Goal: Contribute content: Contribute content

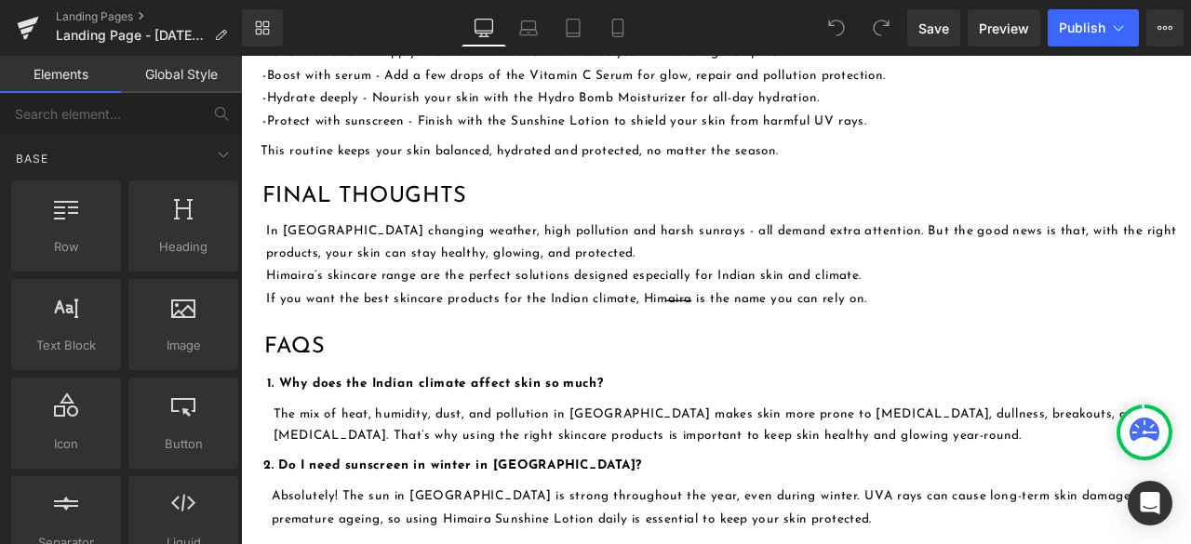
scroll to position [2697, 0]
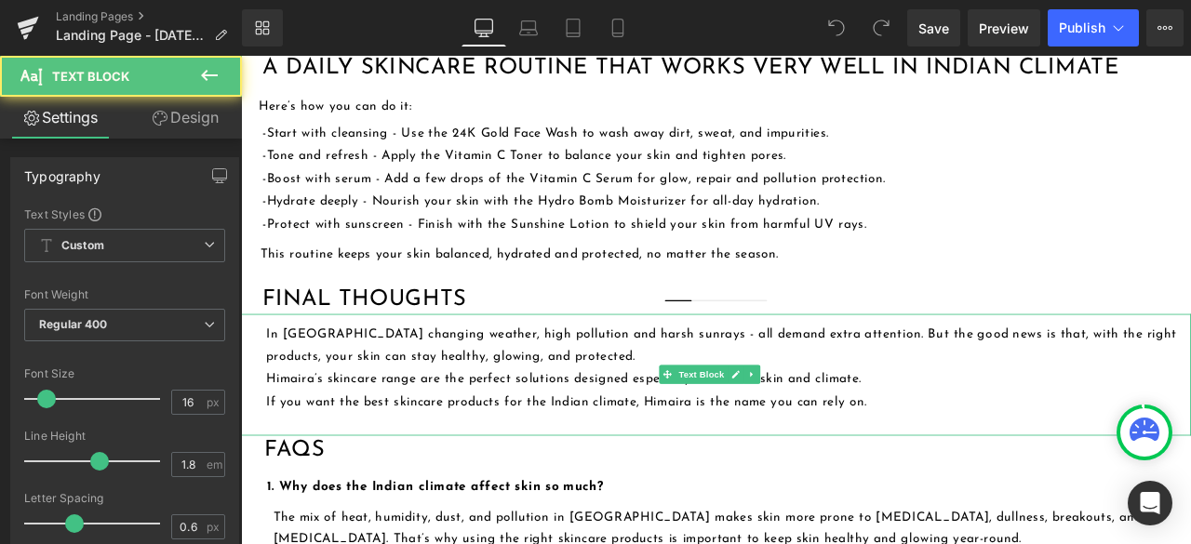
click at [722, 453] on p "If you want the best skincare products for the Indian climate, Himaira is the n…" at bounding box center [819, 466] width 1096 height 27
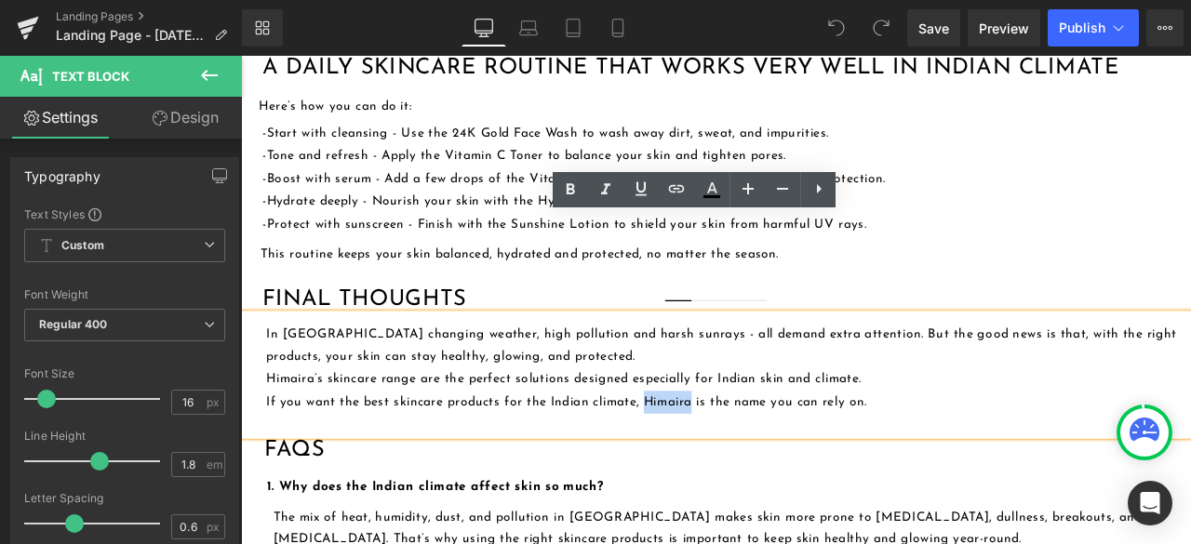
drag, startPoint x: 718, startPoint y: 351, endPoint x: 775, endPoint y: 354, distance: 56.9
click at [775, 453] on p "If you want the best skincare products for the Indian climate, Himaira is the n…" at bounding box center [819, 466] width 1096 height 27
click at [679, 194] on icon at bounding box center [676, 189] width 22 height 22
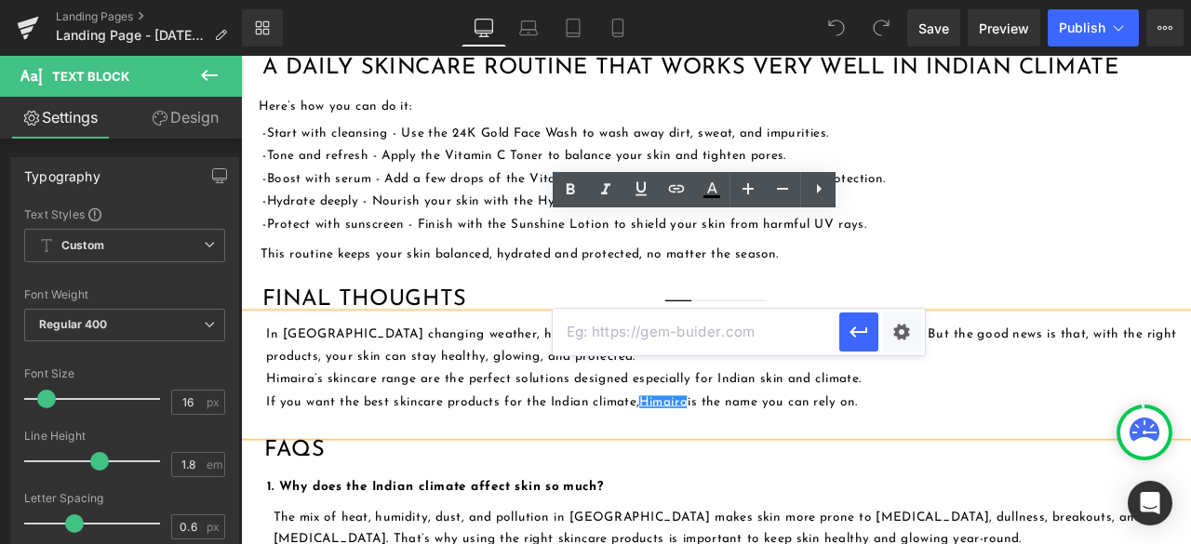
click at [629, 335] on input "text" at bounding box center [696, 332] width 286 height 47
paste input "https://www.himaira.com/"
type input "https://www.himaira.com/"
click at [858, 323] on icon "button" at bounding box center [858, 332] width 22 height 22
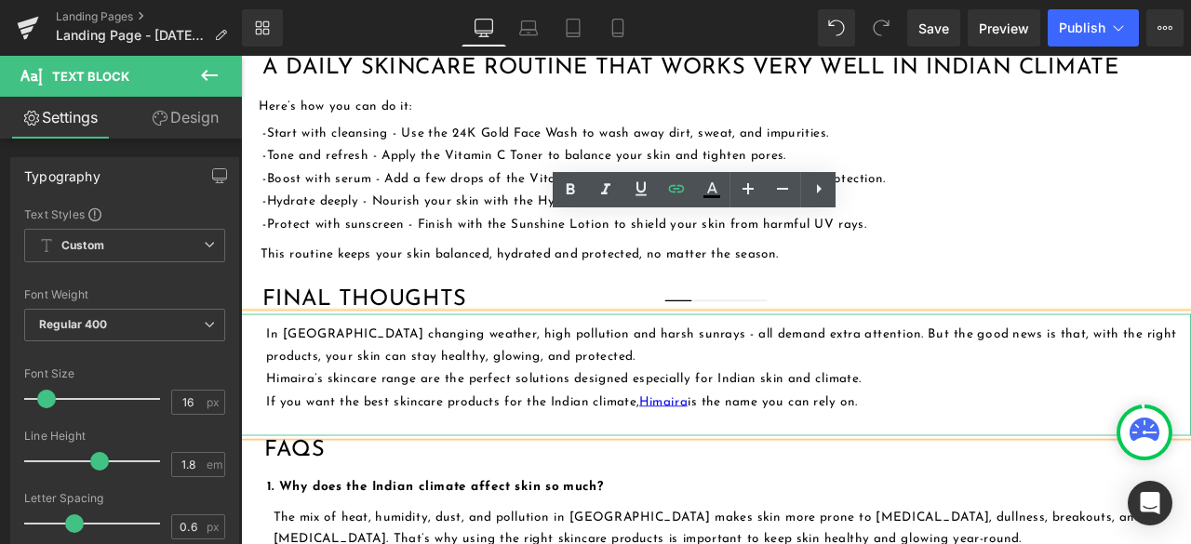
click at [1045, 426] on p "Himaira’s skincare range are the perfect solutions designed especially for Indi…" at bounding box center [819, 439] width 1096 height 27
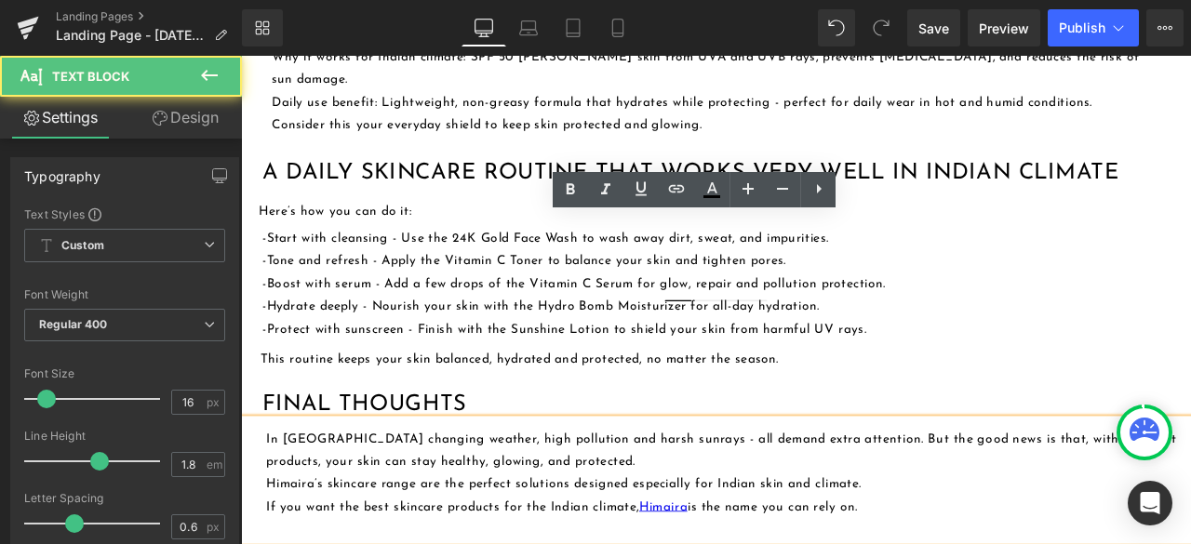
scroll to position [2418, 0]
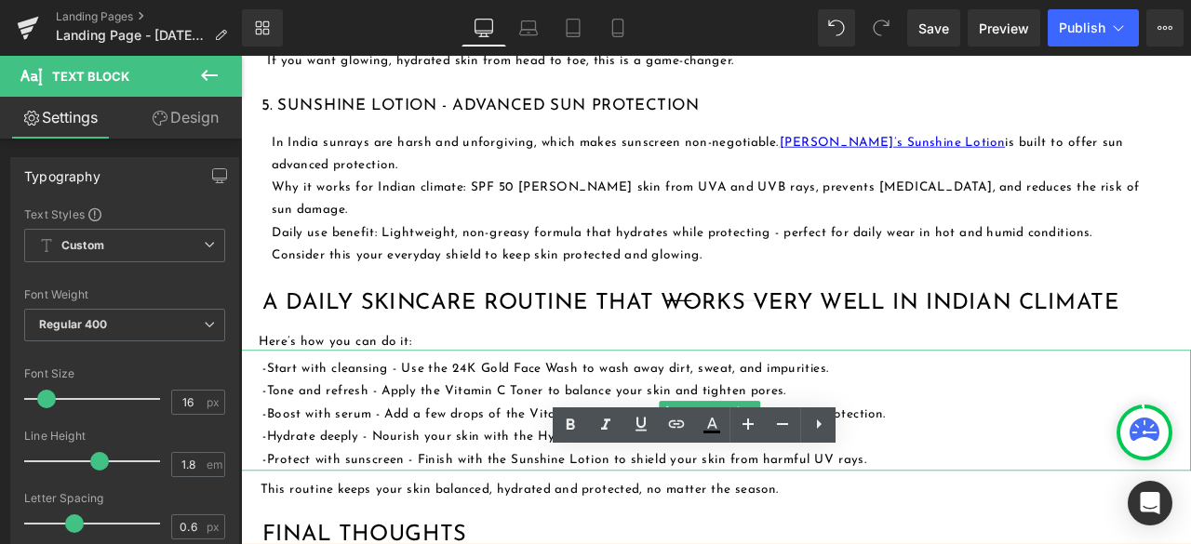
click at [992, 405] on div "-Start with cleansing - Use the 24K Gold Face Wash to wash away dirt, sweat, an…" at bounding box center [803, 476] width 1125 height 143
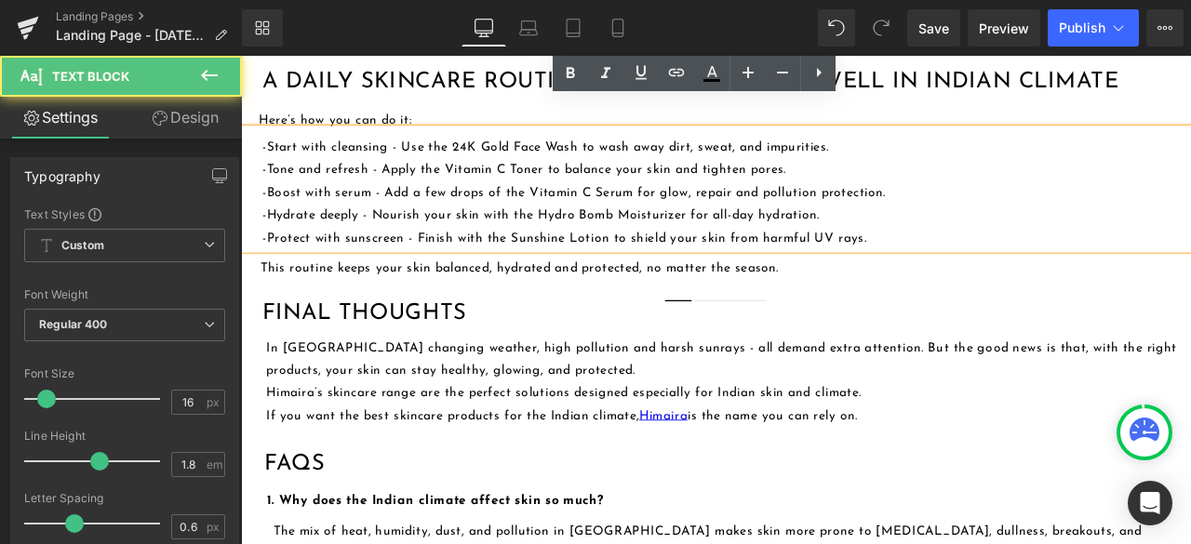
scroll to position [2697, 0]
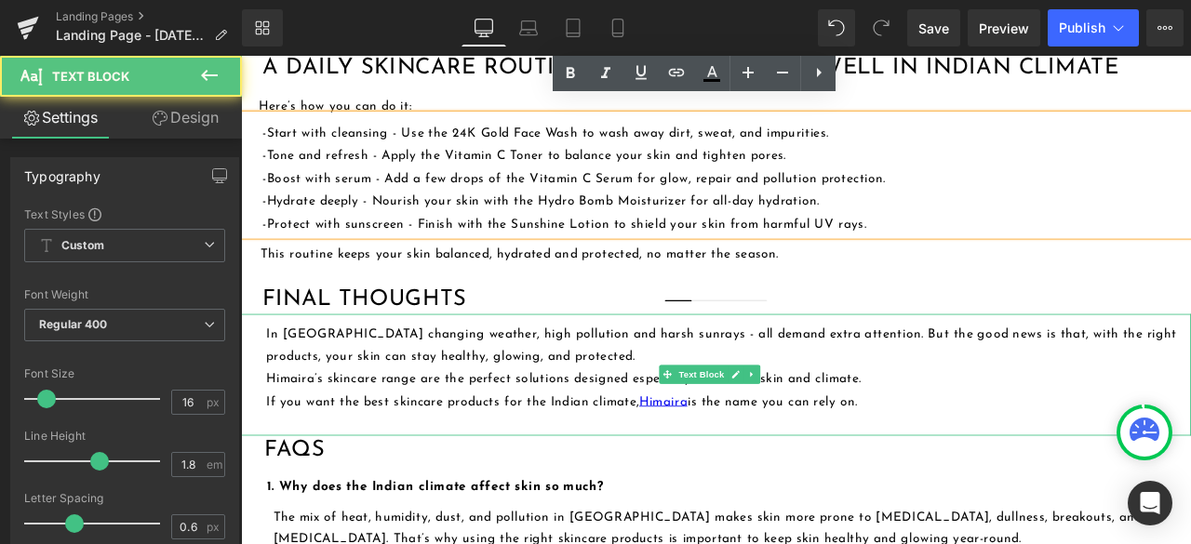
click at [446, 373] on p "In [GEOGRAPHIC_DATA] changing weather, high pollution and harsh sunrays - all d…" at bounding box center [819, 400] width 1096 height 54
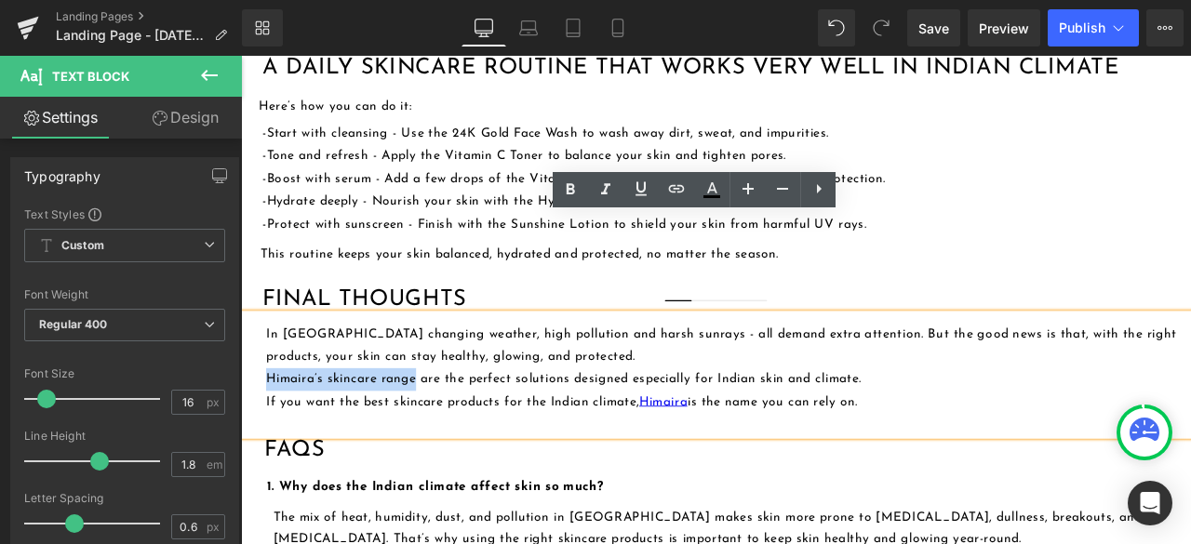
drag, startPoint x: 270, startPoint y: 320, endPoint x: 448, endPoint y: 330, distance: 178.9
click at [448, 362] on div "In India changing weather, high pollution and harsh sunrays - all demand extra …" at bounding box center [803, 434] width 1125 height 145
click at [675, 189] on icon at bounding box center [676, 189] width 22 height 22
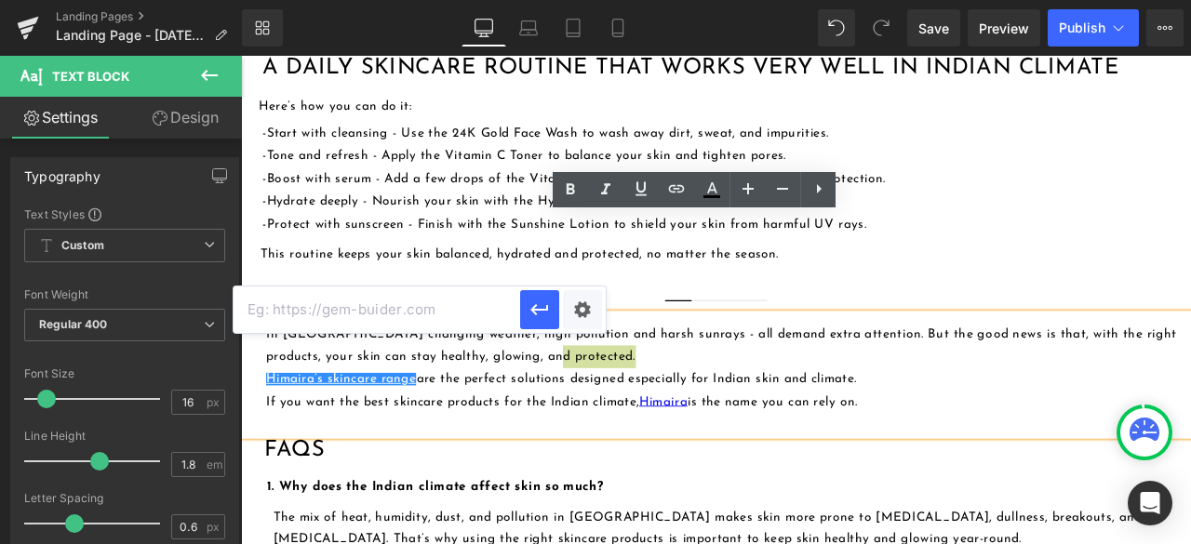
click at [353, 309] on input "text" at bounding box center [376, 309] width 286 height 47
paste input "https://www.himaira.com/collections/shop-all"
type input "https://www.himaira.com/collections/shop-all"
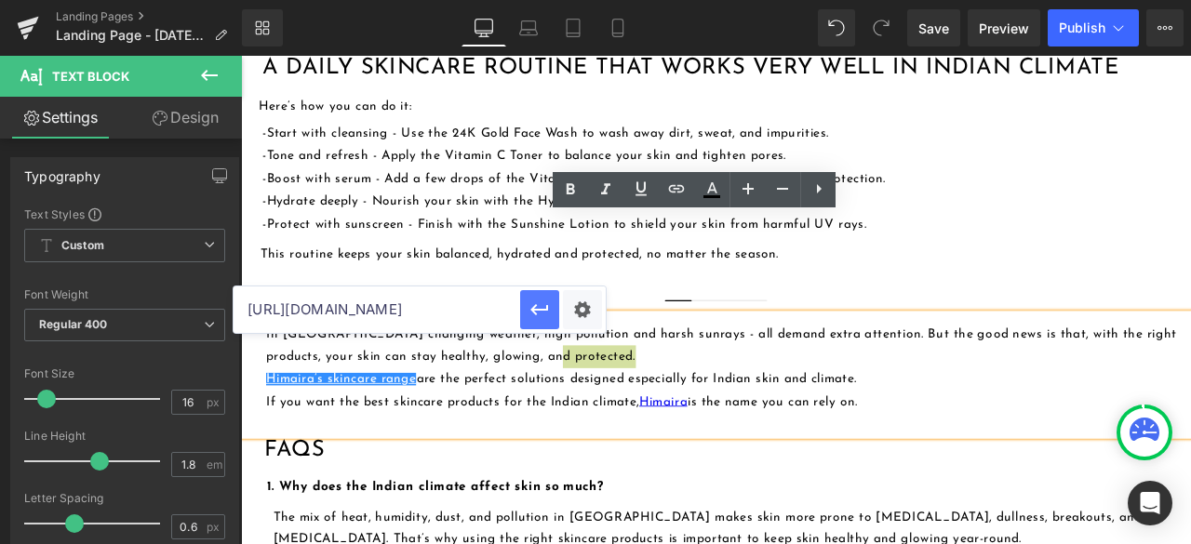
click at [537, 310] on icon "button" at bounding box center [539, 309] width 18 height 11
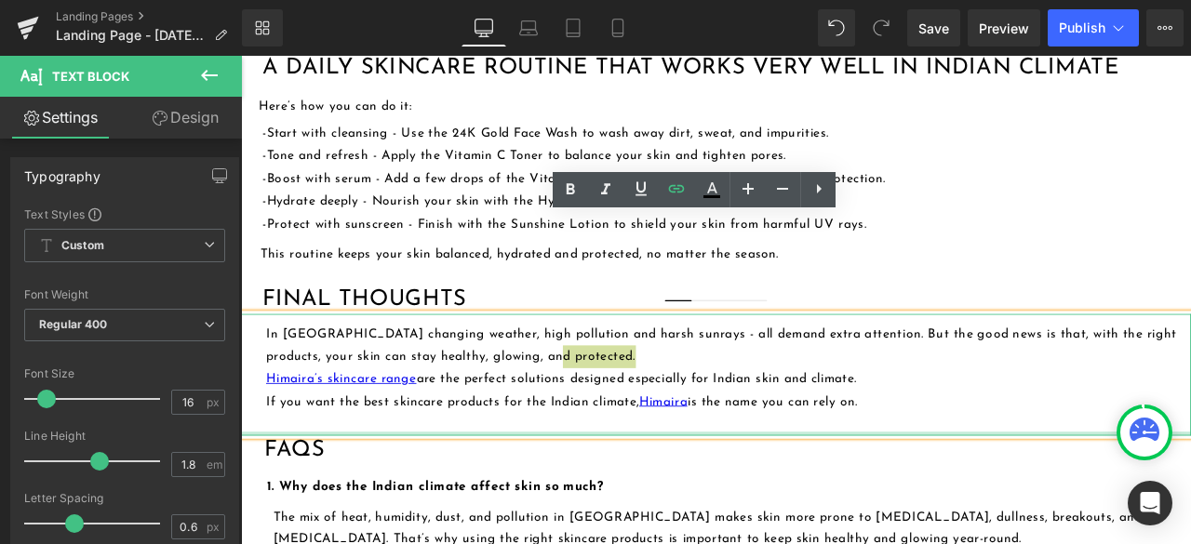
click at [535, 389] on div "In India changing weather, high pollution and harsh sunrays - all demand extra …" at bounding box center [803, 434] width 1125 height 145
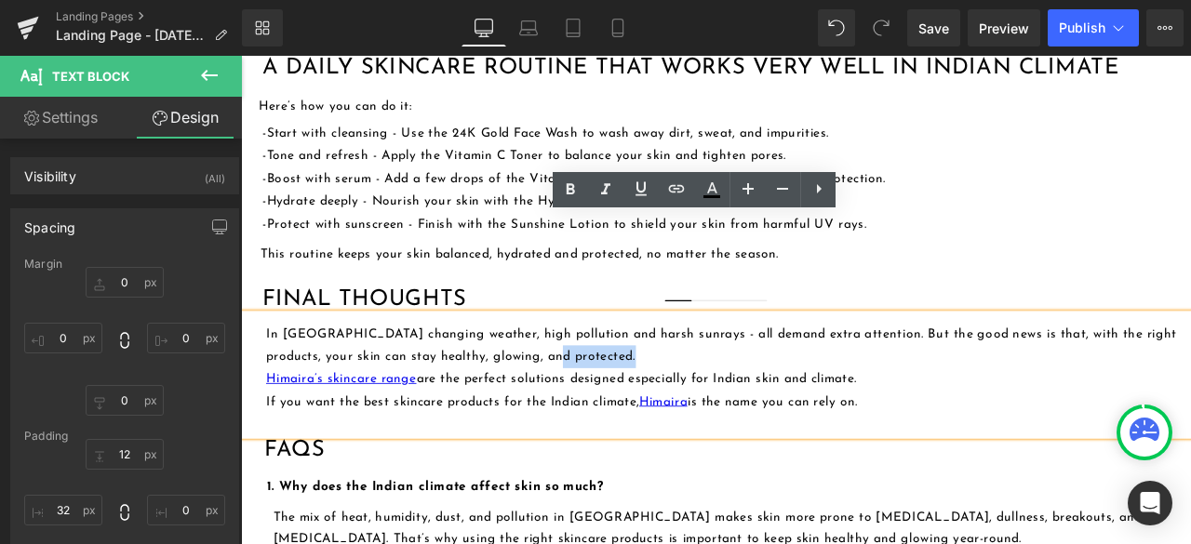
click at [1052, 426] on p "Himaira’s skincare range are the perfect solutions designed especially for Indi…" at bounding box center [819, 439] width 1096 height 27
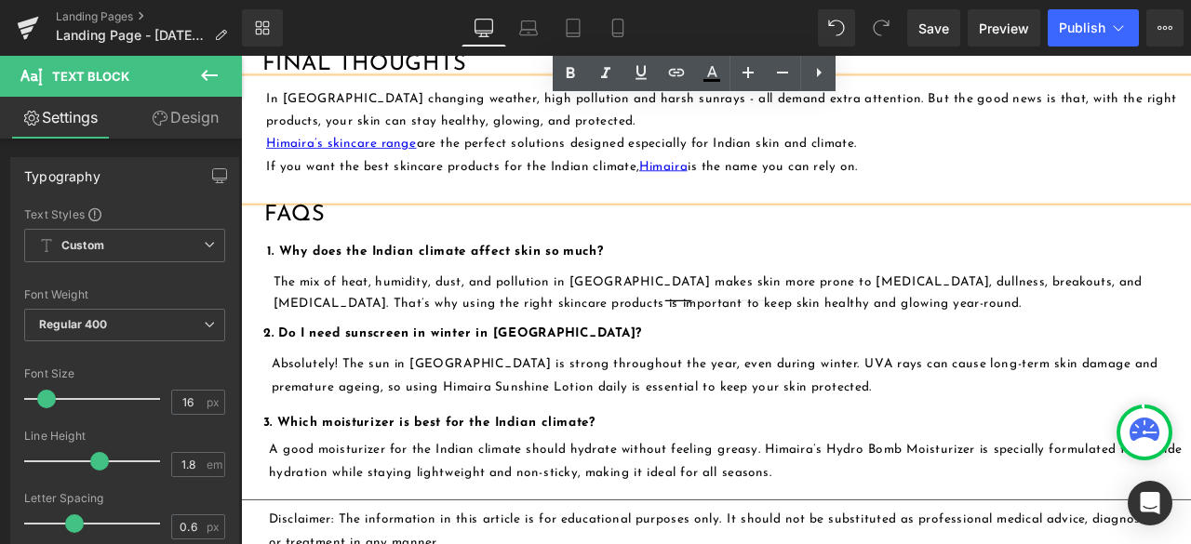
scroll to position [3070, 0]
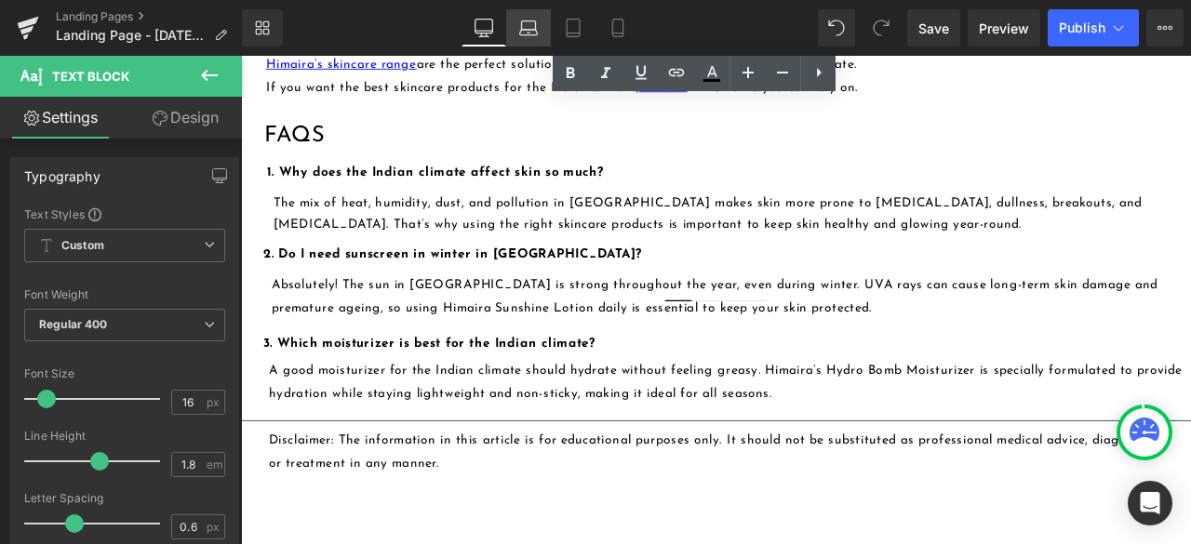
click at [522, 30] on icon at bounding box center [528, 33] width 18 height 6
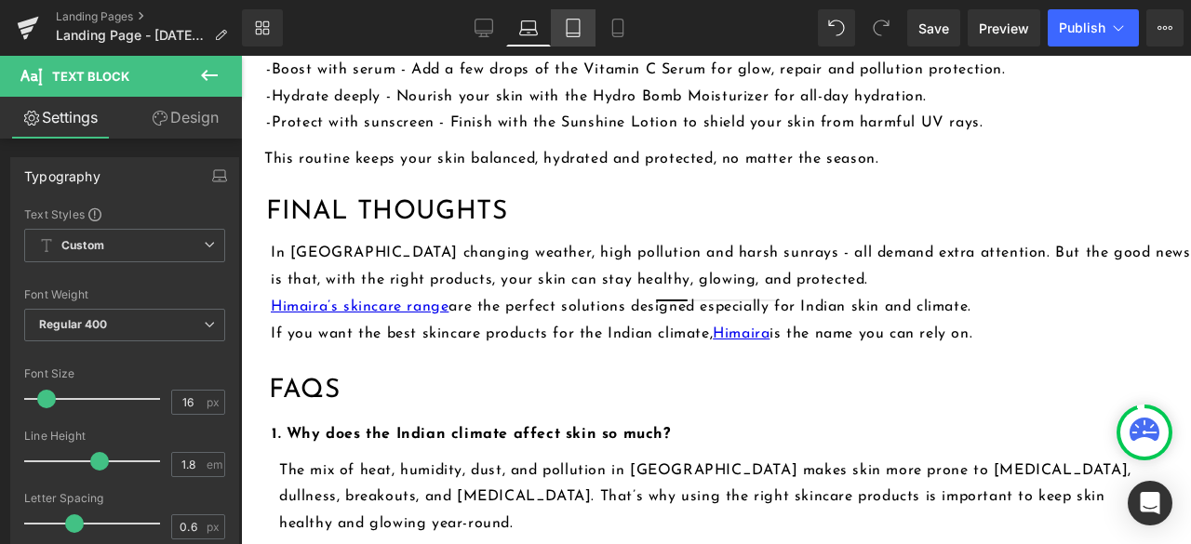
click at [585, 21] on link "Tablet" at bounding box center [573, 27] width 45 height 37
type input "100"
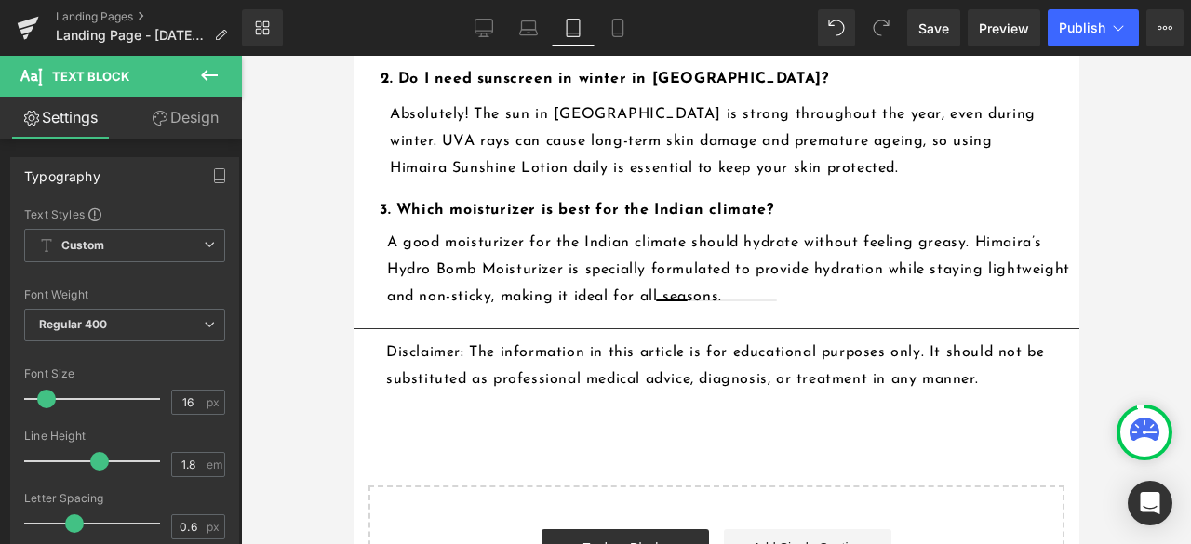
scroll to position [3628, 0]
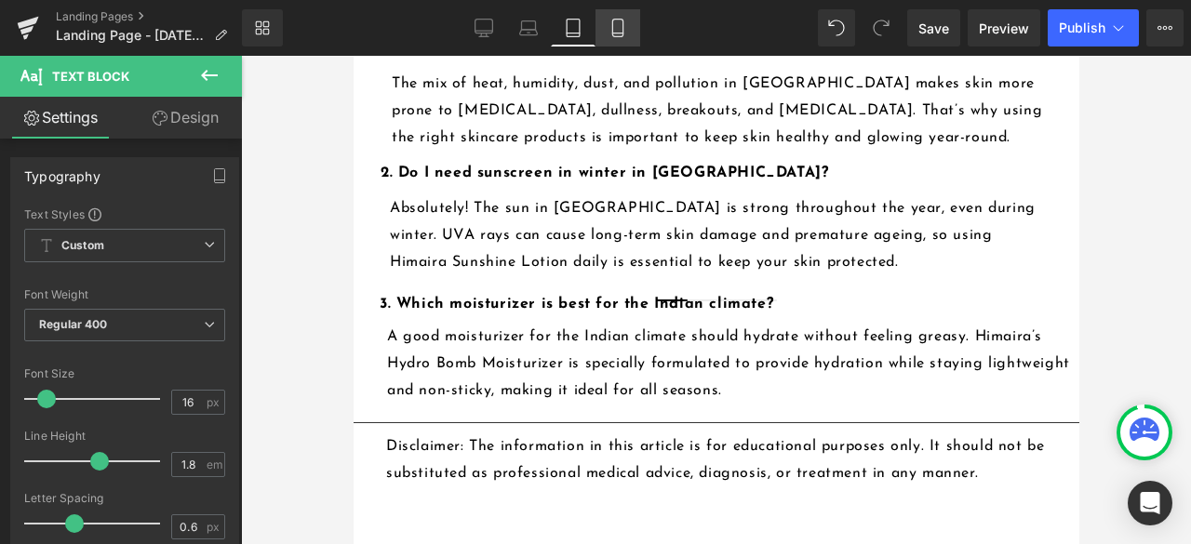
click at [612, 23] on icon at bounding box center [617, 29] width 10 height 18
type input "15"
type input "100"
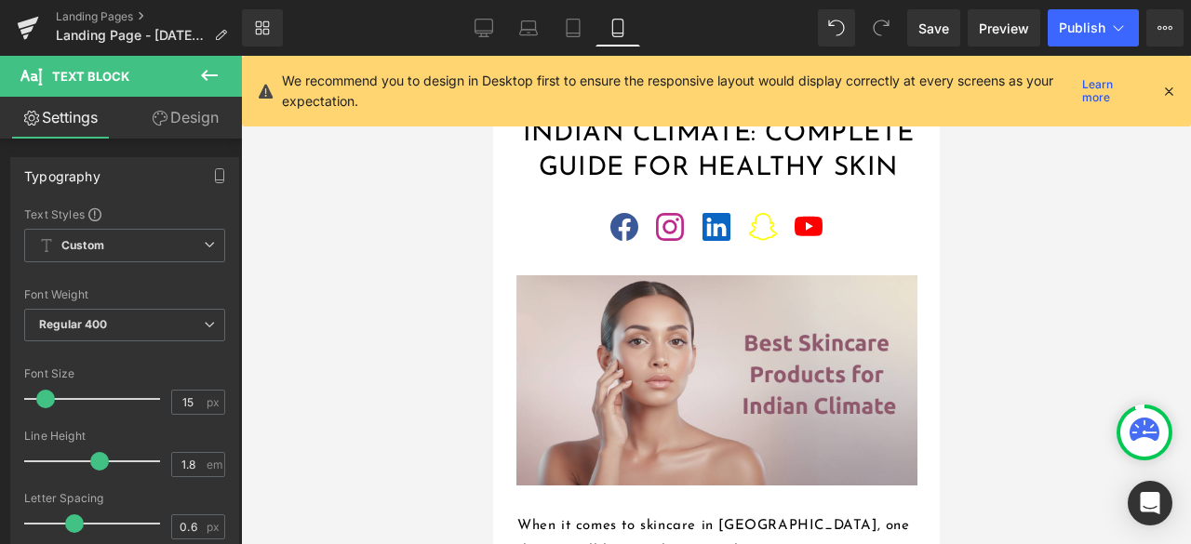
scroll to position [0, 0]
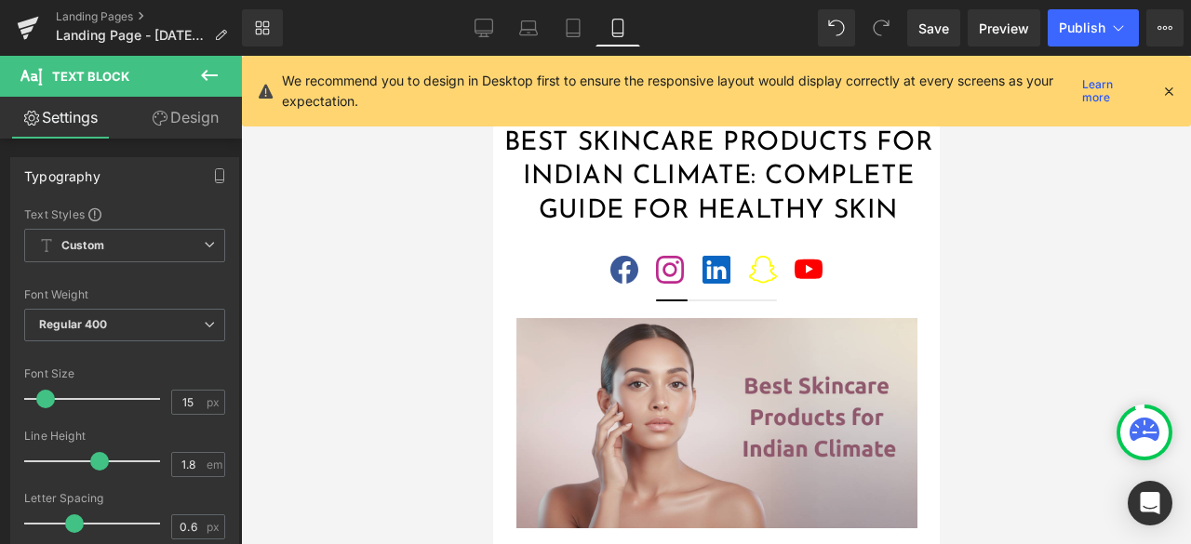
click at [1169, 86] on icon at bounding box center [1168, 91] width 17 height 17
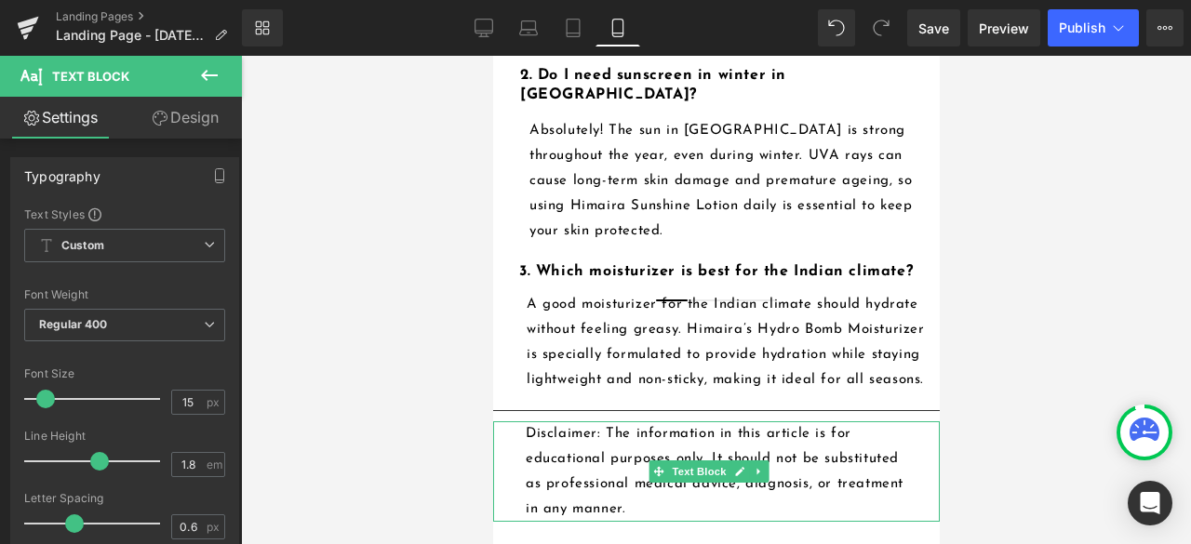
scroll to position [4651, 0]
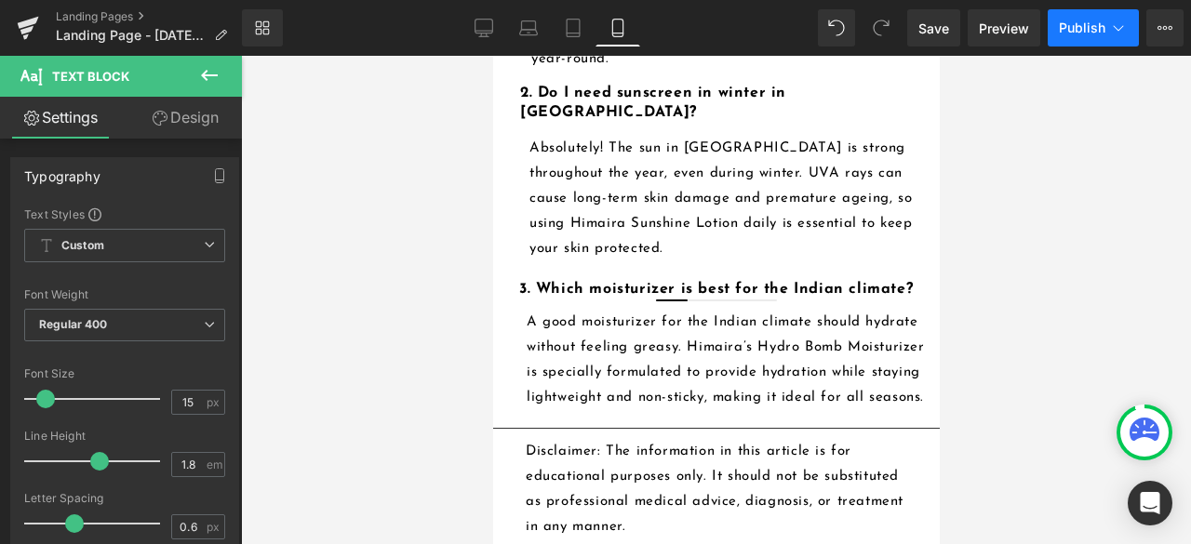
click at [1084, 19] on button "Publish" at bounding box center [1092, 27] width 91 height 37
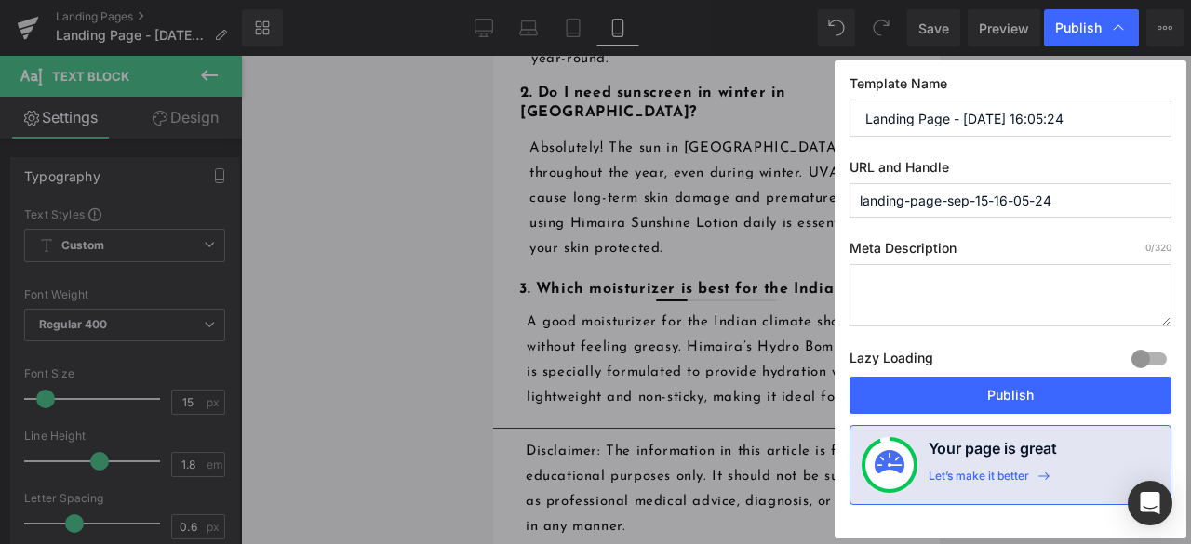
click at [908, 289] on textarea at bounding box center [1010, 295] width 322 height 62
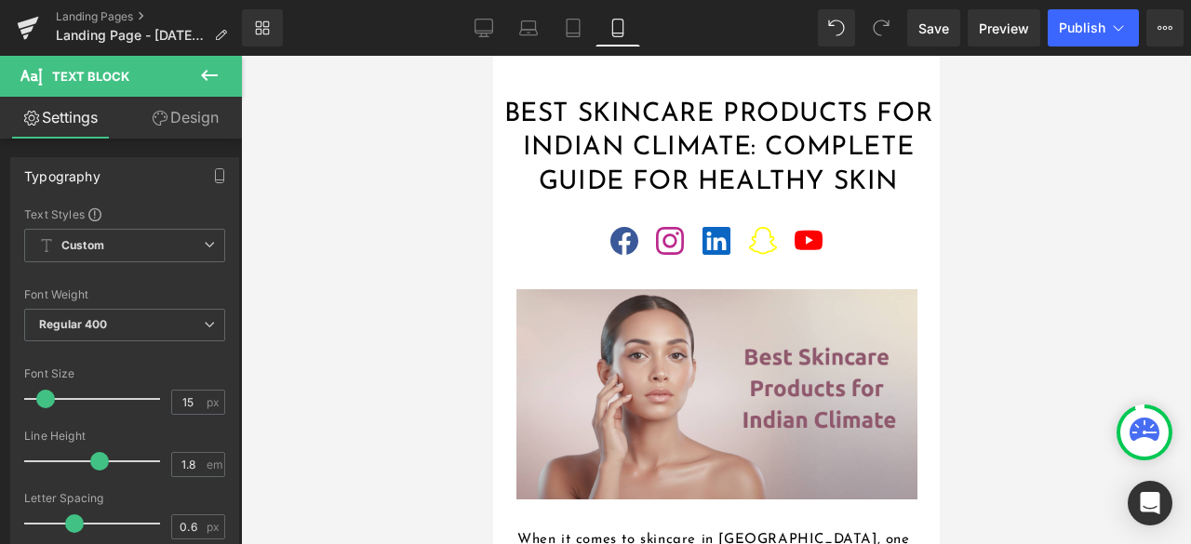
scroll to position [0, 0]
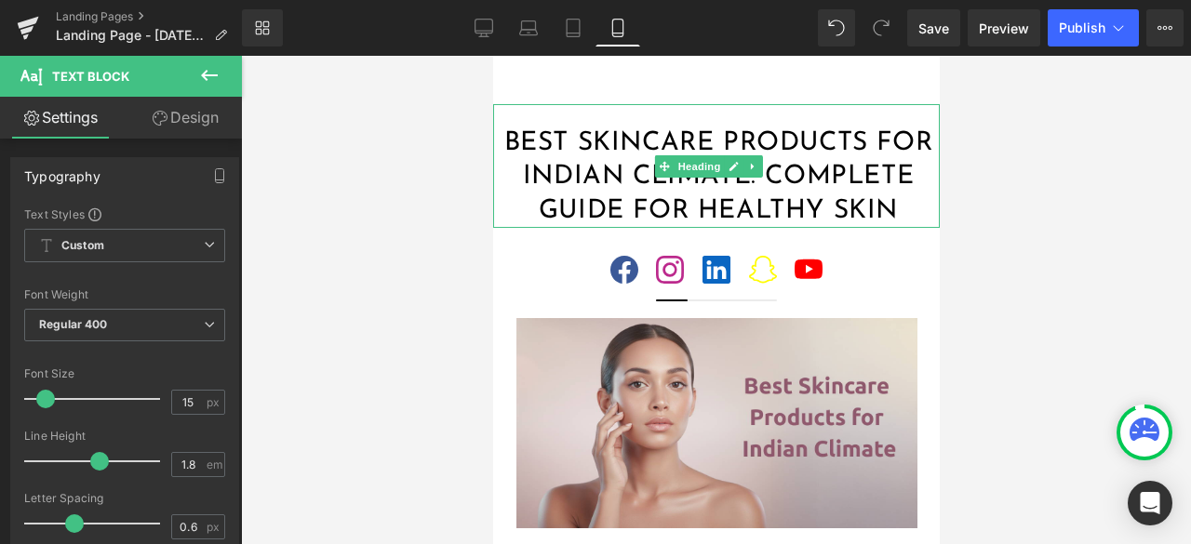
click at [588, 199] on h1 "Best Skincare Products for Indian Climate: Complete Guide for Healthy Skin" at bounding box center [717, 177] width 443 height 101
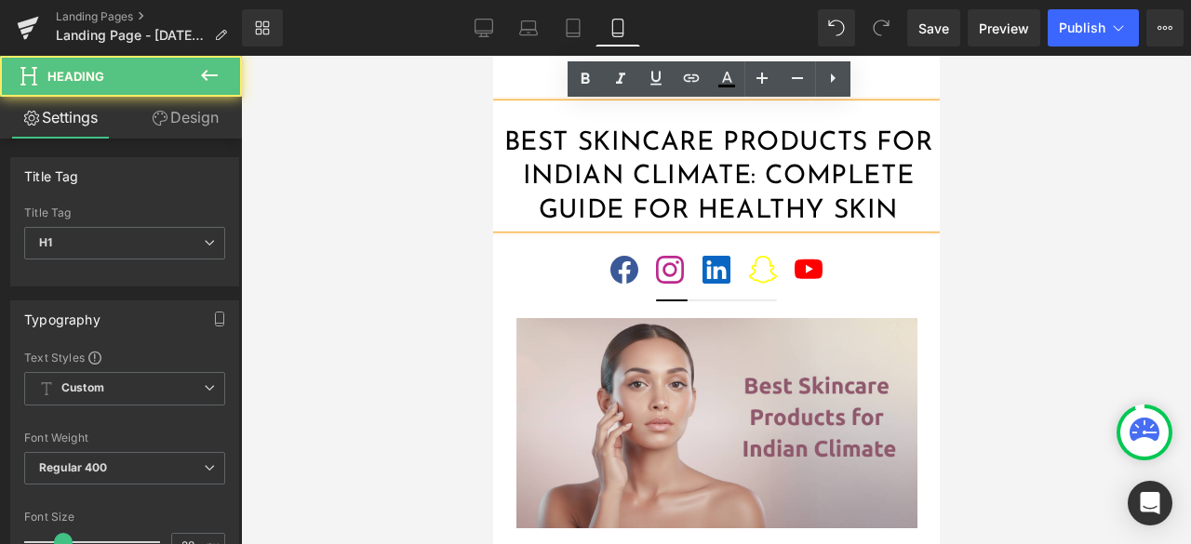
click at [588, 199] on h1 "Best Skincare Products for Indian Climate: Complete Guide for Healthy Skin" at bounding box center [717, 177] width 443 height 101
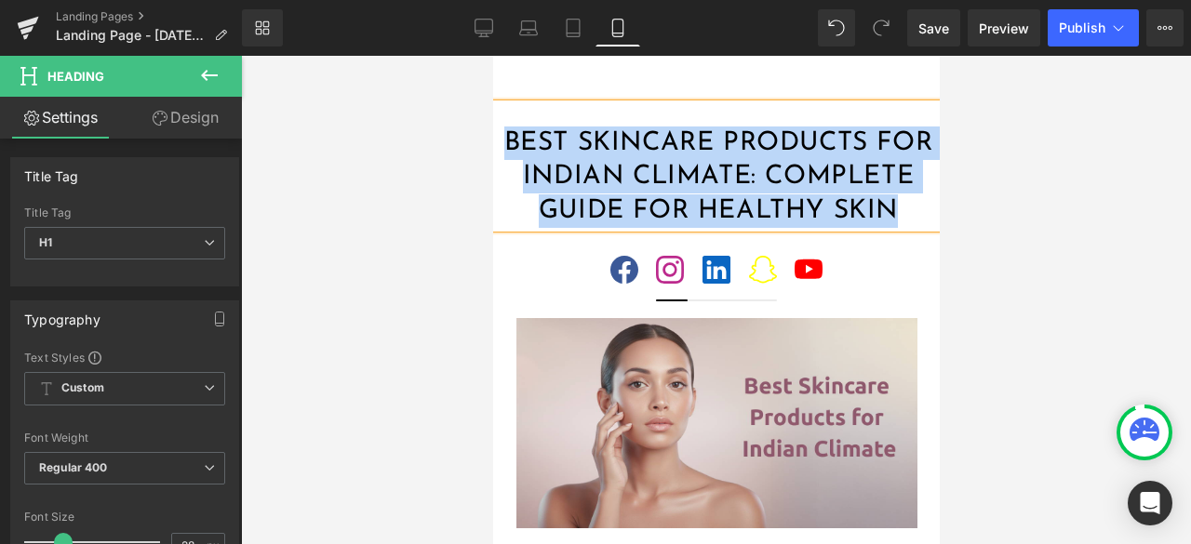
copy h1 "Best Skincare Products for Indian Climate: Complete Guide for Healthy Skin"
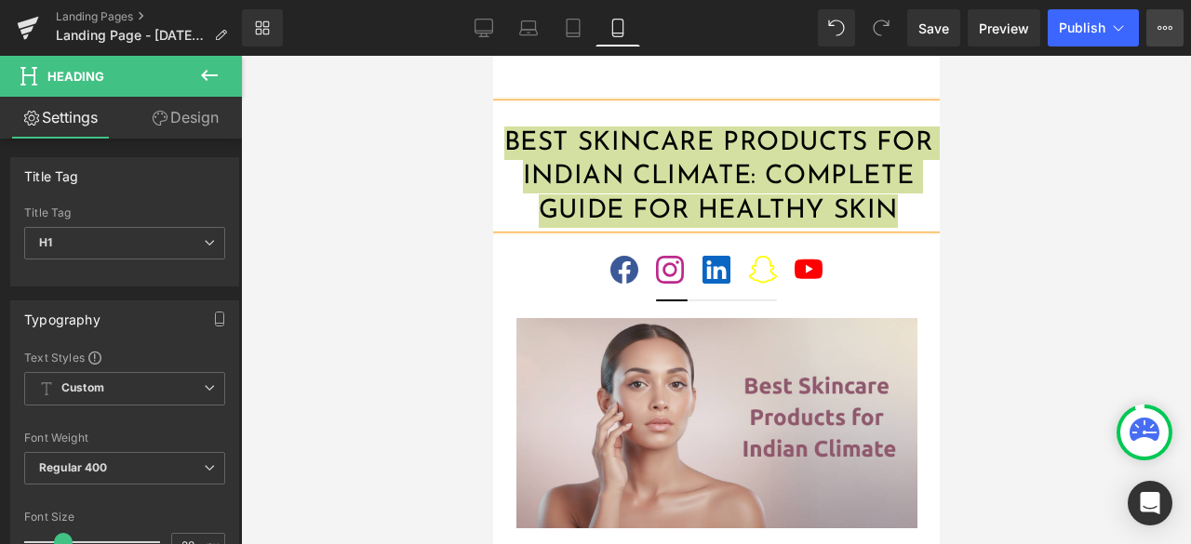
click at [1165, 24] on icon at bounding box center [1164, 27] width 15 height 15
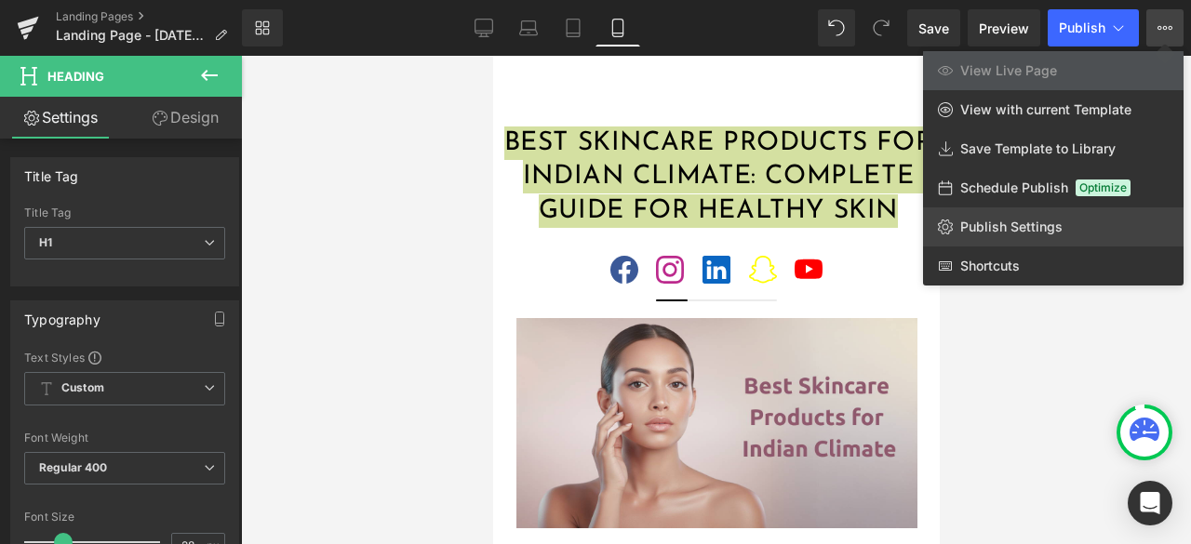
click at [1001, 233] on span "Publish Settings" at bounding box center [1011, 227] width 102 height 17
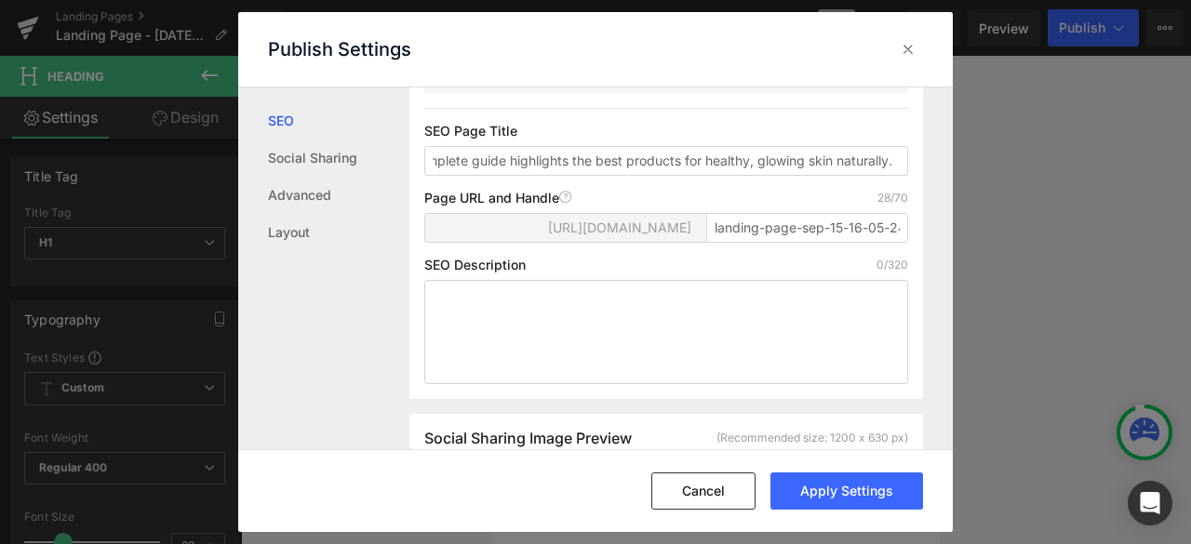
scroll to position [187, 0]
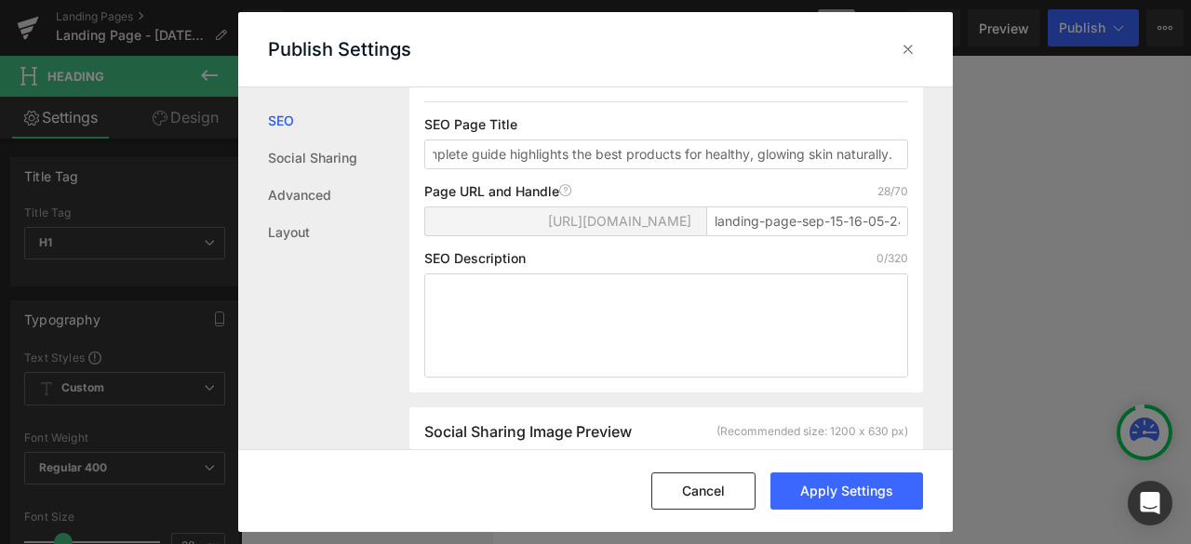
type input "Landing Page - Sep 15, 16:05:24"
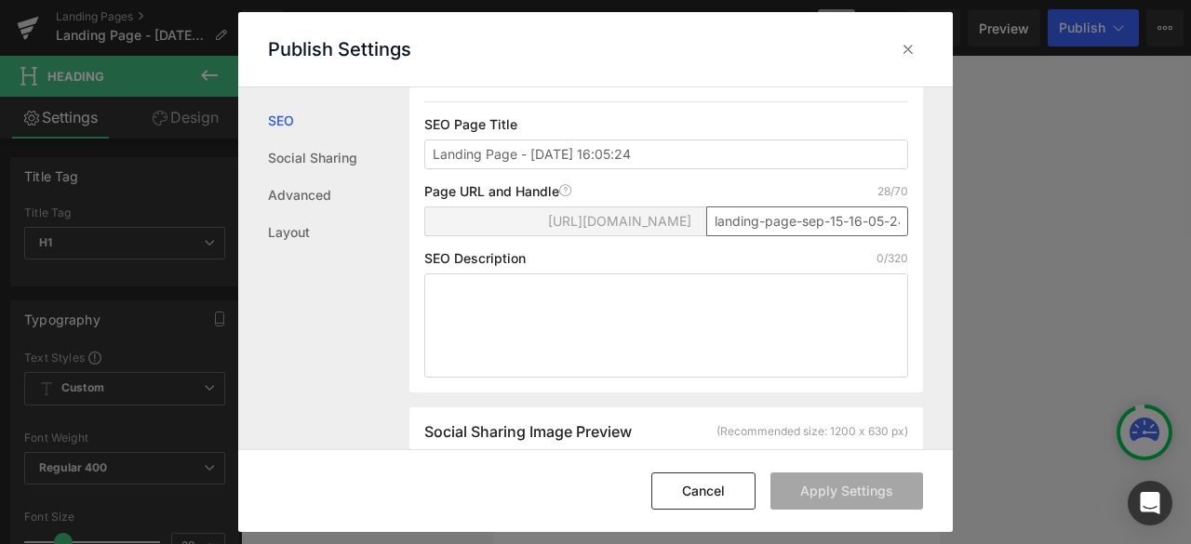
scroll to position [73, 0]
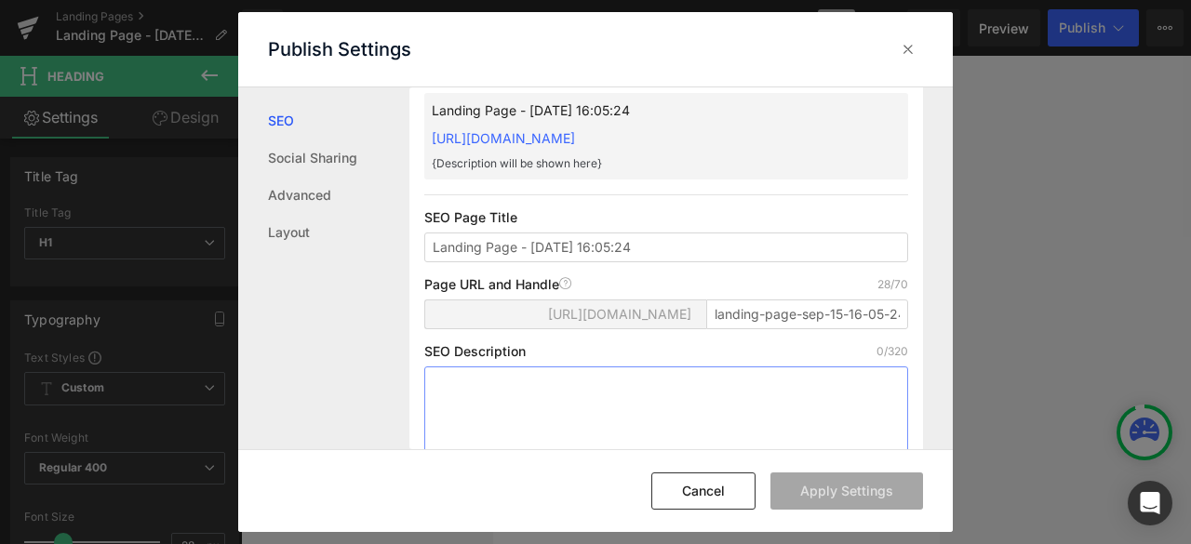
click at [586, 408] on textarea at bounding box center [666, 418] width 484 height 104
paste textarea "Struggling with skincare in Indian weather? Himaira’s complete guide highlights…"
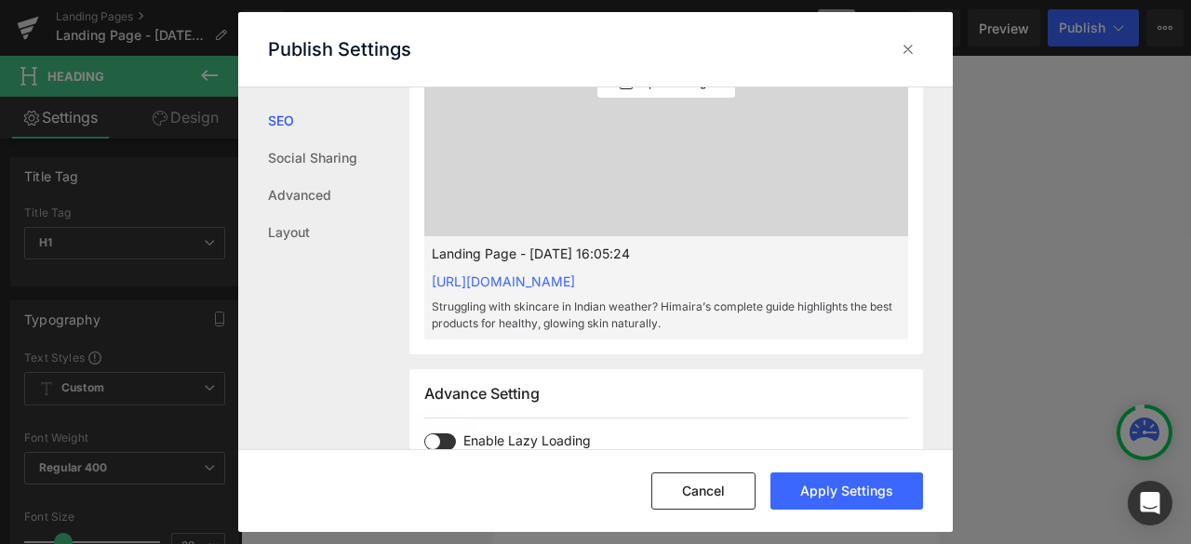
scroll to position [818, 0]
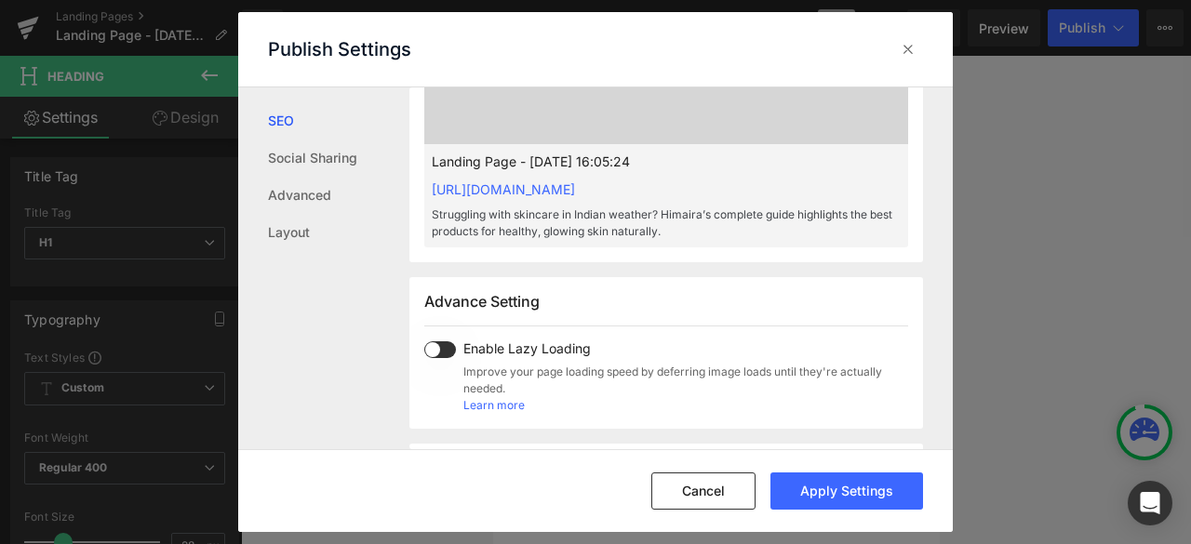
type textarea "Struggling with skincare in Indian weather? Himaira’s complete guide highlights…"
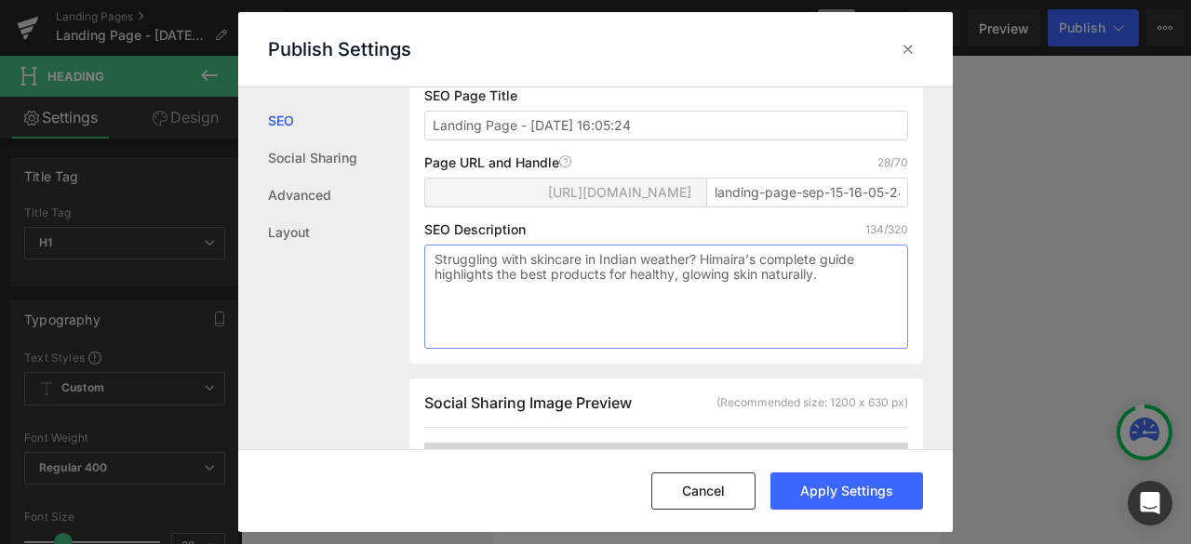
scroll to position [166, 0]
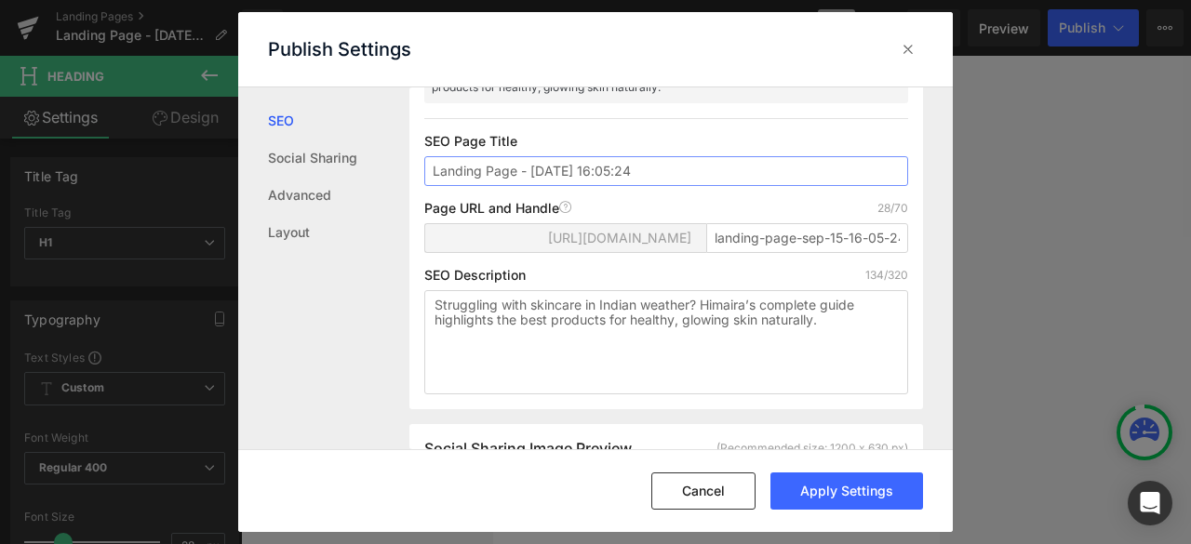
click at [678, 186] on input "Landing Page - Sep 15, 16:05:24" at bounding box center [666, 171] width 484 height 30
paste input "Best Skincare Products for Indian Climate: Complete Guide for Healthy Skin"
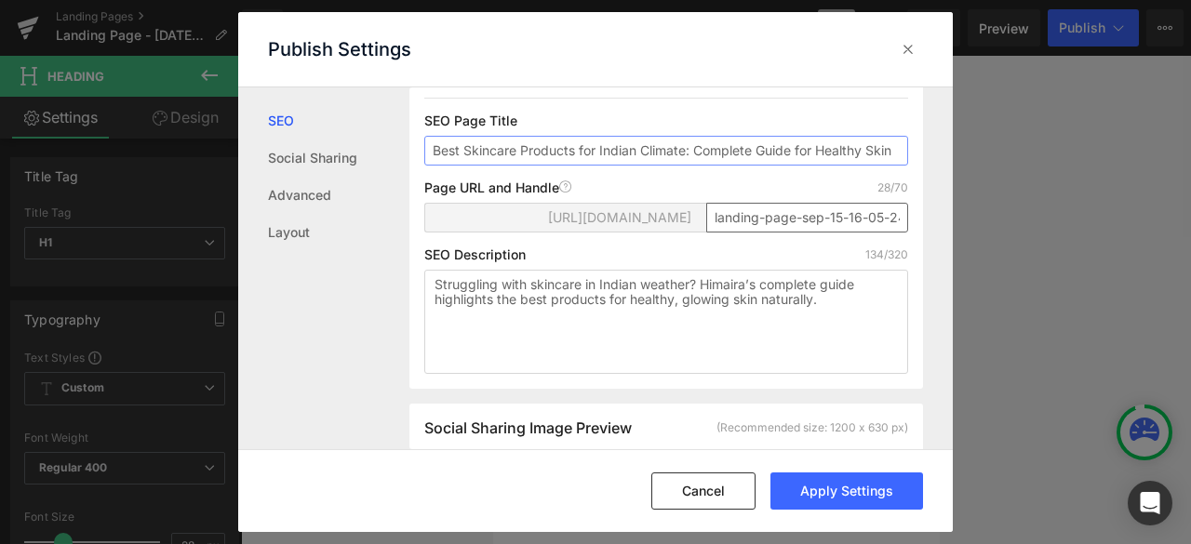
type input "Best Skincare Products for Indian Climate: Complete Guide for Healthy Skin"
click at [742, 233] on input "landing-page-sep-15-16-05-24" at bounding box center [807, 218] width 202 height 30
click at [475, 166] on input "Best Skincare Products for Indian Climate: Complete Guide for Healthy Skin" at bounding box center [666, 151] width 484 height 30
click at [713, 233] on input "landing-page-sep-15-16-05-24" at bounding box center [807, 218] width 202 height 30
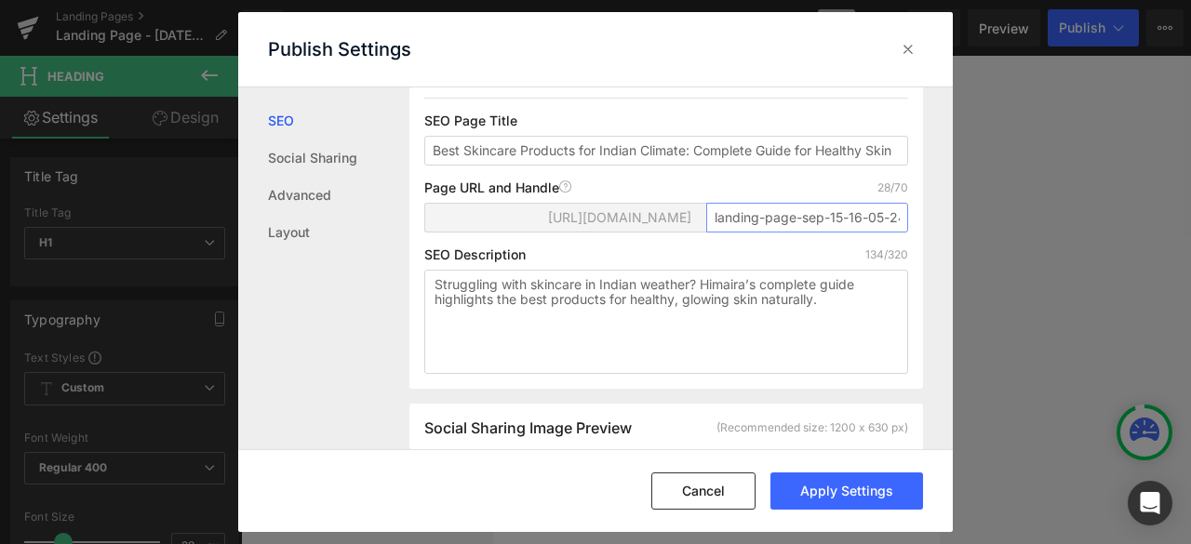
paste input "Best-Skincare-Products-for-Indian-Climate:-Complete-Guide-for-Healthy-"
drag, startPoint x: 792, startPoint y: 260, endPoint x: 750, endPoint y: 264, distance: 42.1
click at [750, 233] on input "Best-Skincare-Products-for-Indian-Climate:-Complete-Guide-for-Healthy-" at bounding box center [807, 218] width 202 height 30
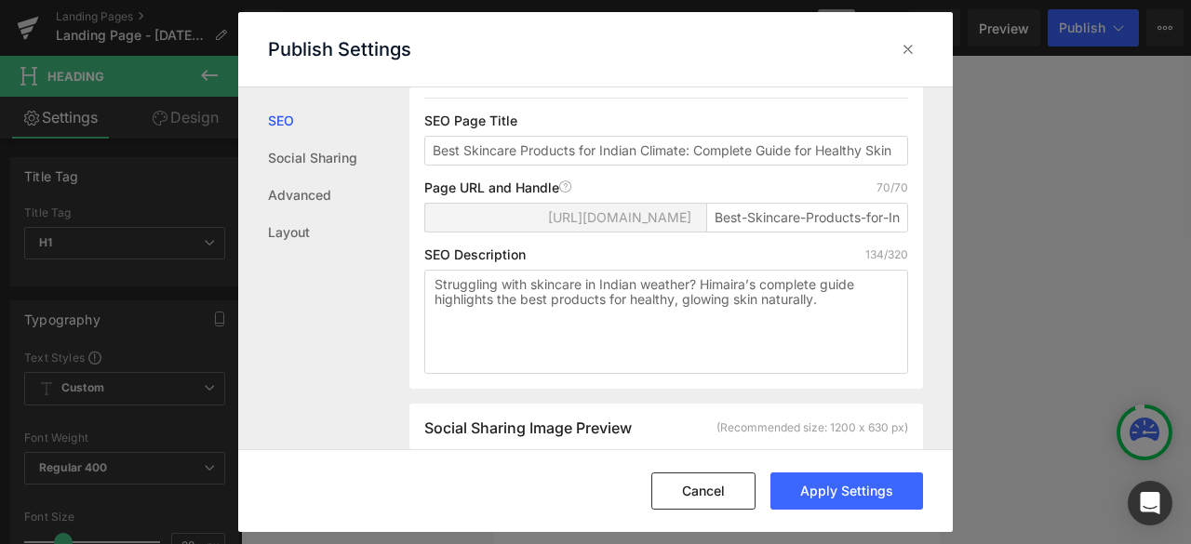
click at [763, 247] on div "https://himaira-global.myshopify.com/pages/ Best-Skincare-Products-for-Indian-C…" at bounding box center [666, 225] width 484 height 45
drag, startPoint x: 768, startPoint y: 260, endPoint x: 900, endPoint y: 263, distance: 132.1
click at [900, 263] on div "Search Result Preview Best Skincare Products for Indian Climate: Complete Guide…" at bounding box center [665, 151] width 513 height 473
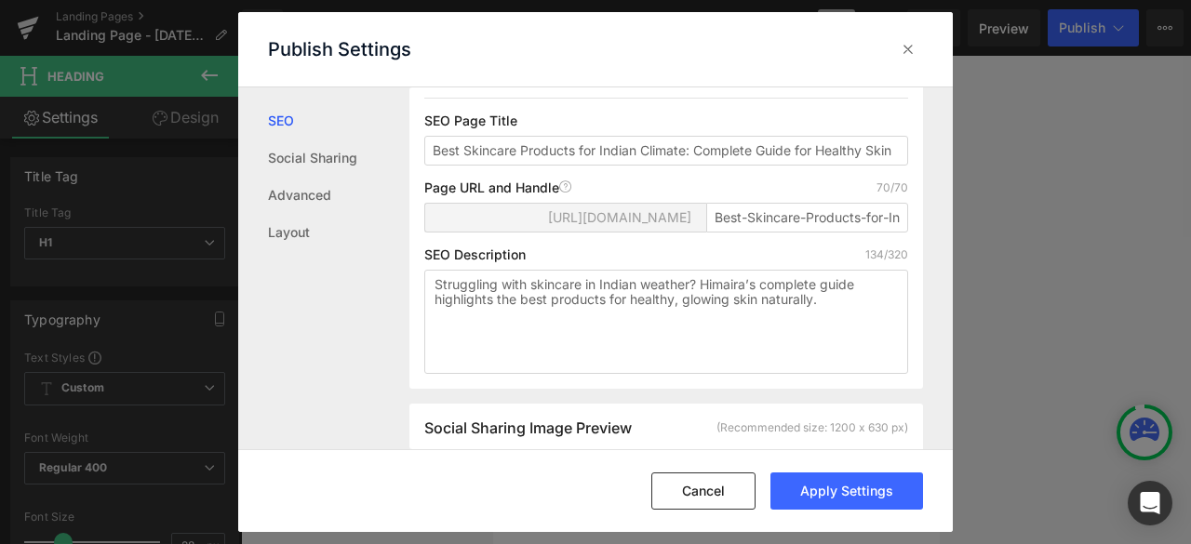
click at [789, 195] on div "Page URL and Handle Page URL Address 70/70" at bounding box center [666, 187] width 484 height 15
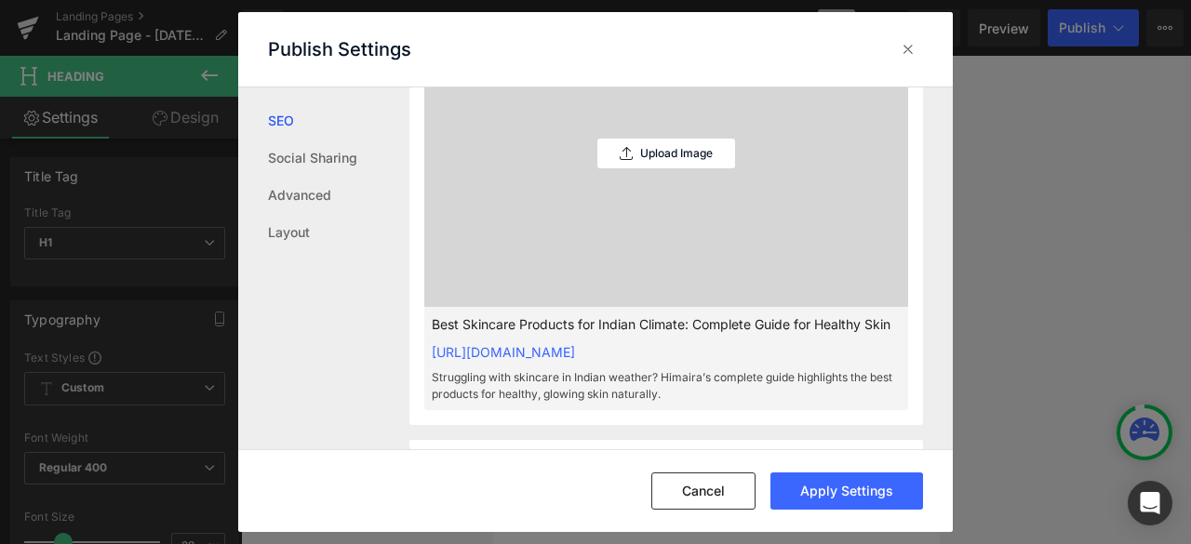
scroll to position [587, 0]
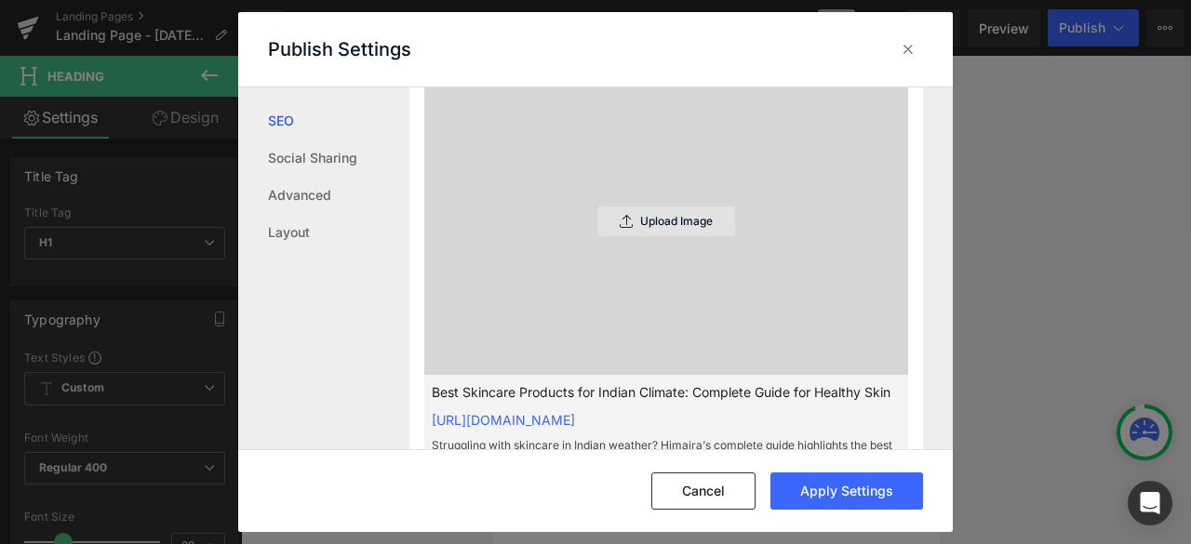
click at [675, 236] on div "Upload Image" at bounding box center [666, 221] width 138 height 30
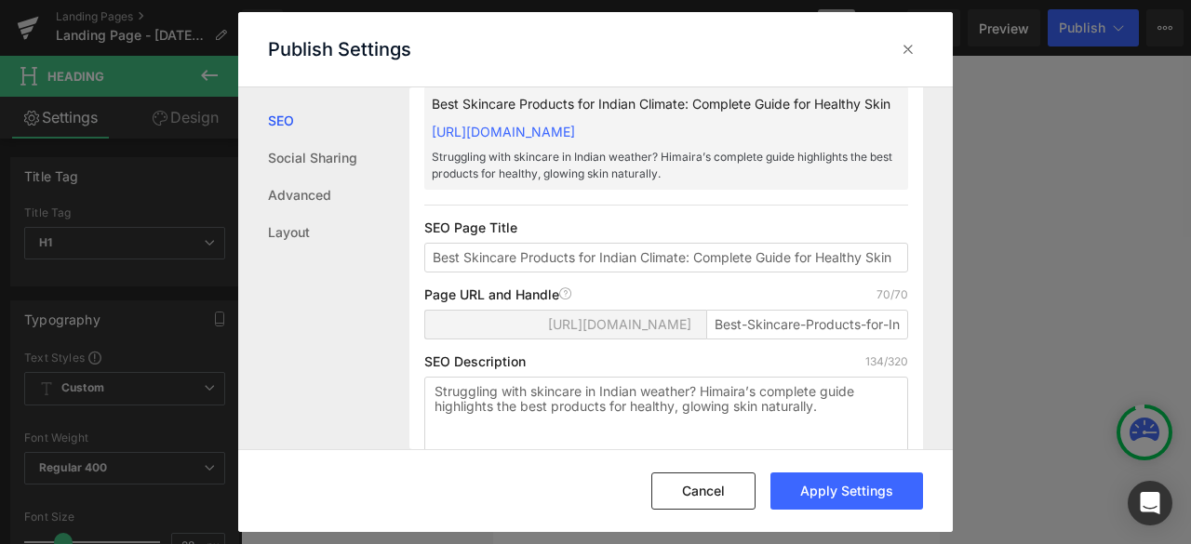
scroll to position [0, 0]
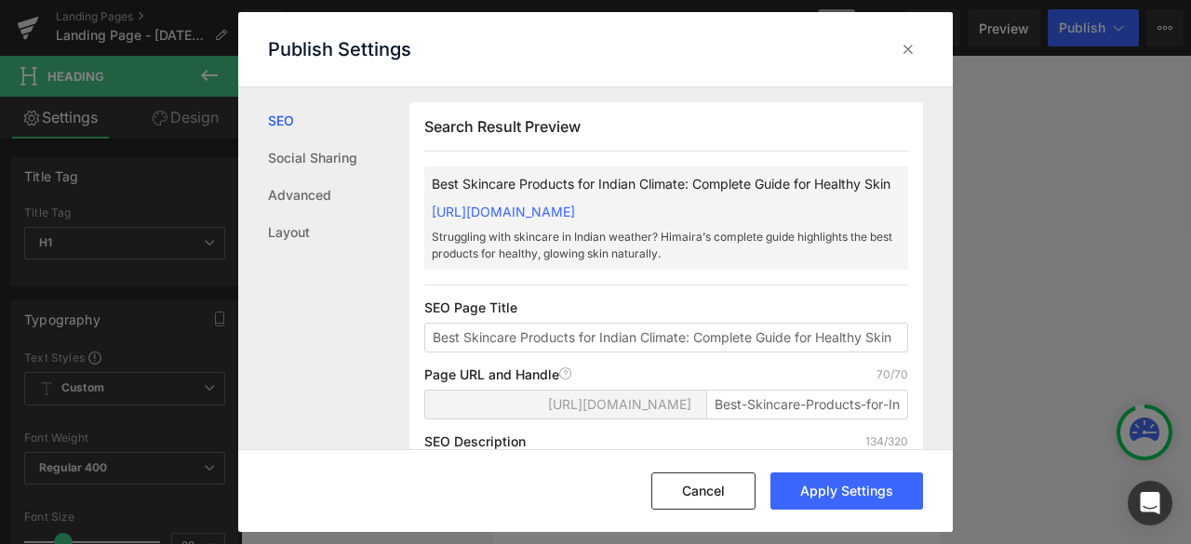
click at [637, 325] on div "Search Result Preview Best Skincare Products for Indian Climate: Complete Guide…" at bounding box center [665, 338] width 513 height 473
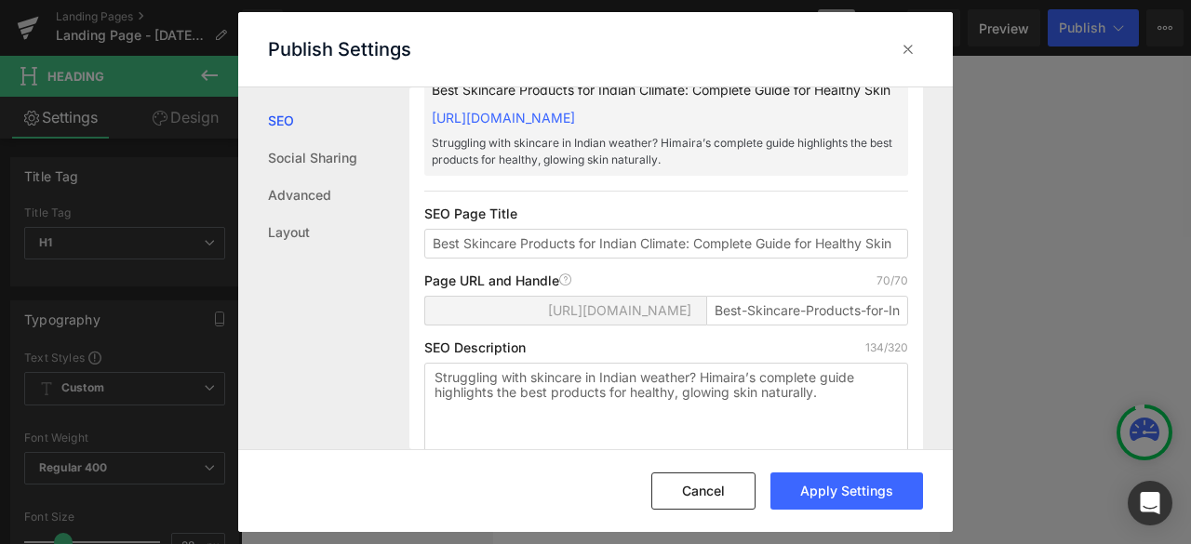
scroll to position [186, 0]
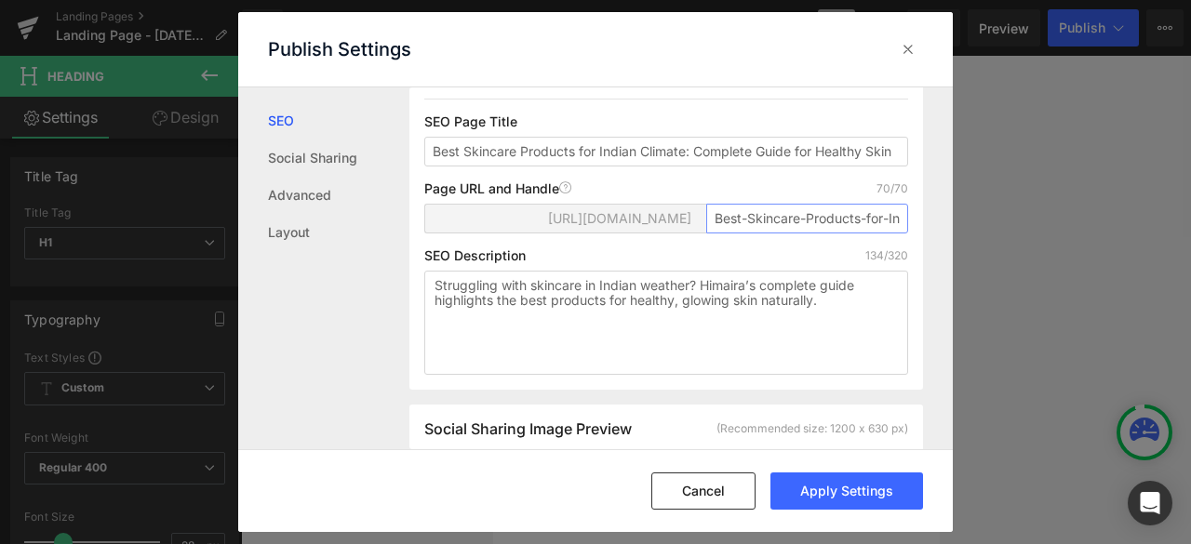
click at [807, 233] on input "Best-Skincare-Products-for-Indian-Climate:-Complete-Guide-for-Healthy-" at bounding box center [807, 219] width 202 height 30
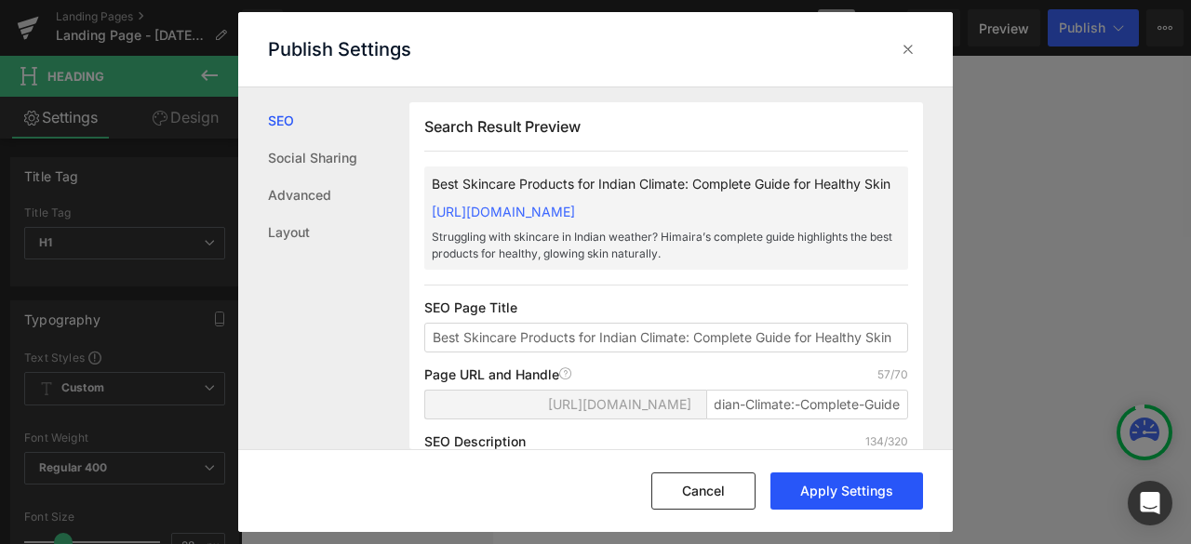
scroll to position [0, 0]
click at [824, 490] on button "Apply Settings" at bounding box center [846, 491] width 153 height 37
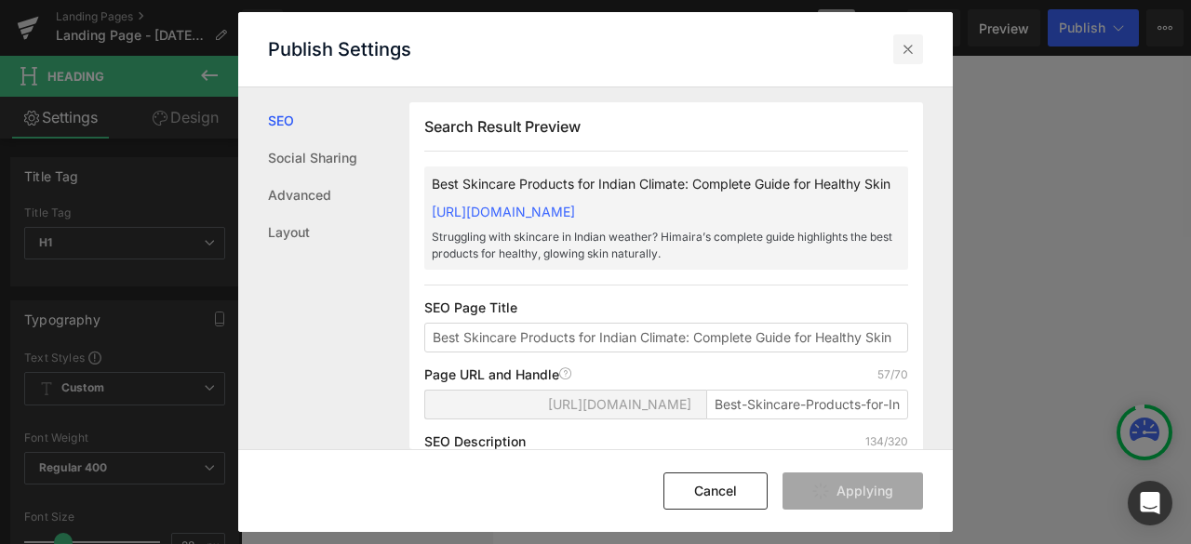
type input "best-skincare-products-for-indian-climate-complete-guide"
click at [910, 56] on icon at bounding box center [908, 49] width 19 height 19
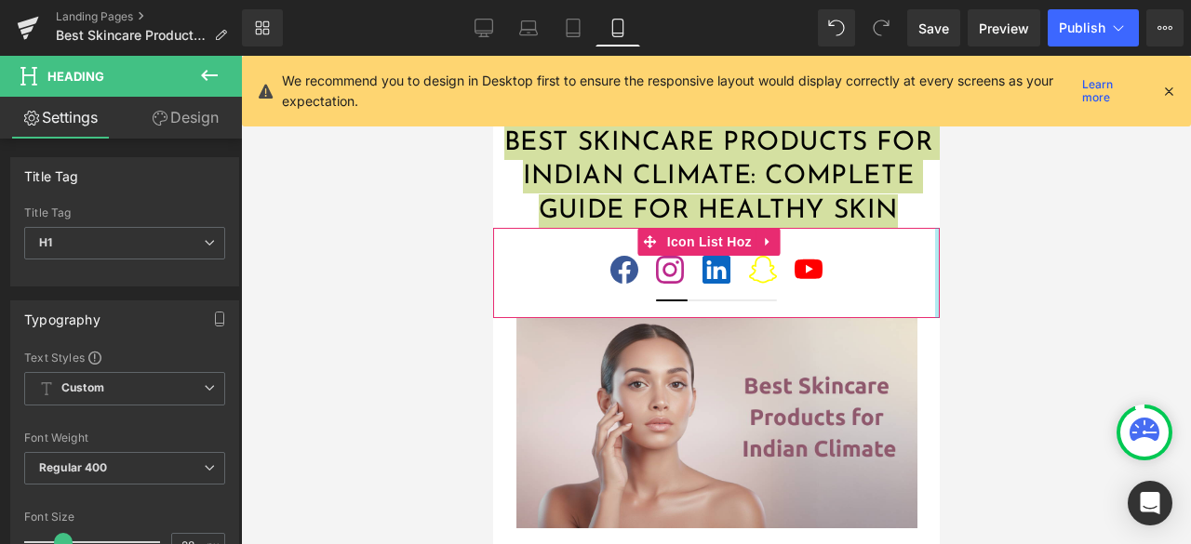
click at [934, 280] on div at bounding box center [936, 273] width 5 height 90
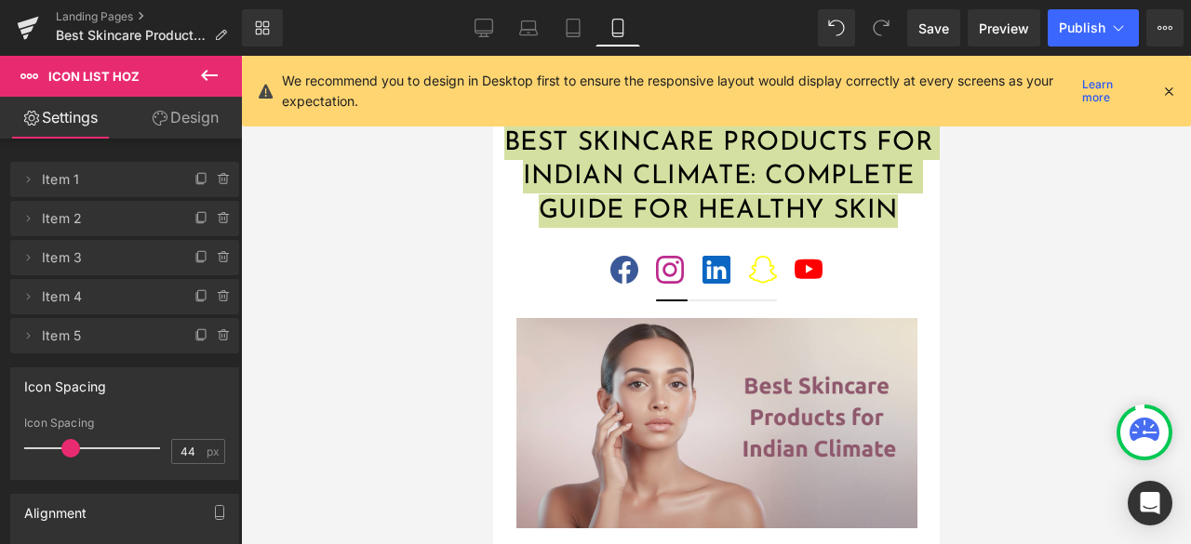
click at [1105, 269] on div at bounding box center [716, 300] width 950 height 488
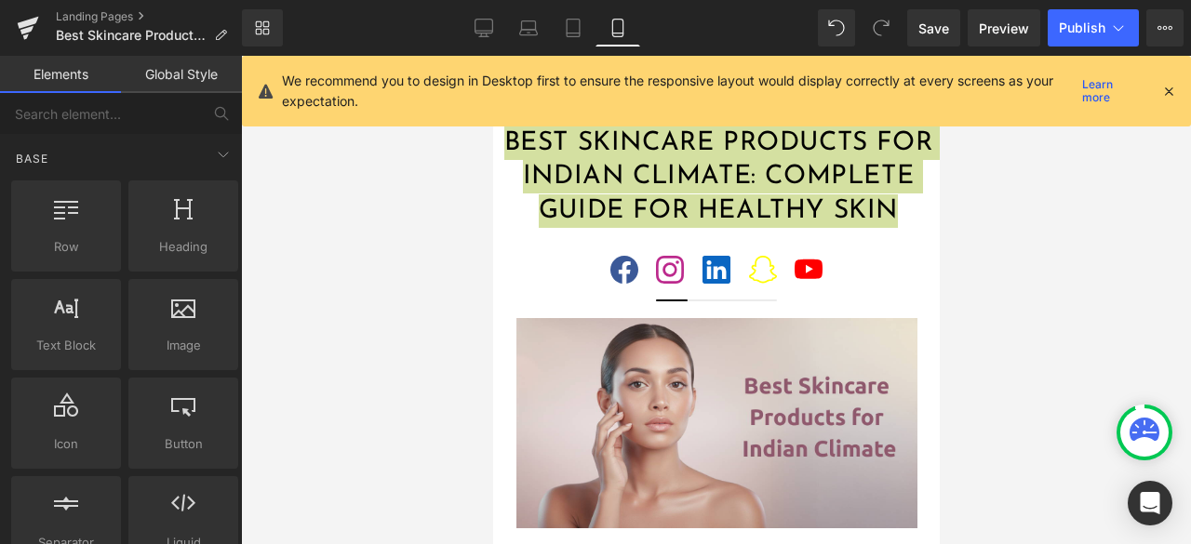
click at [1016, 291] on div at bounding box center [716, 300] width 950 height 488
click at [1166, 94] on icon at bounding box center [1168, 91] width 17 height 17
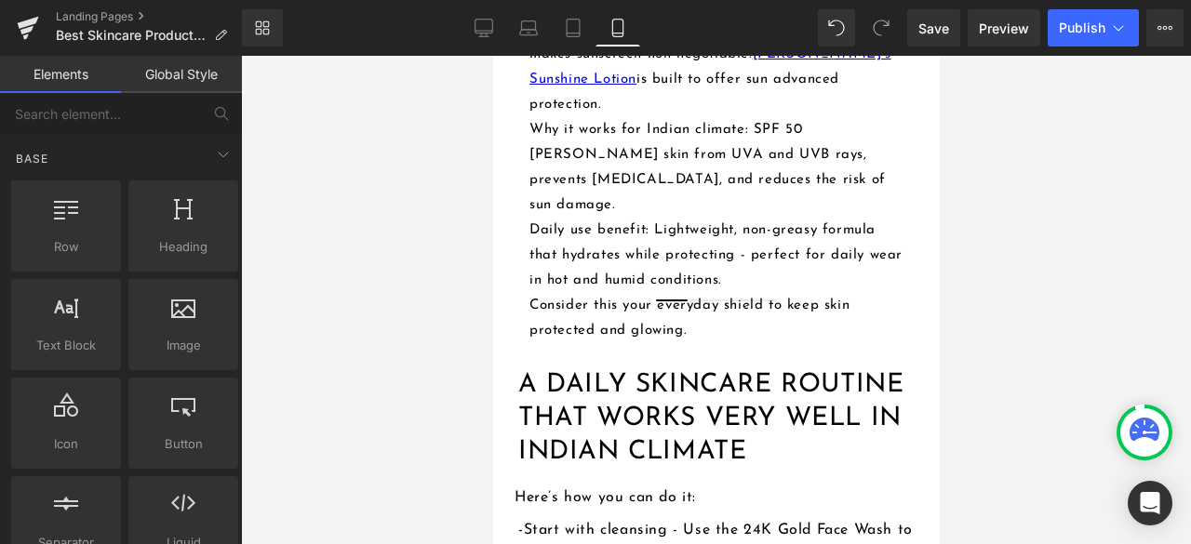
scroll to position [3349, 0]
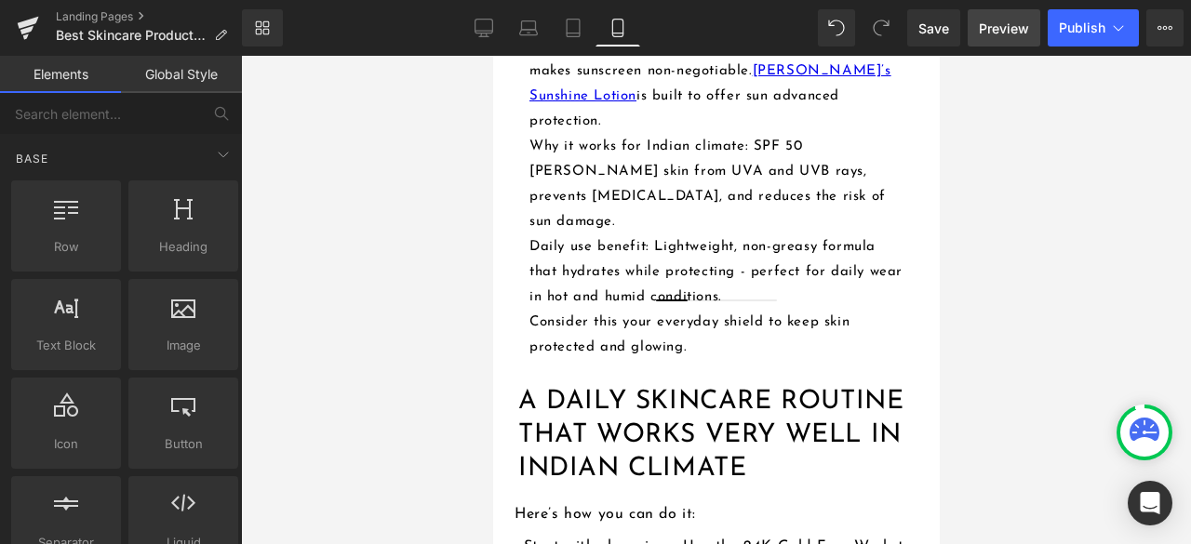
click at [1016, 25] on span "Preview" at bounding box center [1004, 29] width 50 height 20
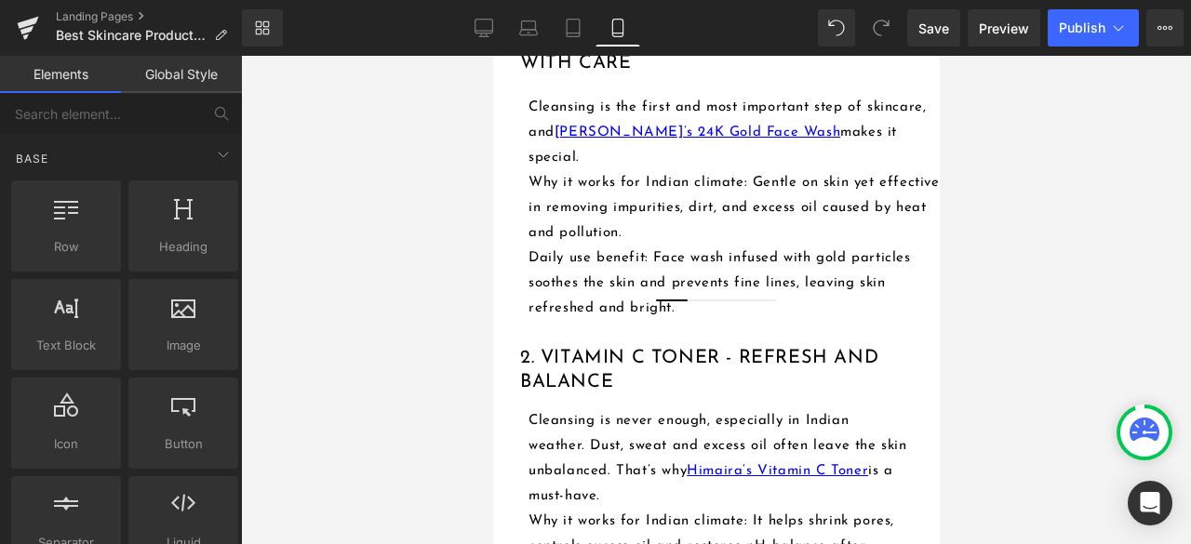
scroll to position [1674, 0]
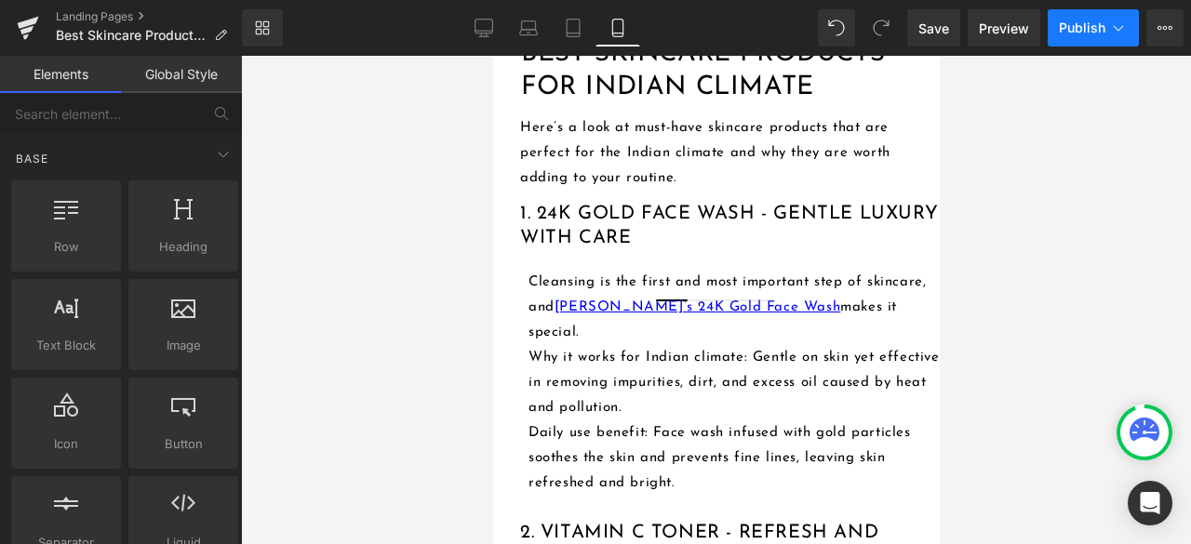
click at [1077, 35] on button "Publish" at bounding box center [1092, 27] width 91 height 37
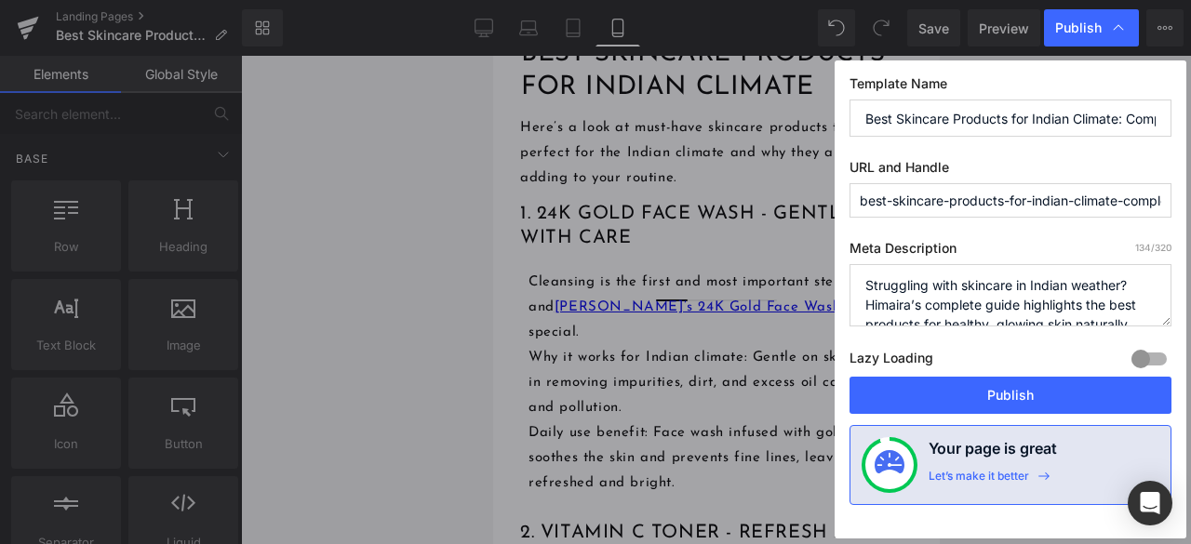
scroll to position [19, 0]
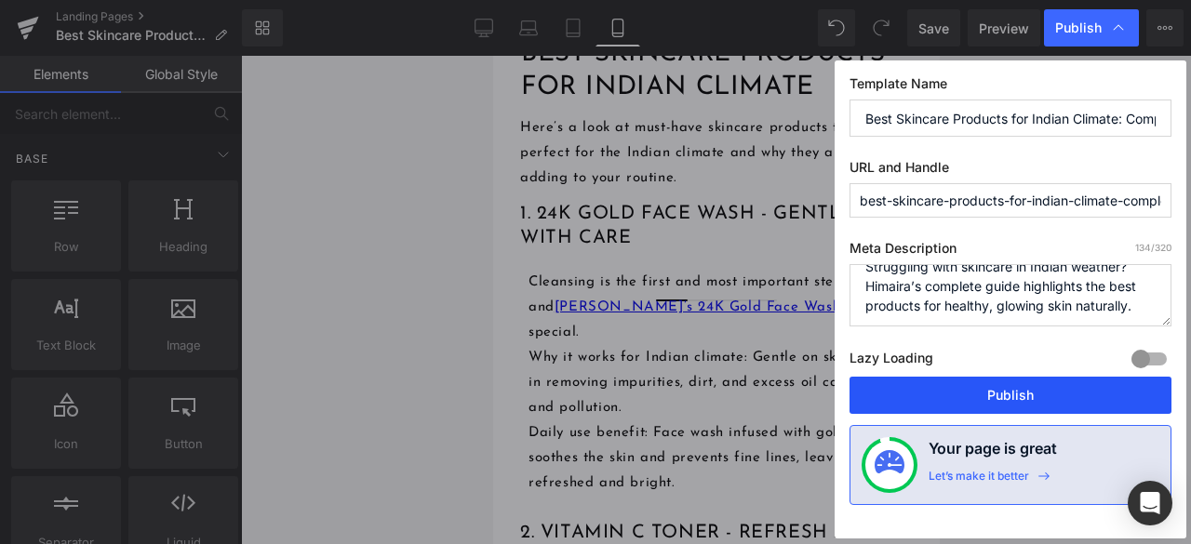
click at [973, 386] on button "Publish" at bounding box center [1010, 395] width 322 height 37
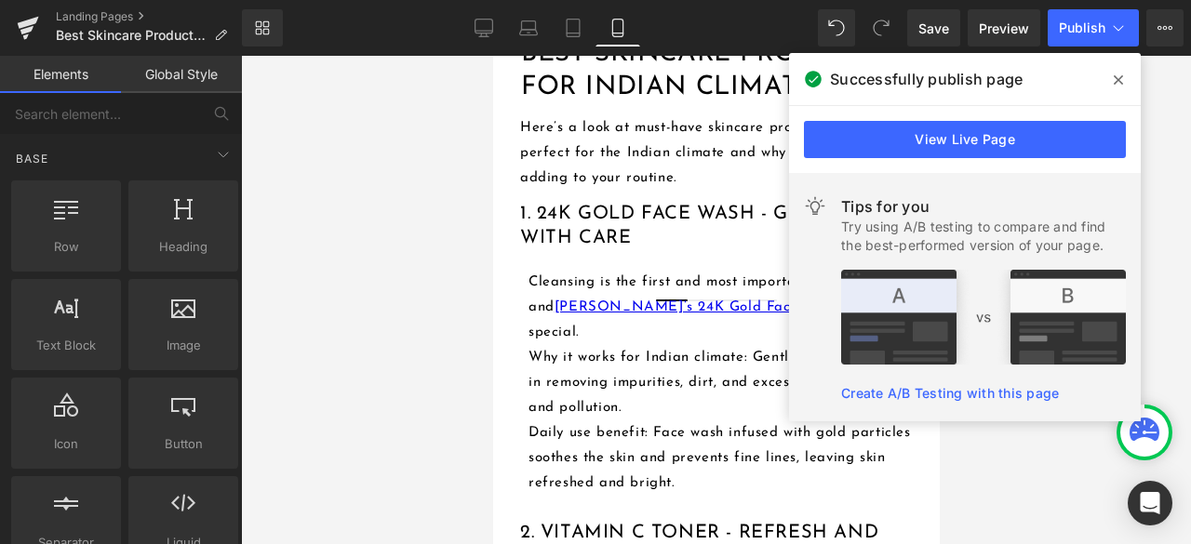
click at [359, 246] on div at bounding box center [716, 300] width 950 height 488
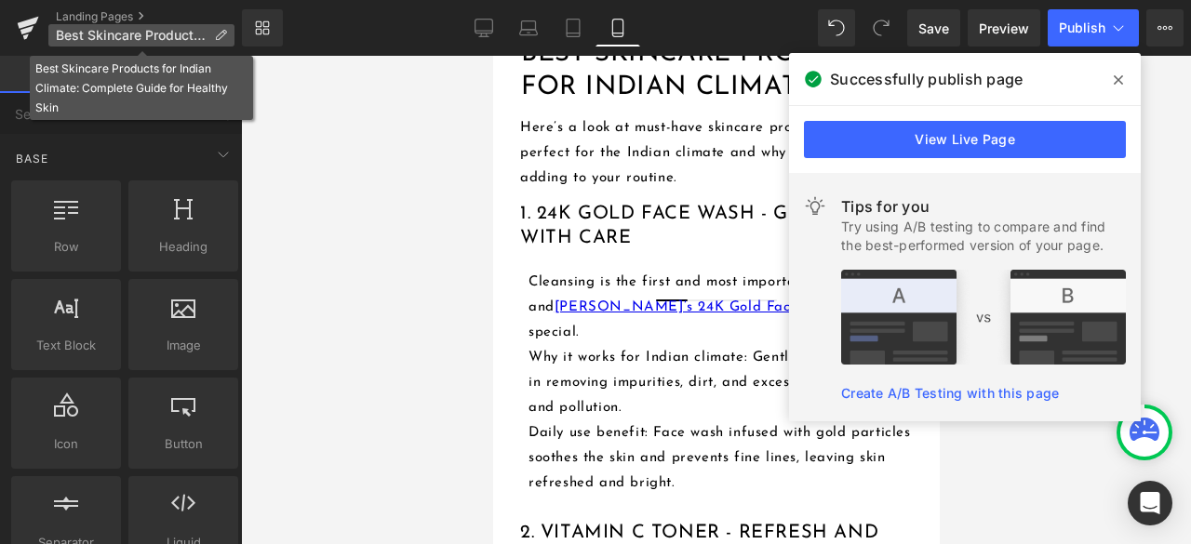
click at [220, 36] on icon at bounding box center [220, 35] width 13 height 13
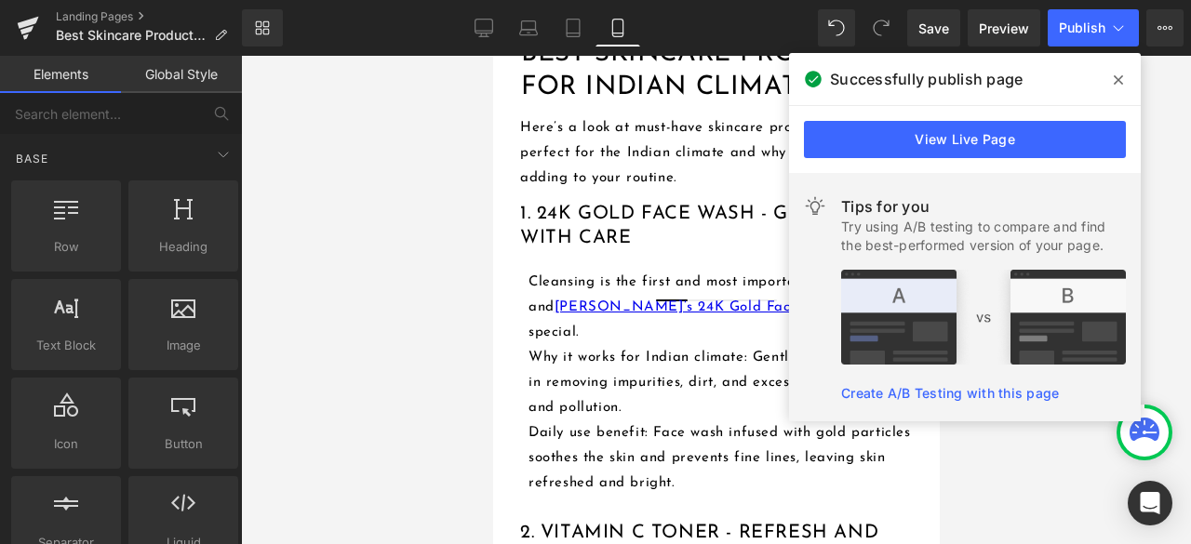
click at [396, 161] on div at bounding box center [716, 300] width 950 height 488
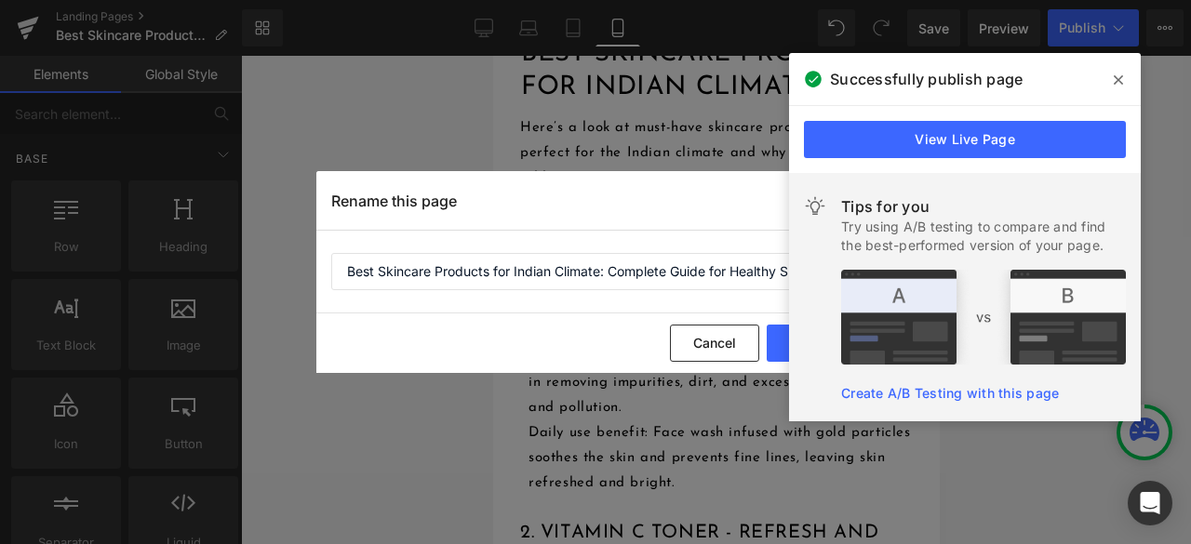
click at [1122, 79] on icon at bounding box center [1117, 80] width 9 height 15
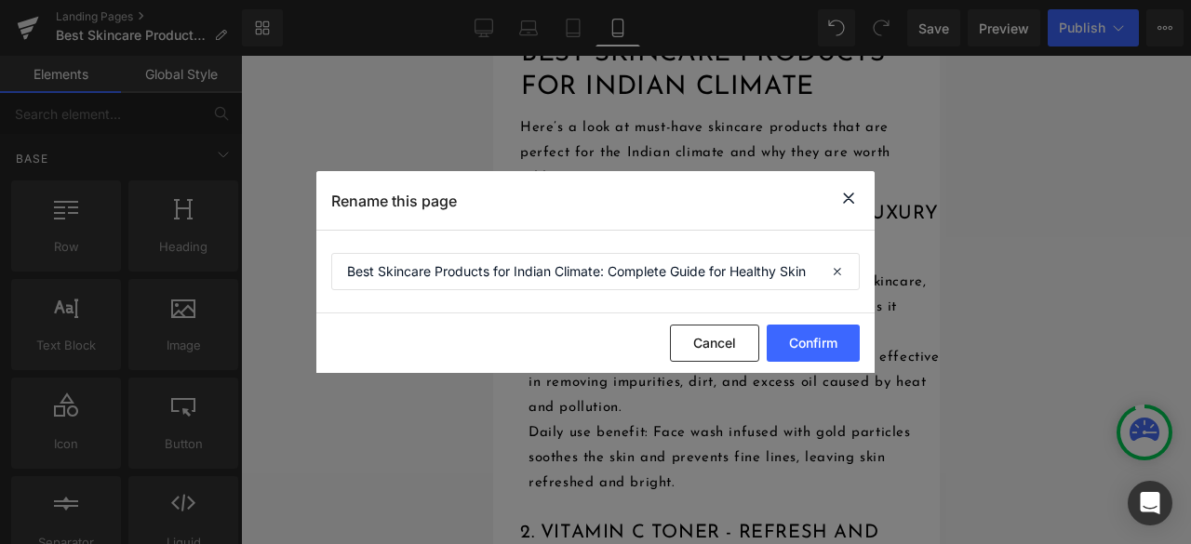
click at [850, 196] on icon at bounding box center [848, 198] width 22 height 23
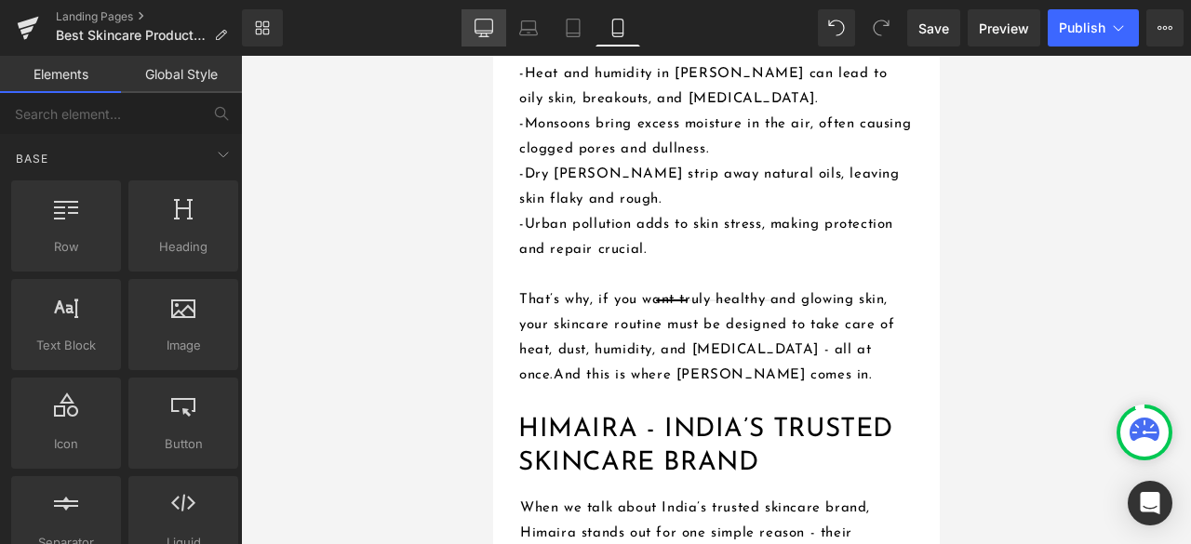
click at [489, 34] on icon at bounding box center [483, 28] width 19 height 19
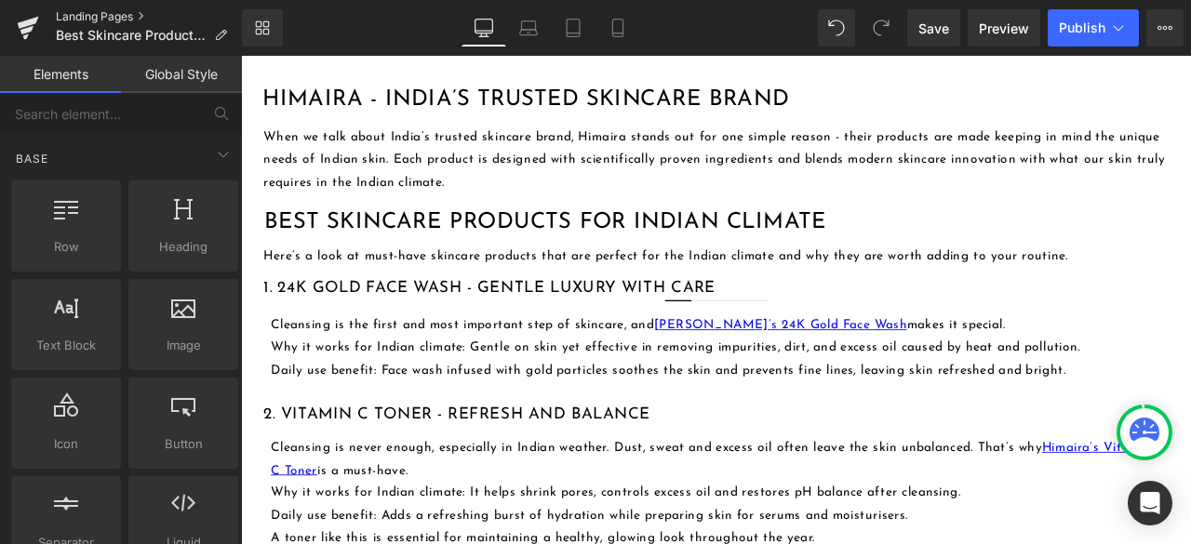
click at [131, 10] on link "Landing Pages" at bounding box center [149, 16] width 186 height 15
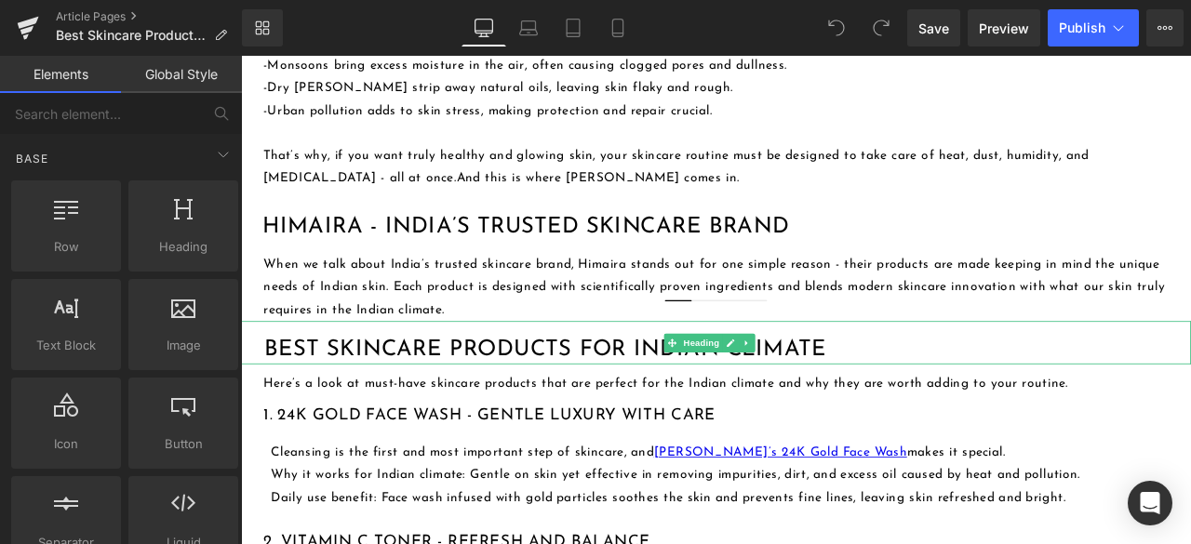
scroll to position [1302, 0]
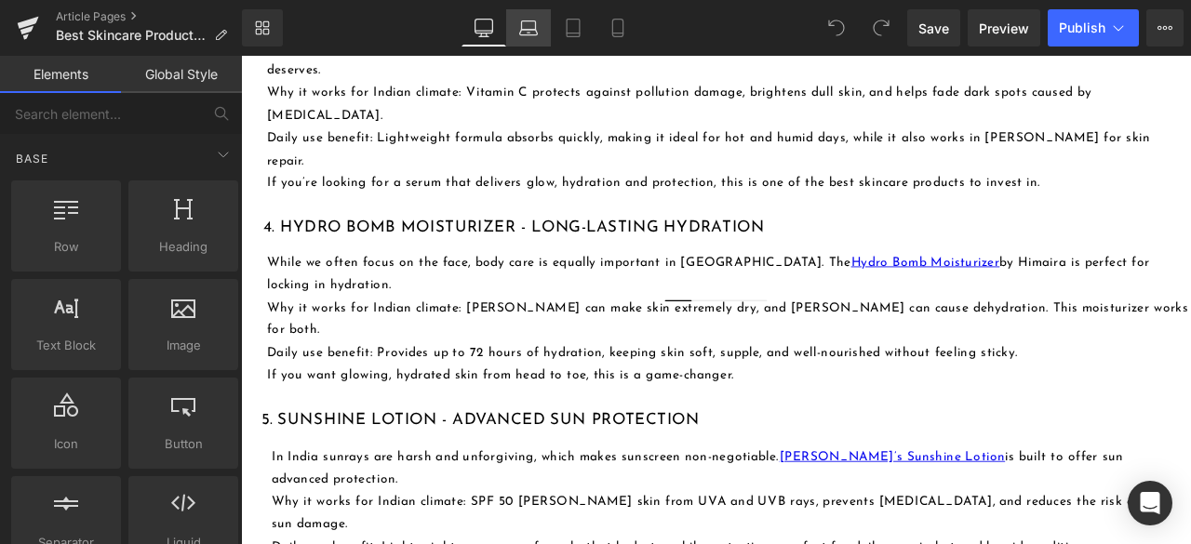
click at [531, 38] on link "Laptop" at bounding box center [528, 27] width 45 height 37
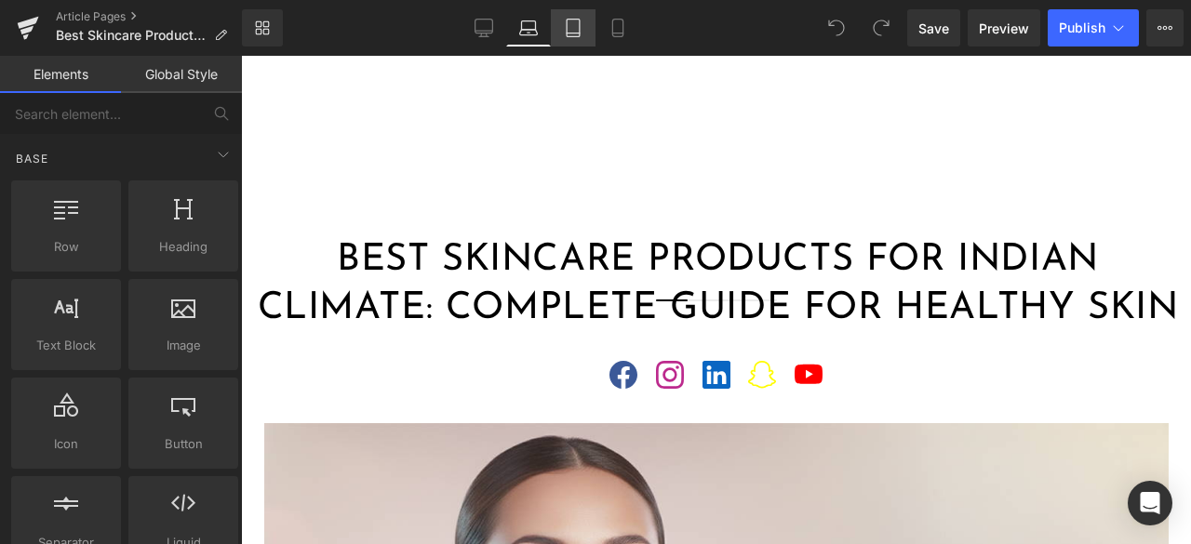
click at [567, 18] on link "Tablet" at bounding box center [573, 27] width 45 height 37
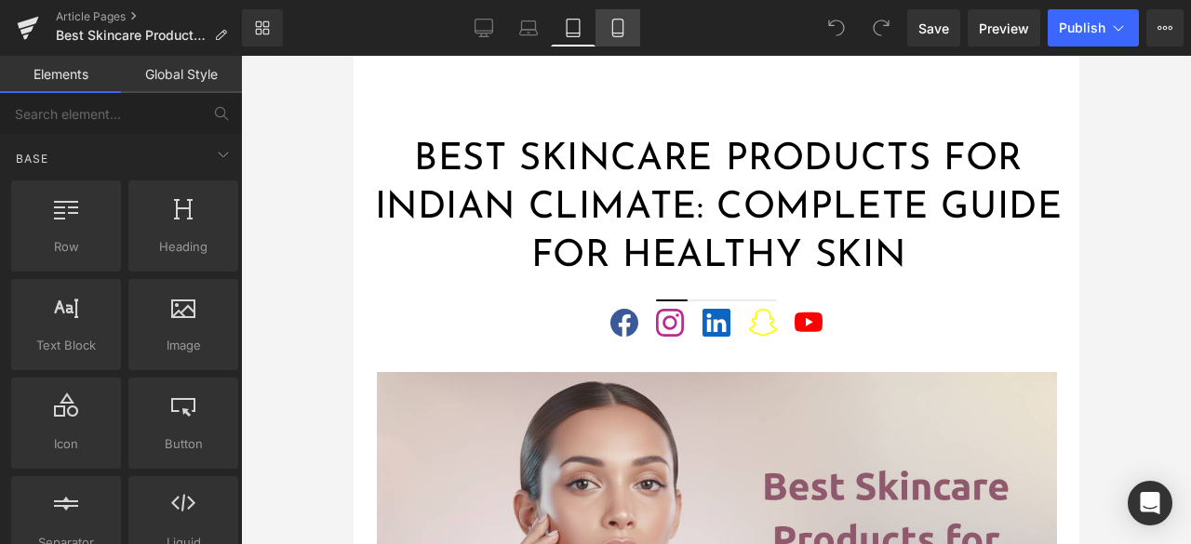
click at [609, 33] on icon at bounding box center [617, 28] width 19 height 19
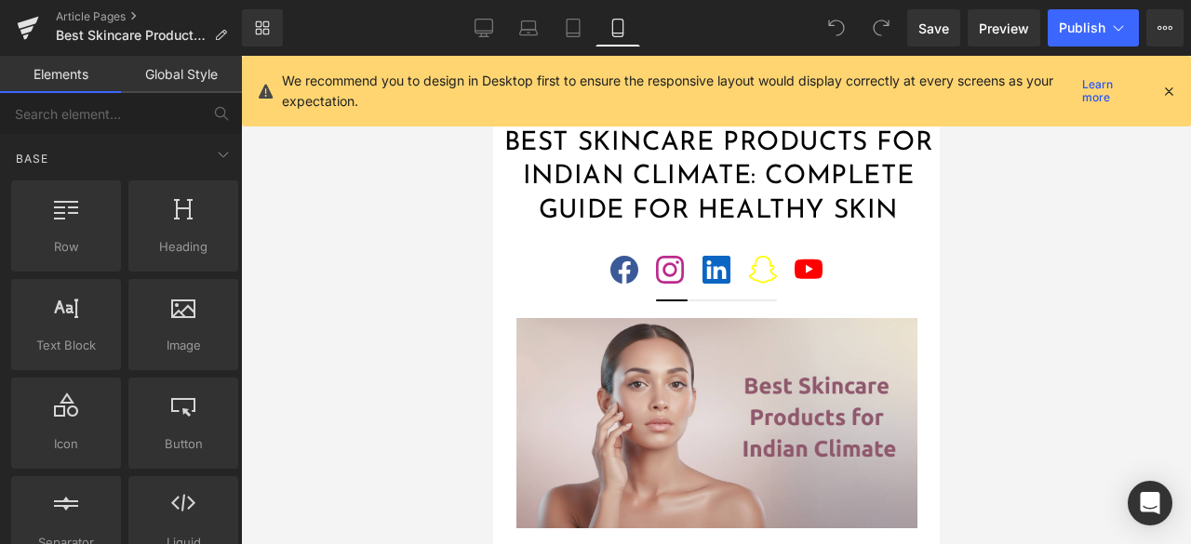
click at [1174, 94] on icon at bounding box center [1168, 91] width 17 height 17
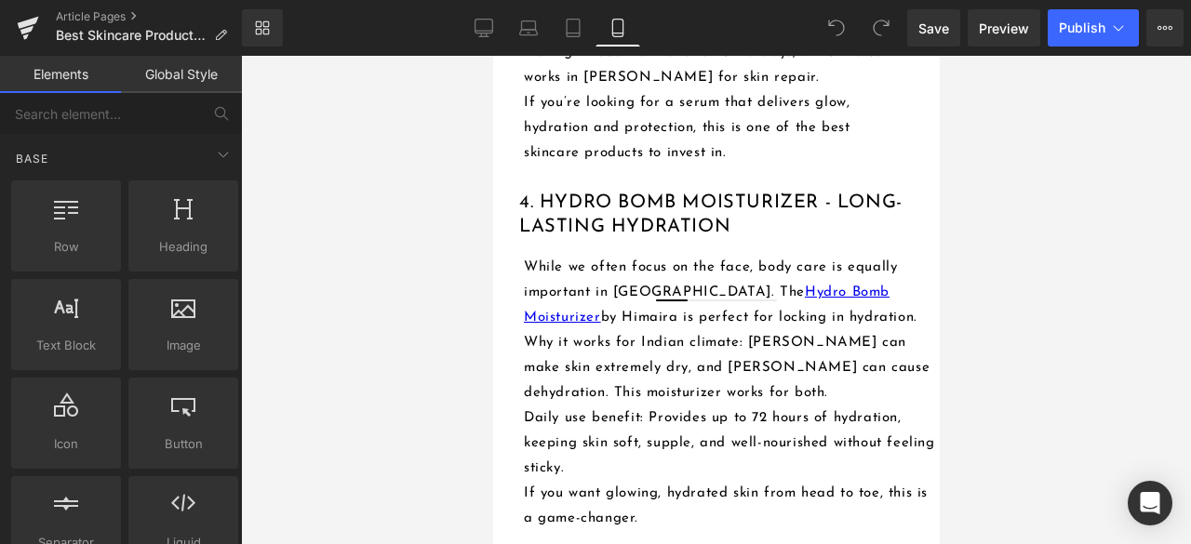
scroll to position [2883, 0]
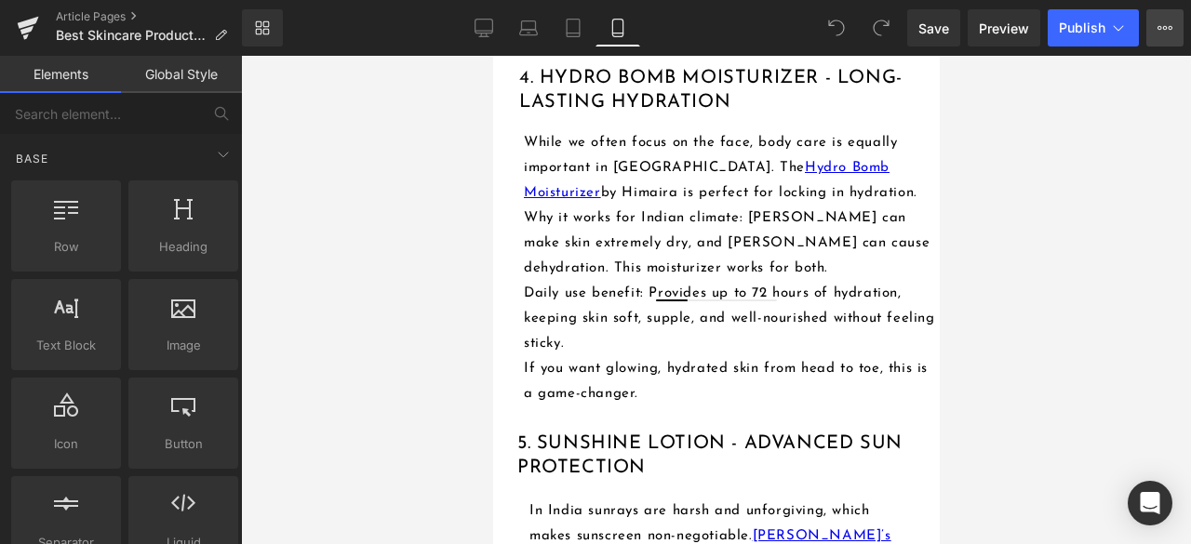
click at [1170, 27] on icon at bounding box center [1164, 27] width 15 height 15
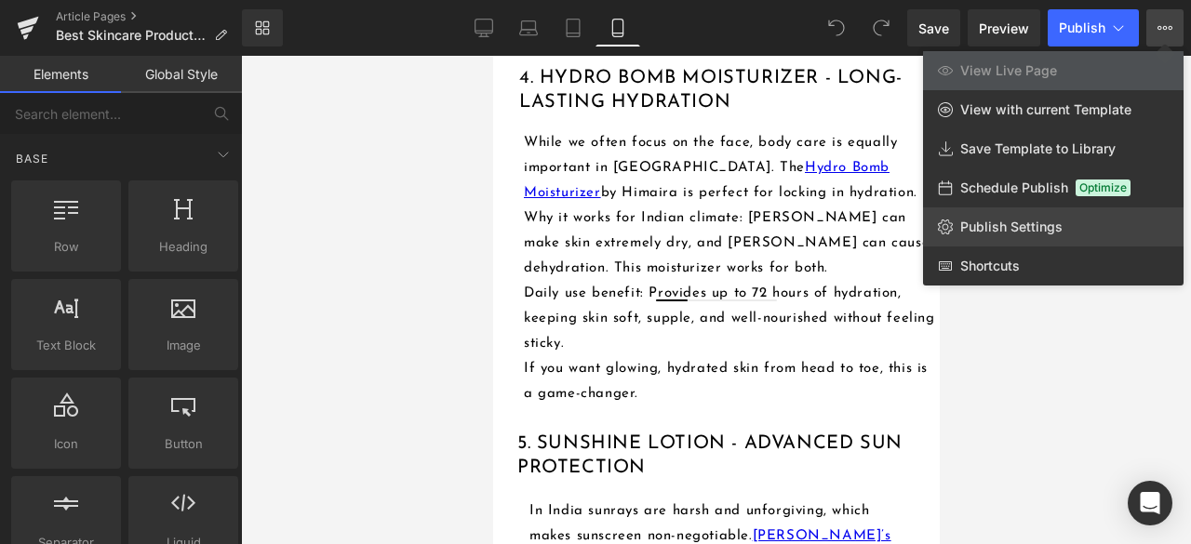
click at [1006, 213] on link "Publish Settings" at bounding box center [1053, 226] width 260 height 39
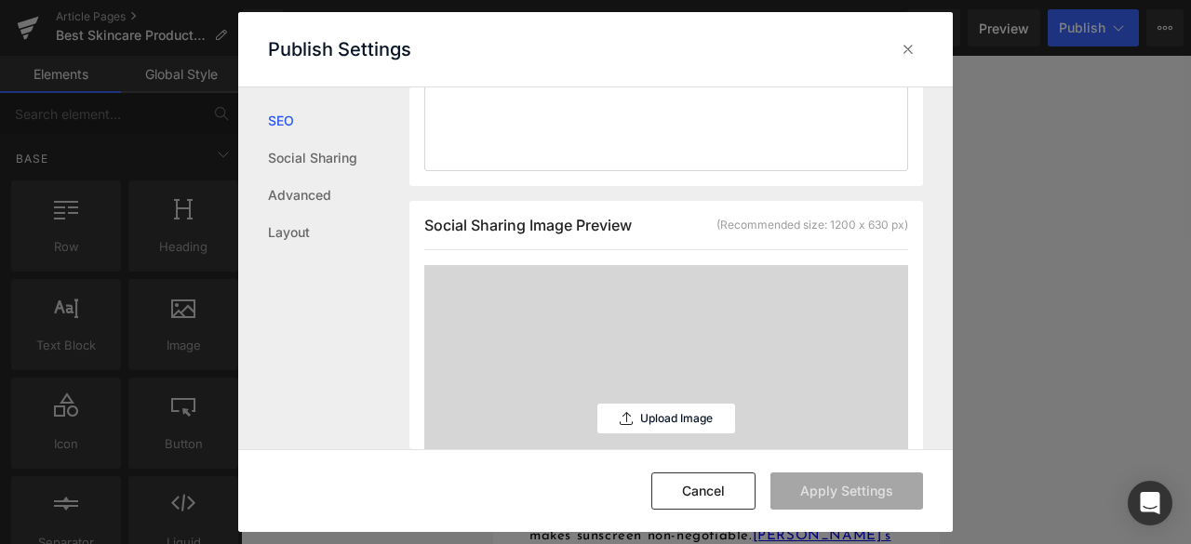
scroll to position [187, 0]
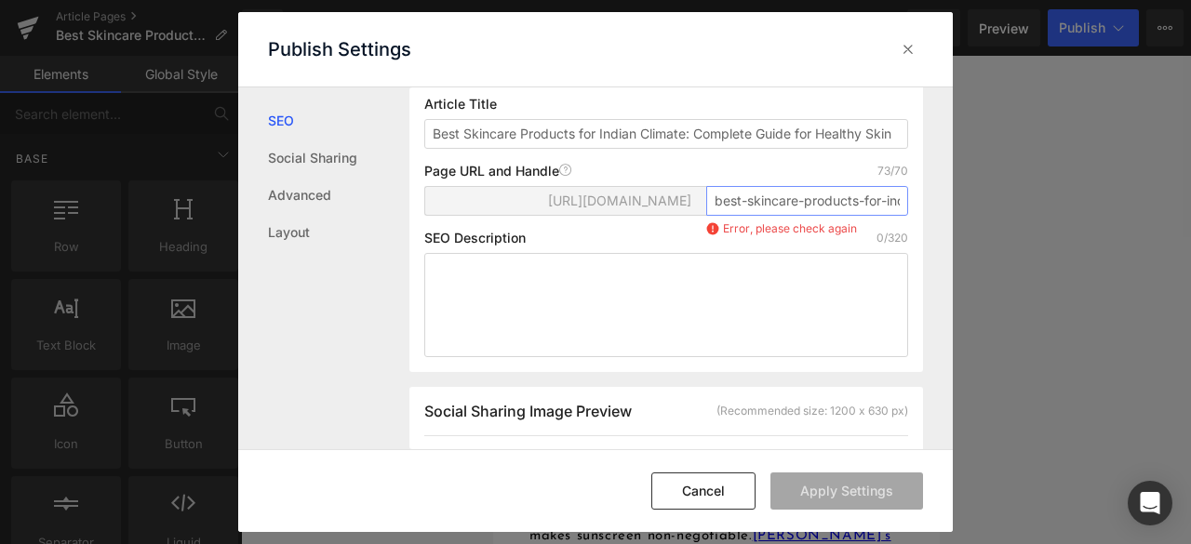
click at [819, 216] on input "best-skincare-products-for-indian-climate-complete-guide-for-healthy-skin" at bounding box center [807, 201] width 202 height 30
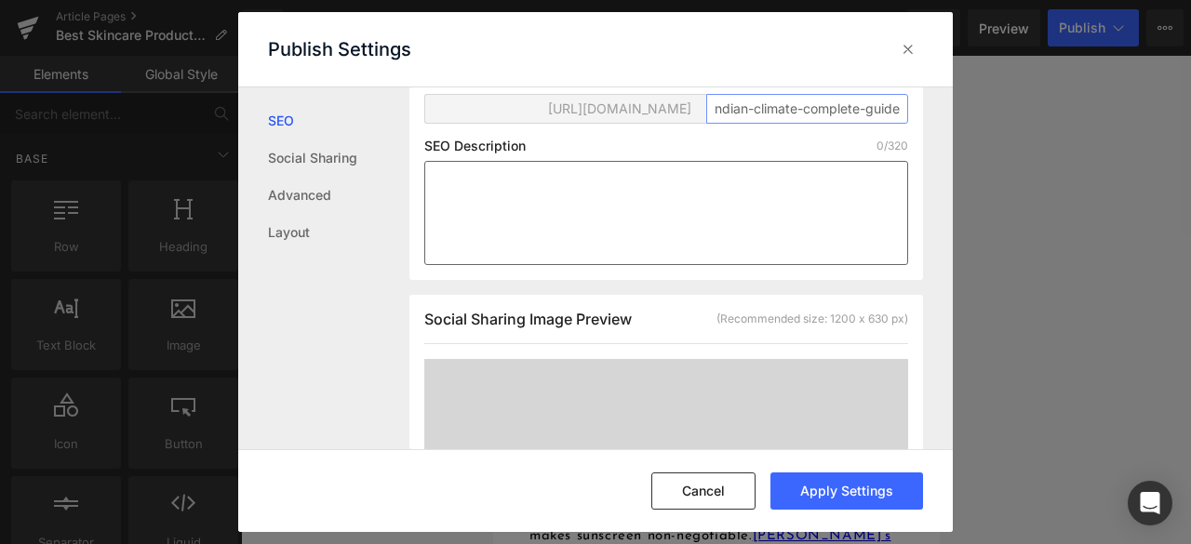
scroll to position [279, 0]
type input "best-skincare-products-for-indian-climate-complete-guide"
click at [592, 265] on textarea at bounding box center [666, 213] width 484 height 104
paste textarea "Struggling with skincare in Indian weather? Himaira’s complete guide highlights…"
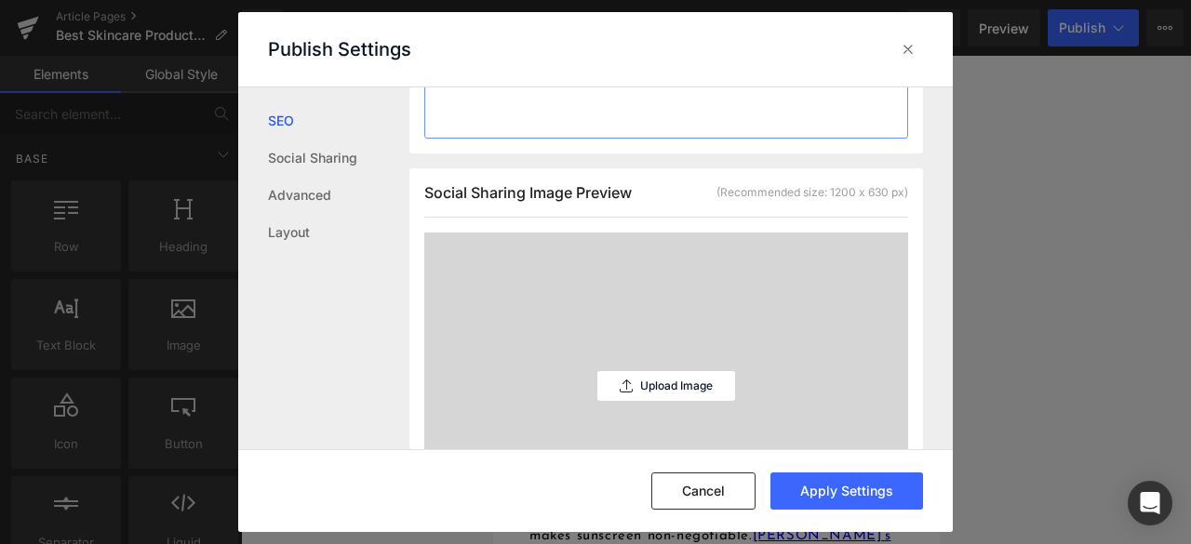
scroll to position [575, 0]
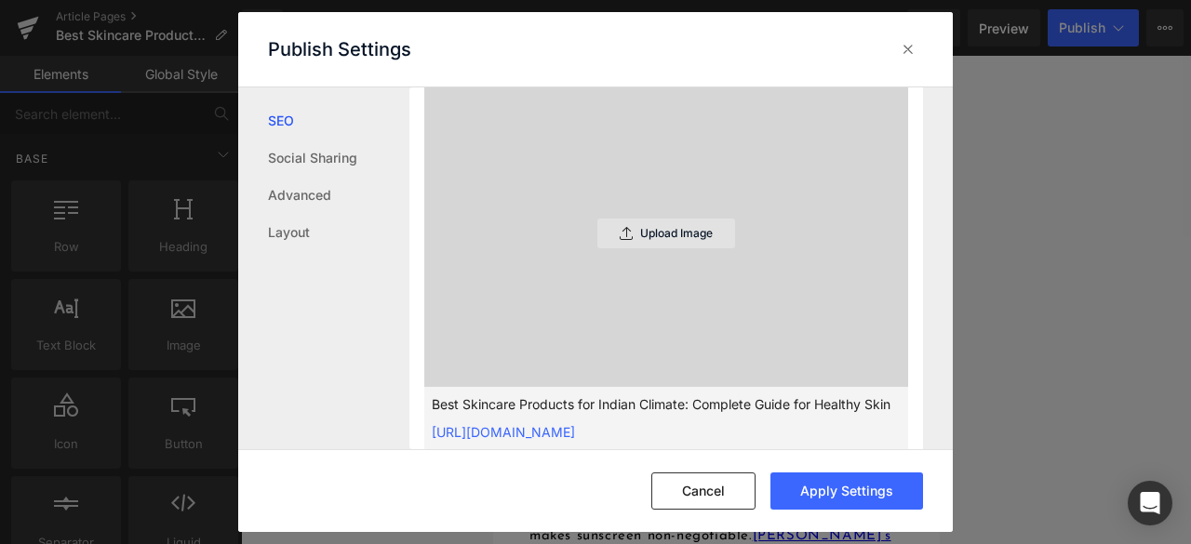
type textarea "Struggling with skincare in Indian weather? Himaira’s complete guide highlights…"
click at [675, 240] on p "Upload Image" at bounding box center [676, 233] width 73 height 13
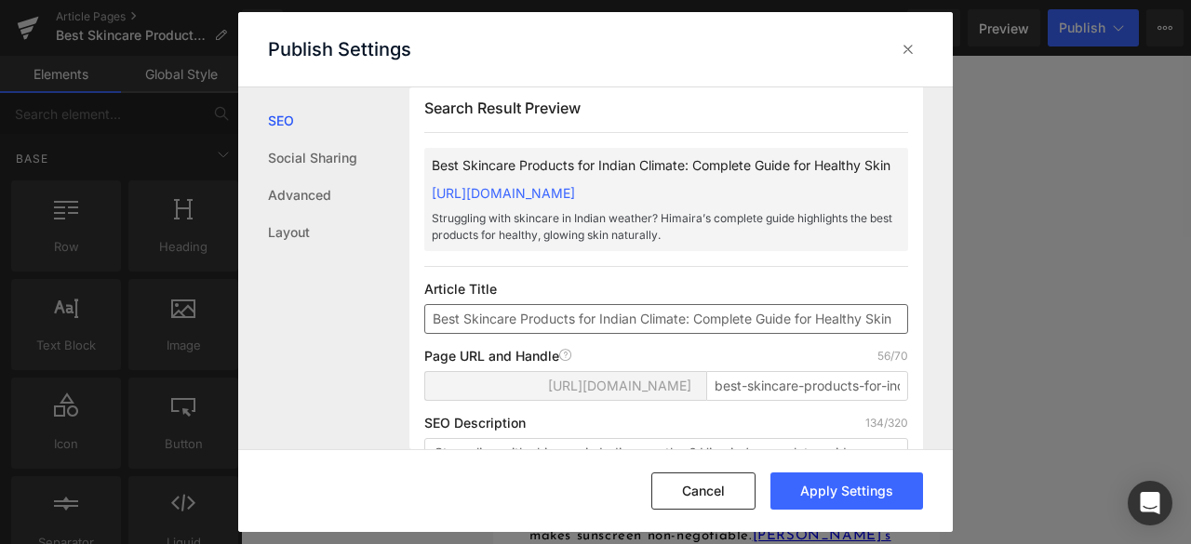
scroll to position [17, 0]
click at [750, 336] on input "Best Skincare Products for Indian Climate: Complete Guide for Healthy Skin" at bounding box center [666, 321] width 484 height 30
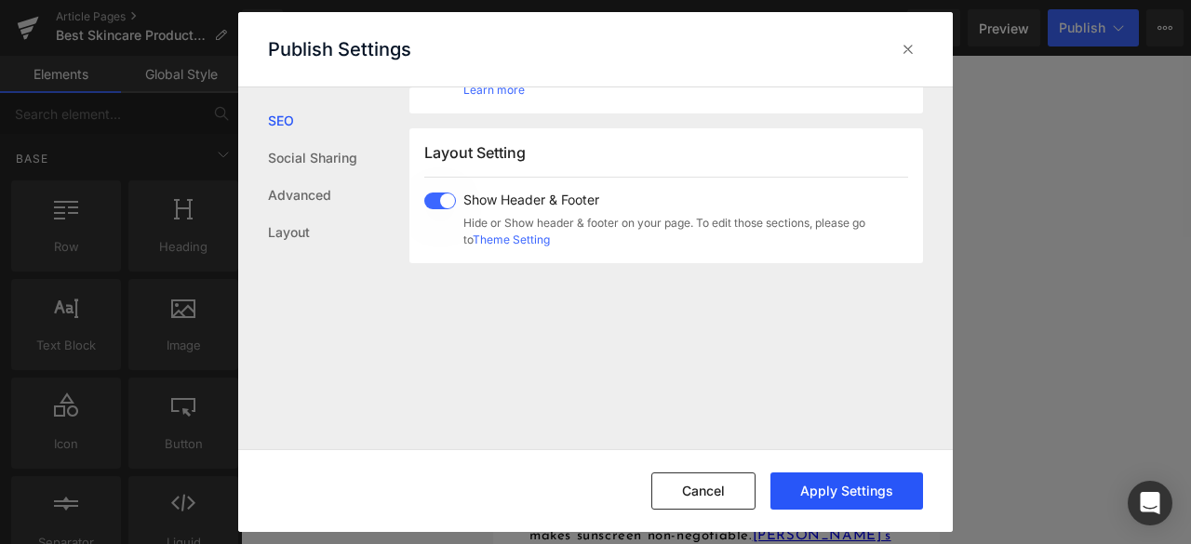
scroll to position [0, 0]
click at [837, 487] on button "Apply Settings" at bounding box center [846, 491] width 153 height 37
click at [907, 44] on icon at bounding box center [908, 49] width 19 height 19
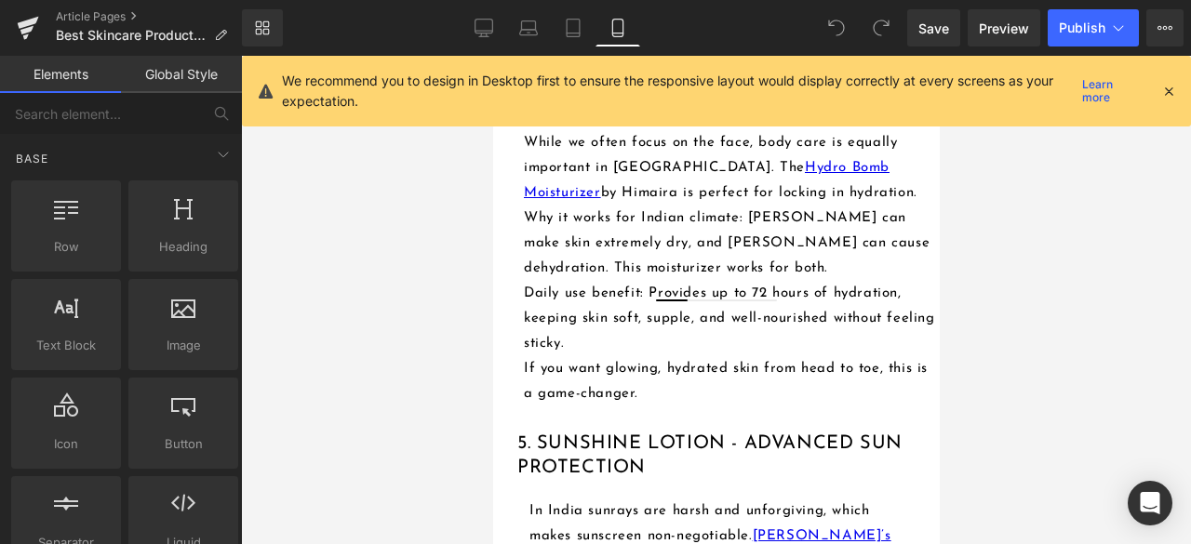
click at [1171, 87] on icon at bounding box center [1168, 91] width 17 height 17
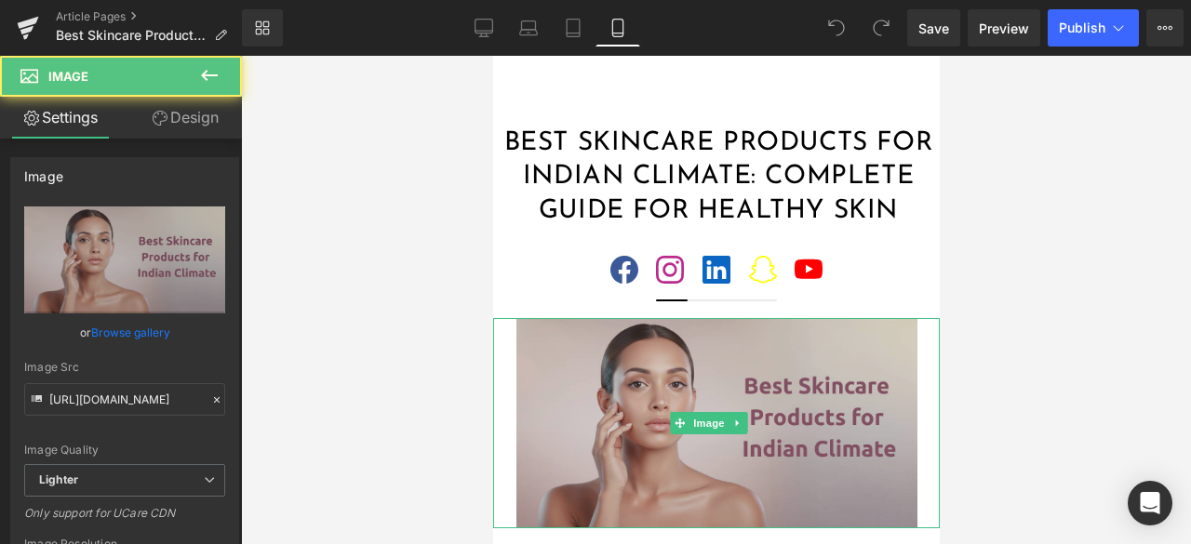
click at [606, 429] on img at bounding box center [715, 423] width 446 height 210
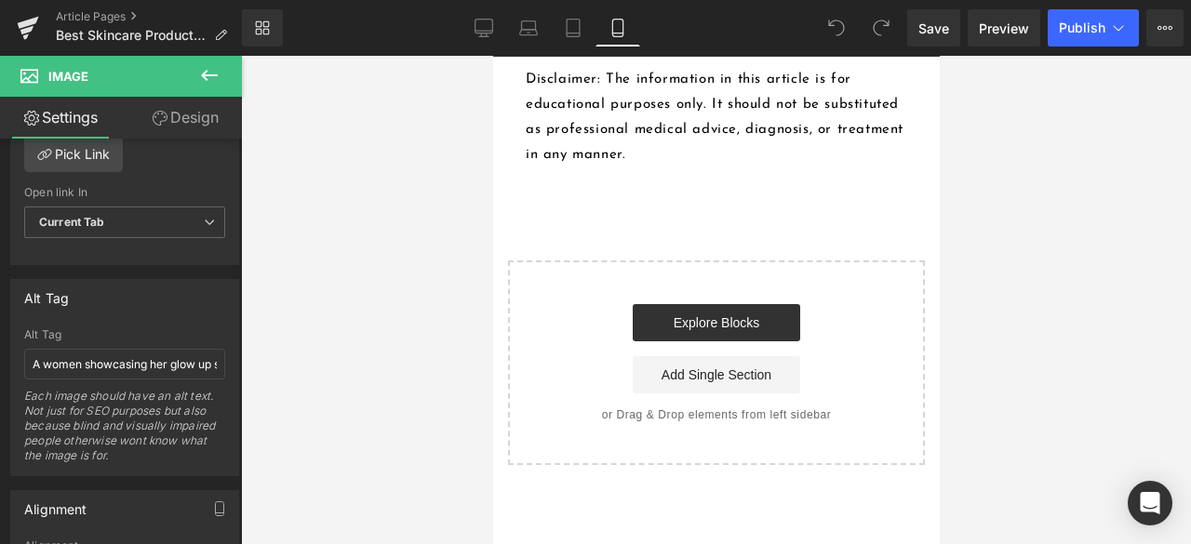
scroll to position [5395, 0]
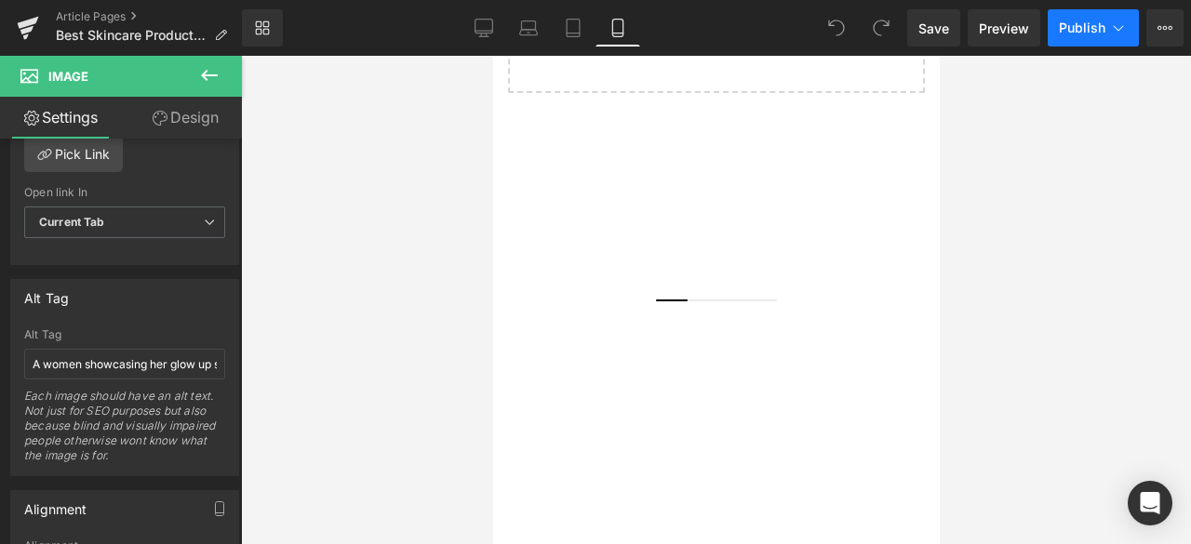
click at [1085, 20] on span "Publish" at bounding box center [1082, 27] width 47 height 15
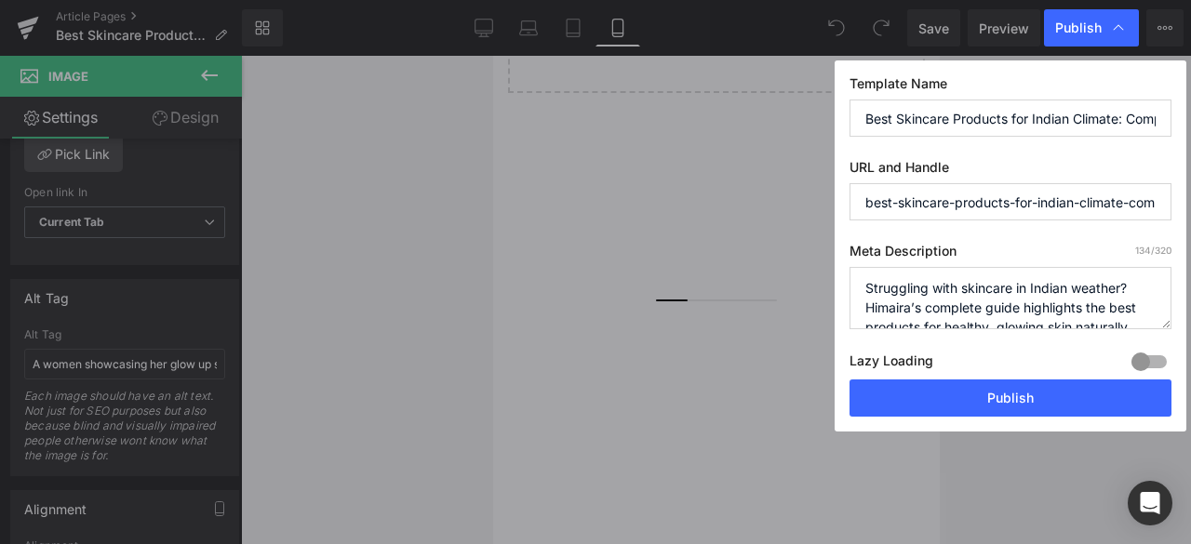
scroll to position [19, 0]
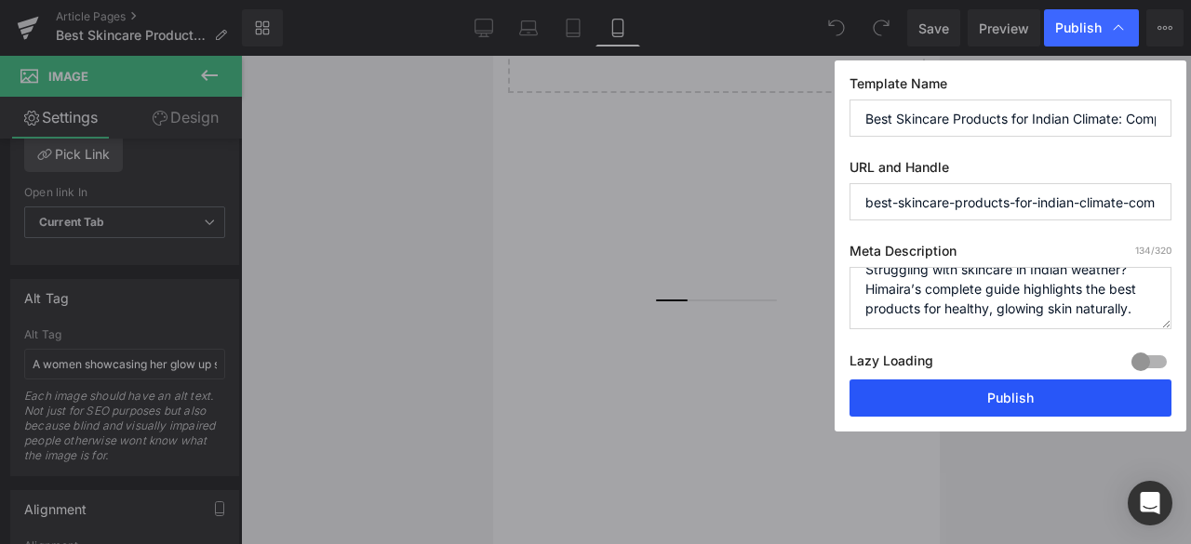
click at [949, 389] on button "Publish" at bounding box center [1010, 398] width 322 height 37
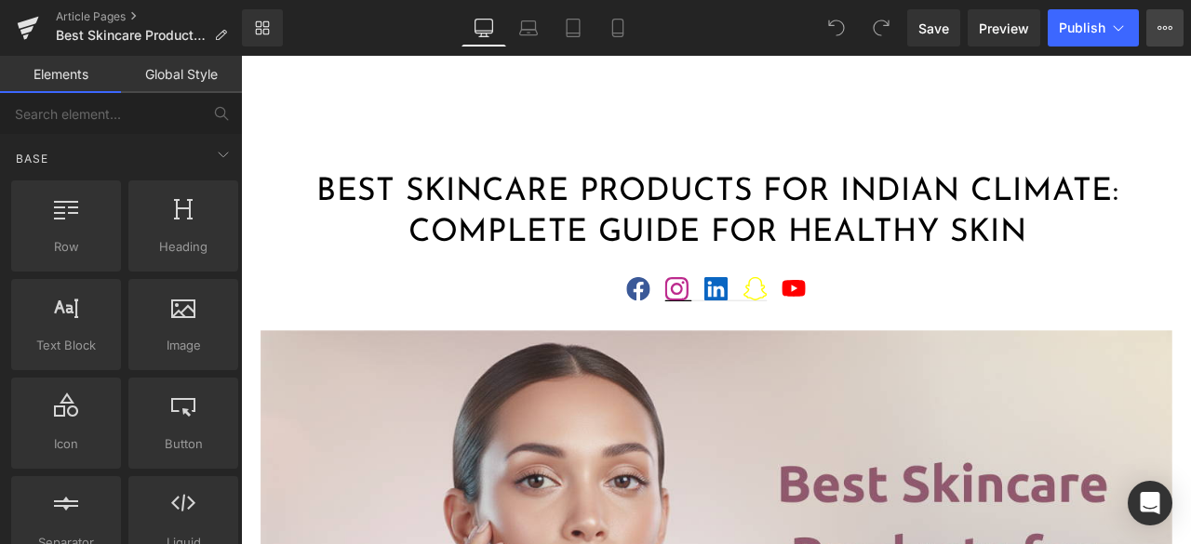
click at [1161, 23] on icon at bounding box center [1164, 27] width 15 height 15
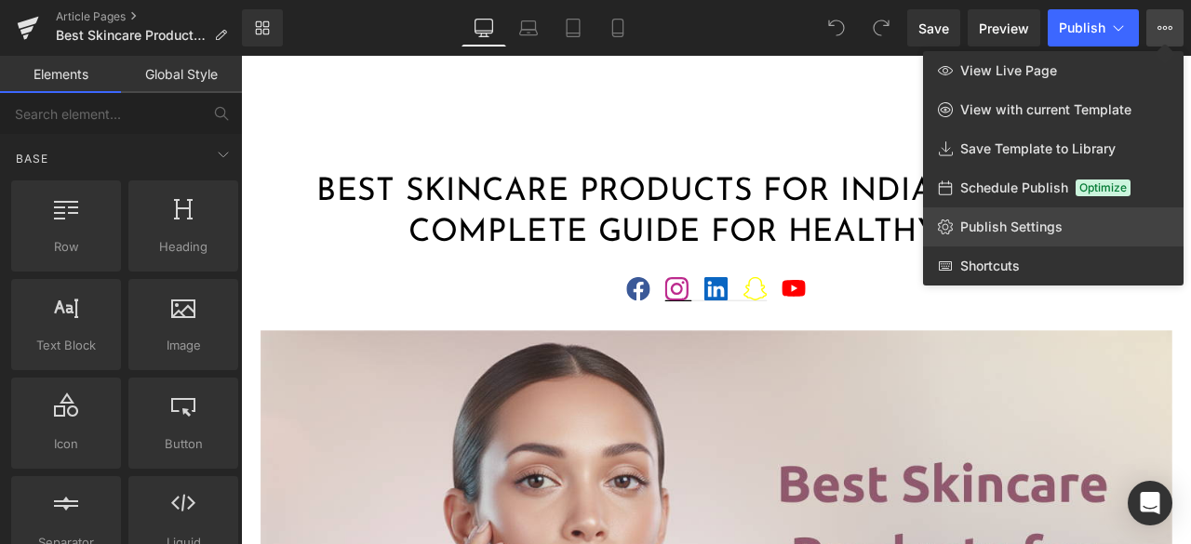
click at [1007, 225] on span "Publish Settings" at bounding box center [1011, 227] width 102 height 17
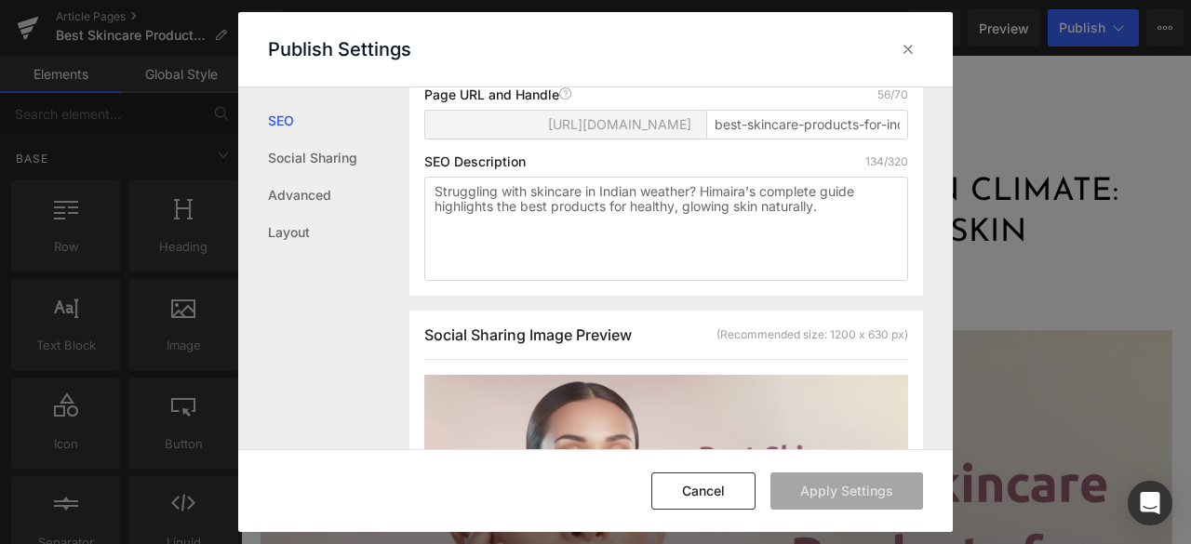
scroll to position [652, 0]
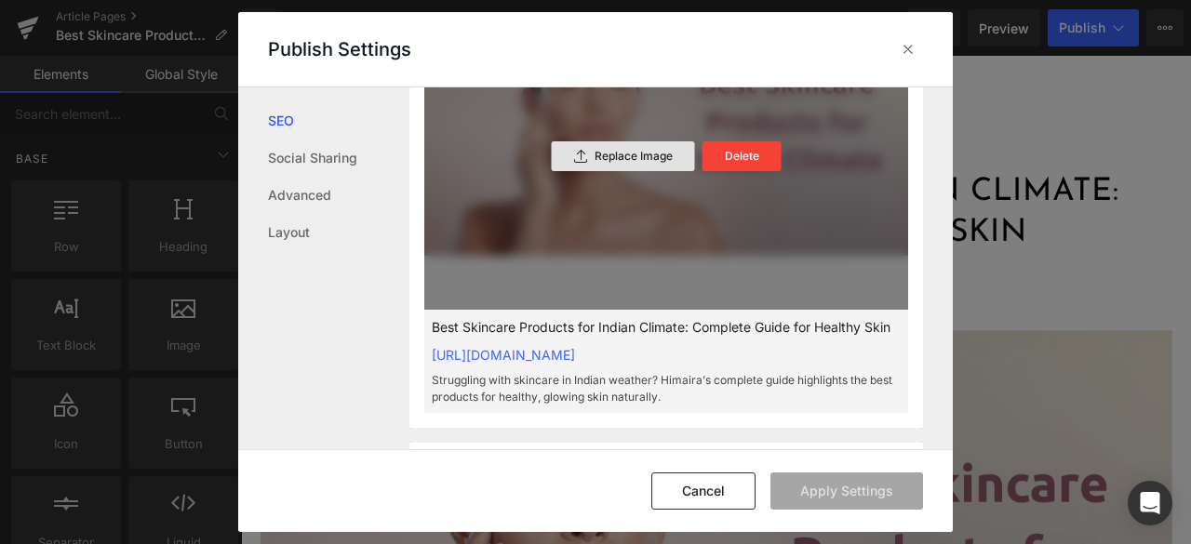
click at [646, 163] on p "Replace Image" at bounding box center [633, 156] width 78 height 13
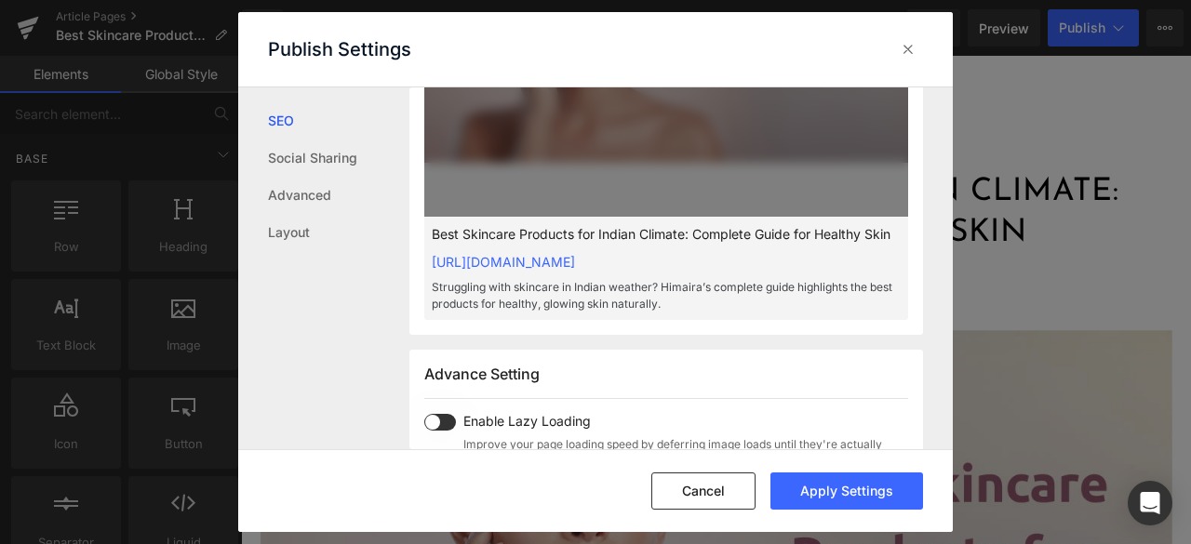
scroll to position [559, 0]
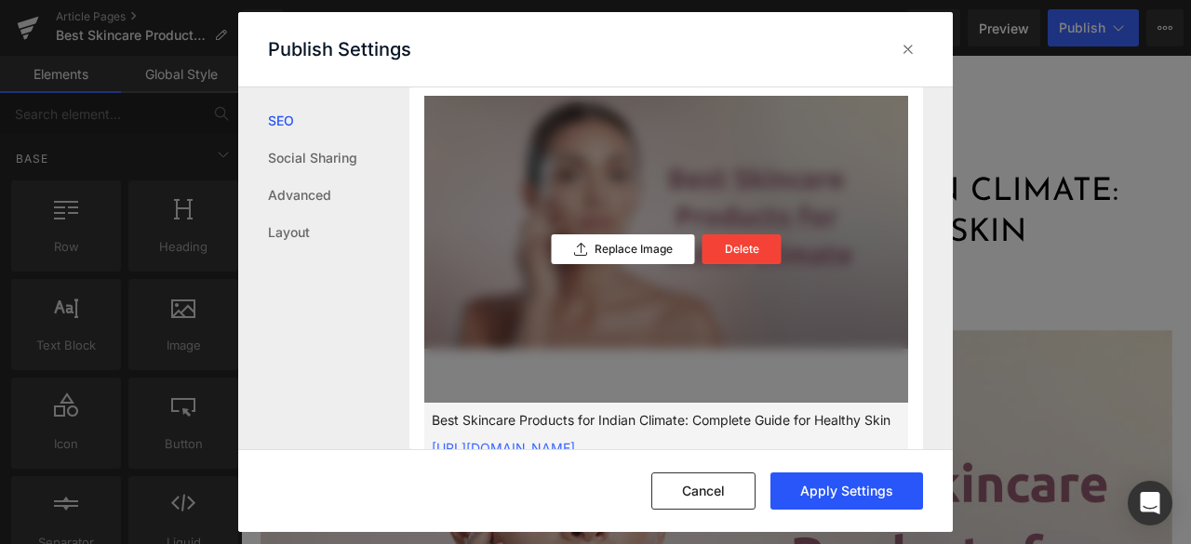
click at [828, 487] on button "Apply Settings" at bounding box center [846, 491] width 153 height 37
click at [910, 47] on icon at bounding box center [908, 49] width 19 height 19
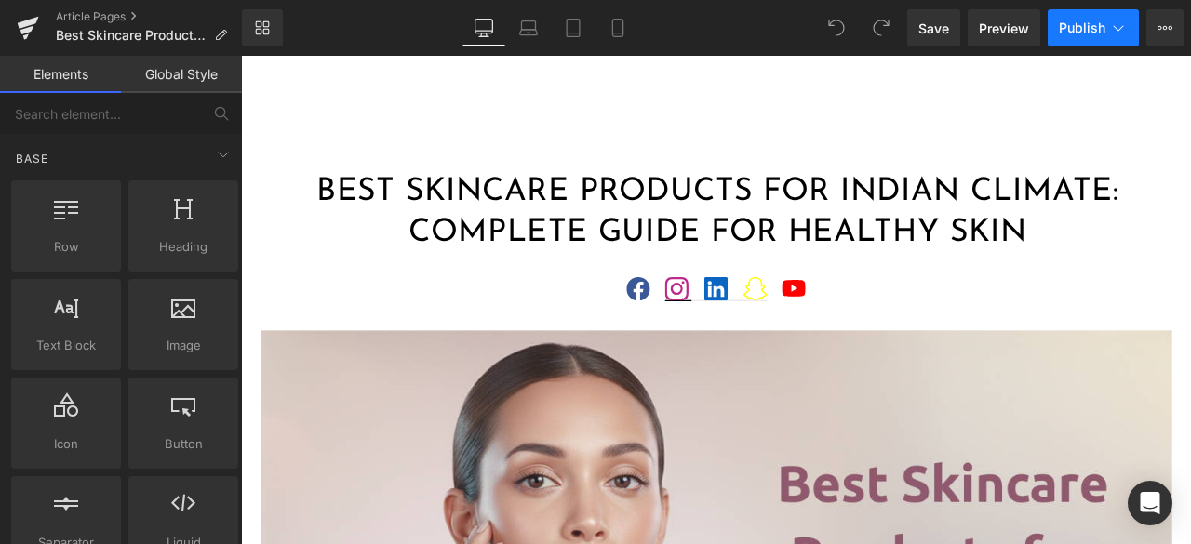
click at [1072, 28] on span "Publish" at bounding box center [1082, 27] width 47 height 15
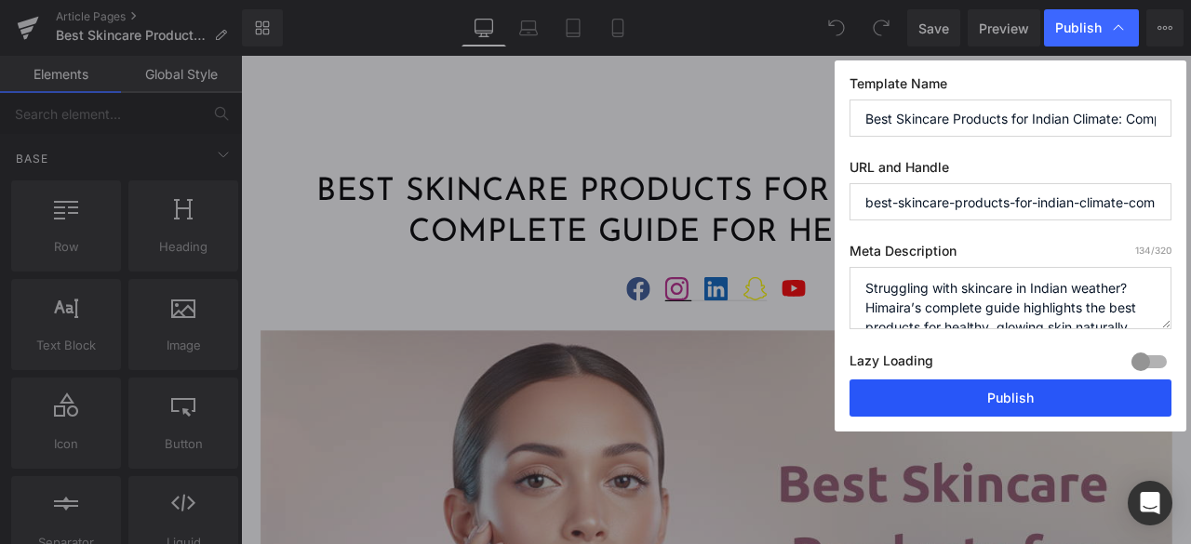
click at [956, 403] on button "Publish" at bounding box center [1010, 398] width 322 height 37
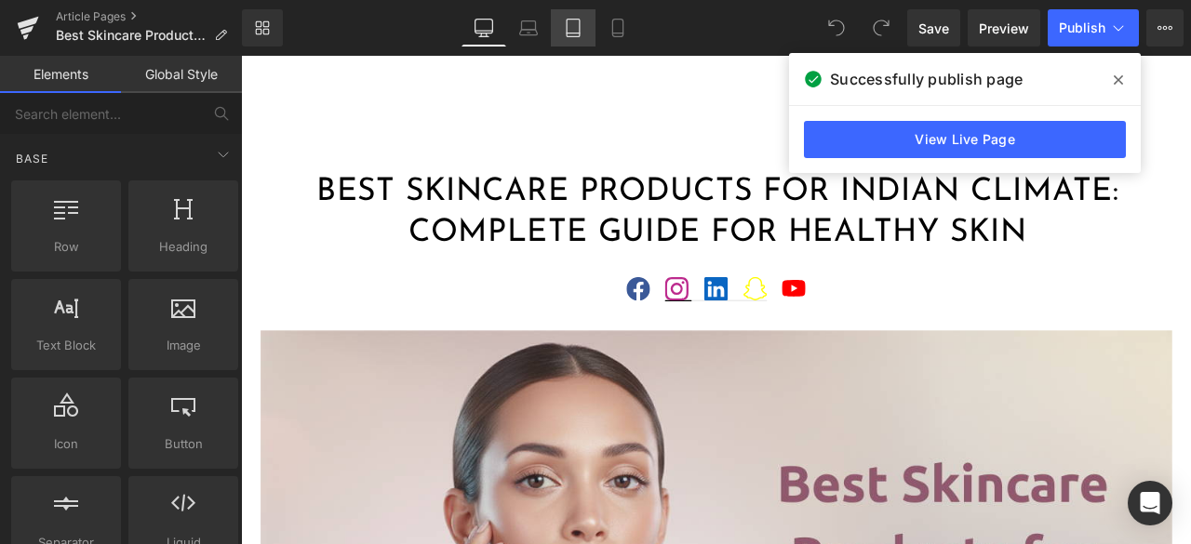
click at [575, 31] on icon at bounding box center [573, 28] width 19 height 19
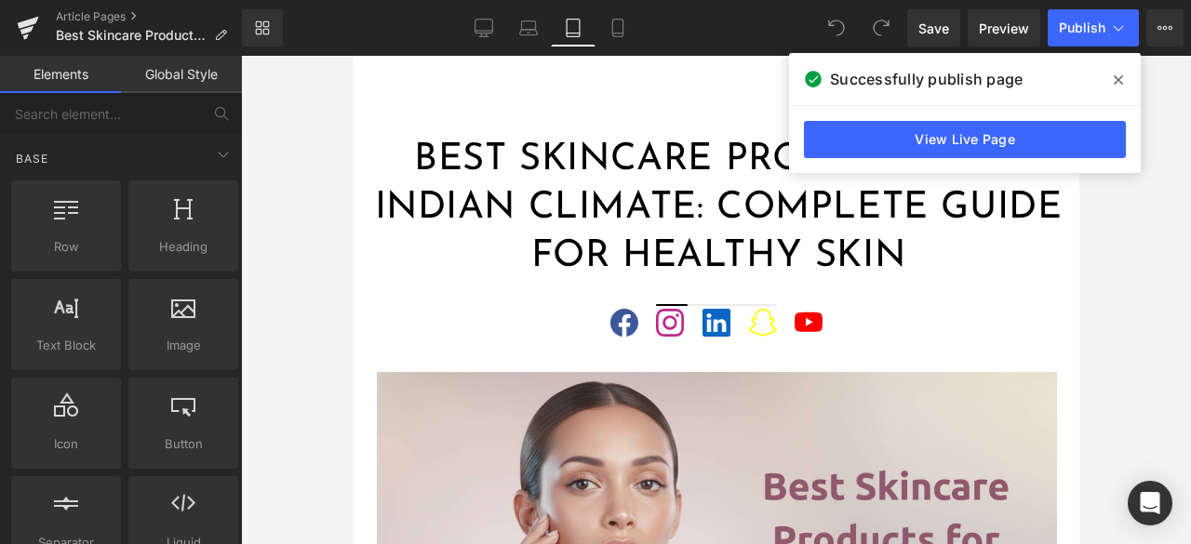
scroll to position [58, 0]
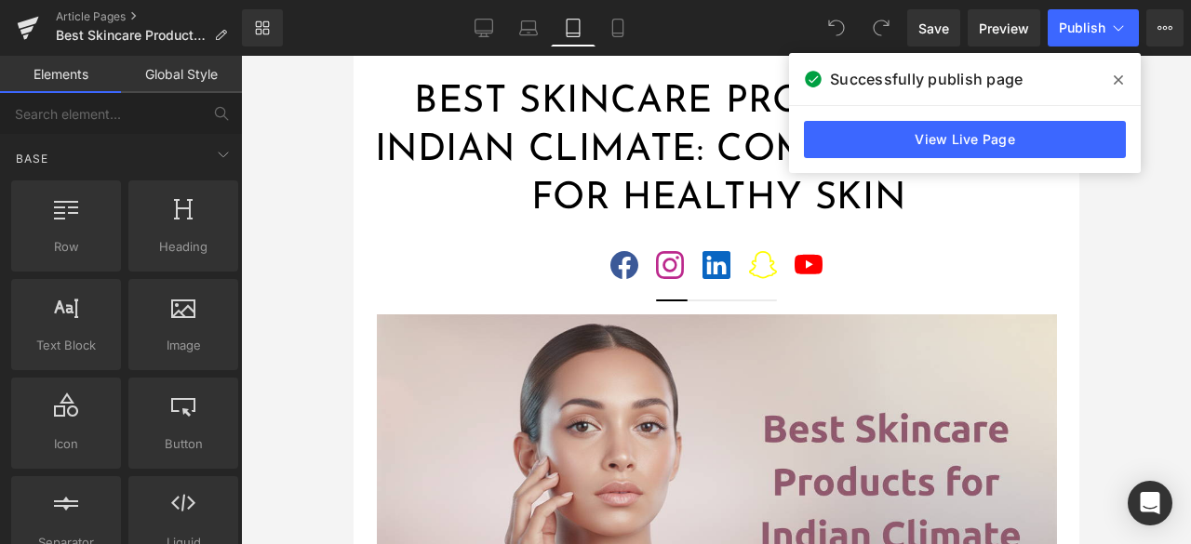
click at [1125, 77] on span at bounding box center [1118, 80] width 30 height 30
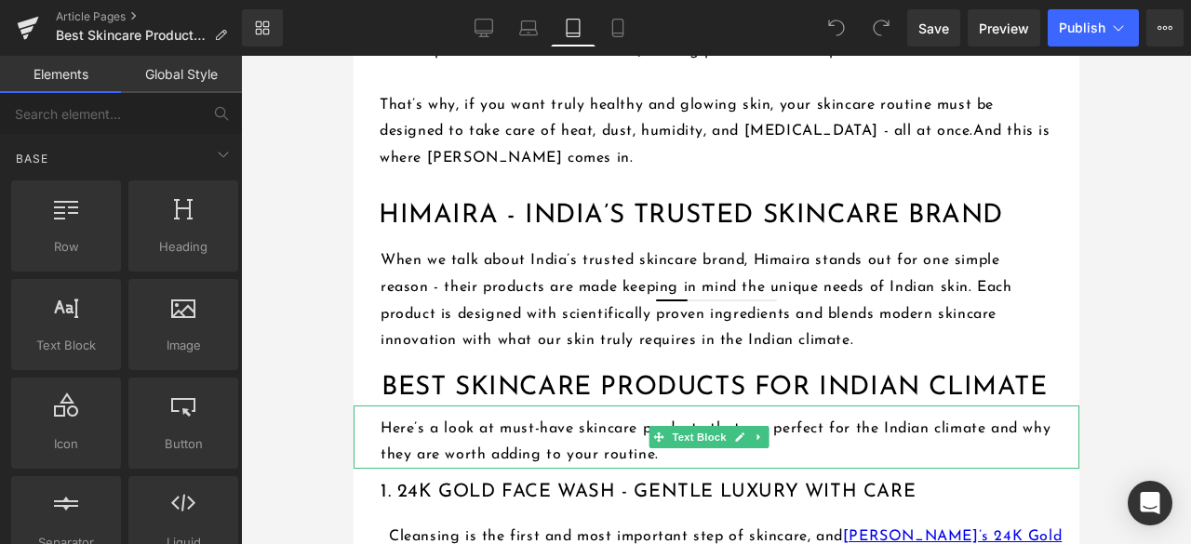
scroll to position [1267, 0]
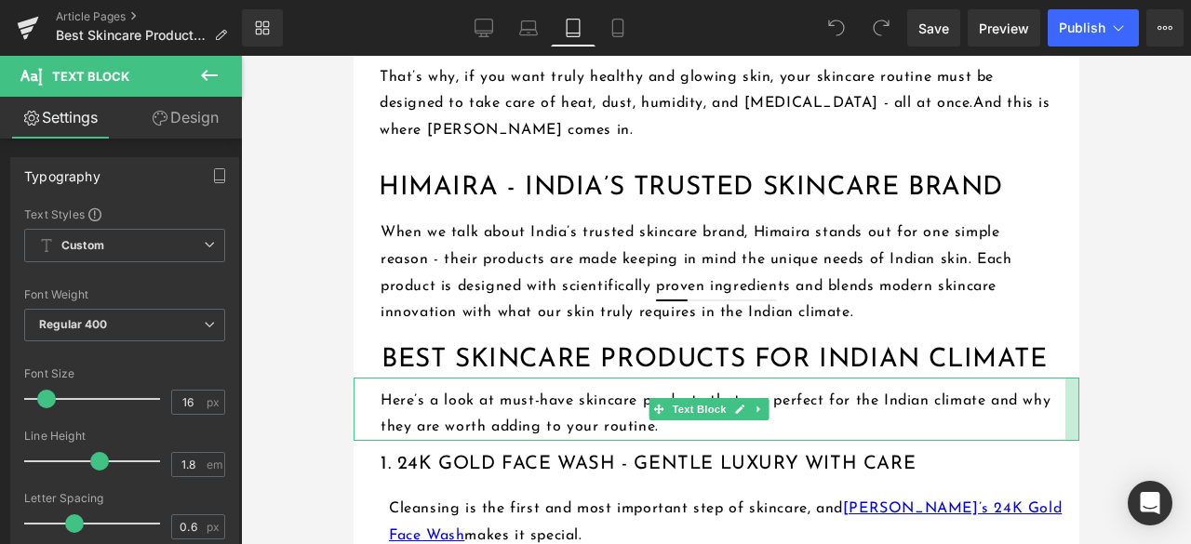
drag, startPoint x: 1061, startPoint y: 345, endPoint x: 1047, endPoint y: 346, distance: 14.0
click at [1047, 378] on div "Here’s a look at must-have skincare products that are perfect for the Indian cl…" at bounding box center [716, 410] width 726 height 64
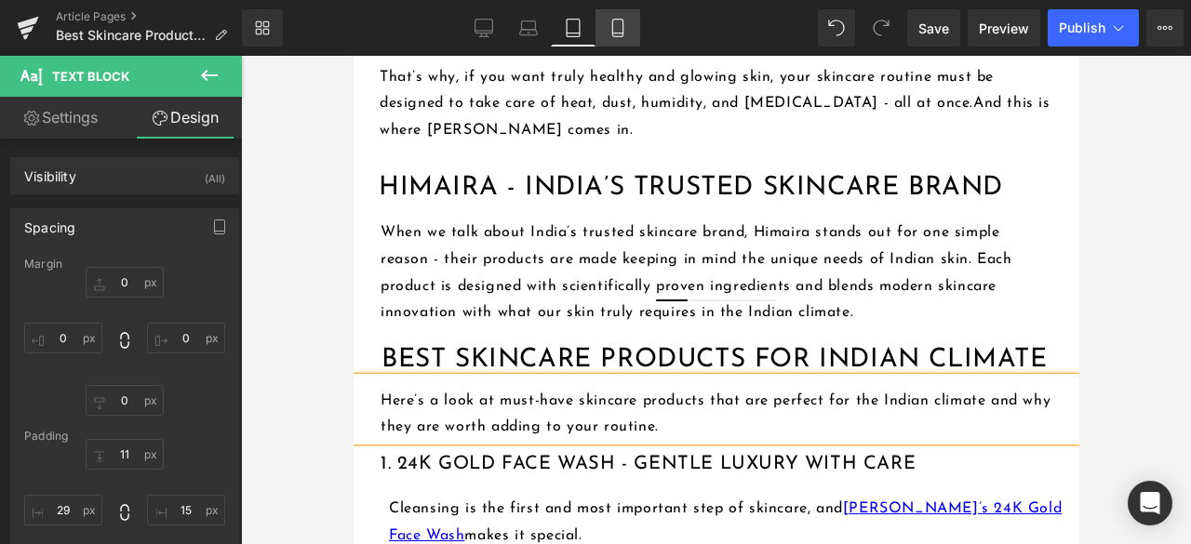
click at [631, 32] on link "Mobile" at bounding box center [617, 27] width 45 height 37
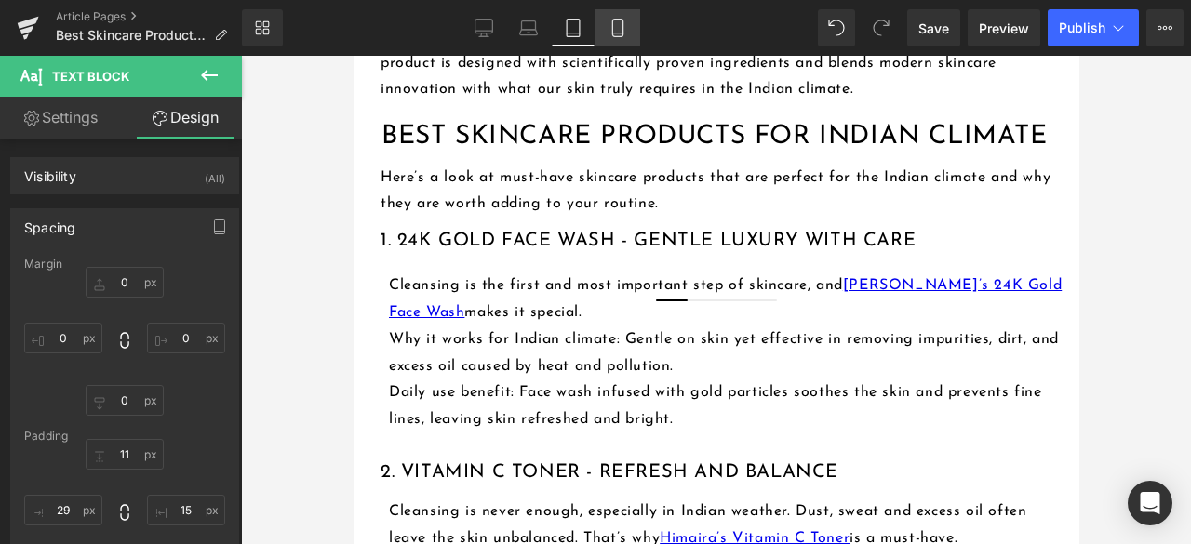
type input "0"
type input "11"
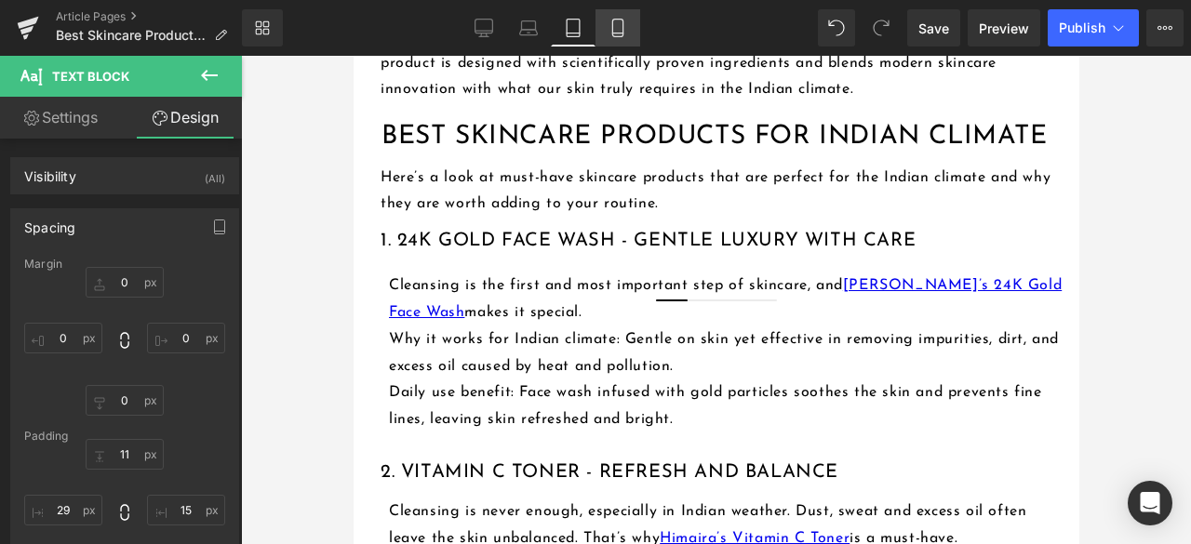
type input "0"
type input "29"
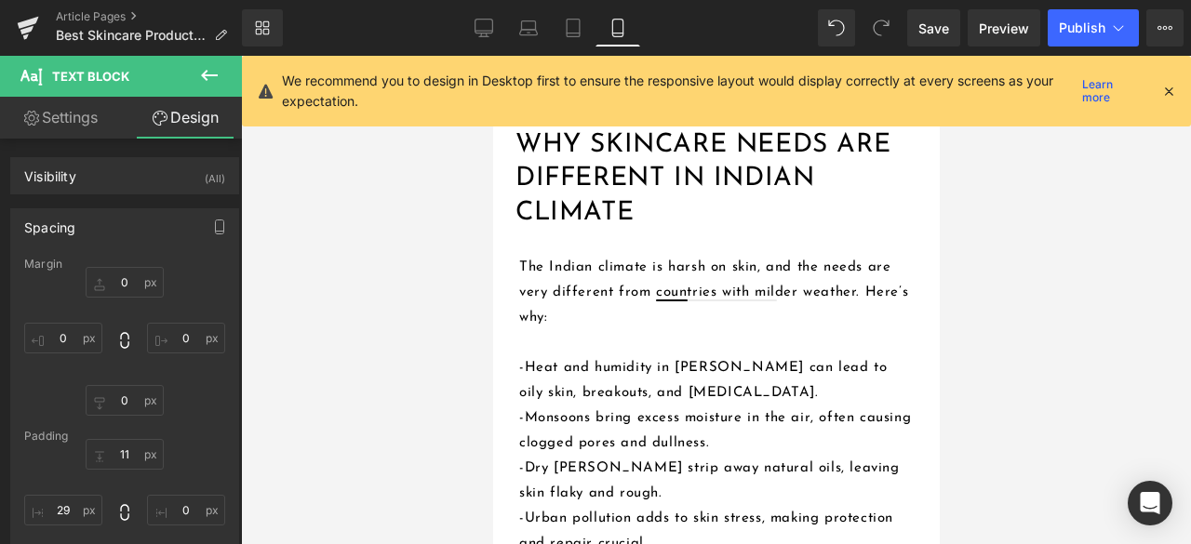
scroll to position [465, 0]
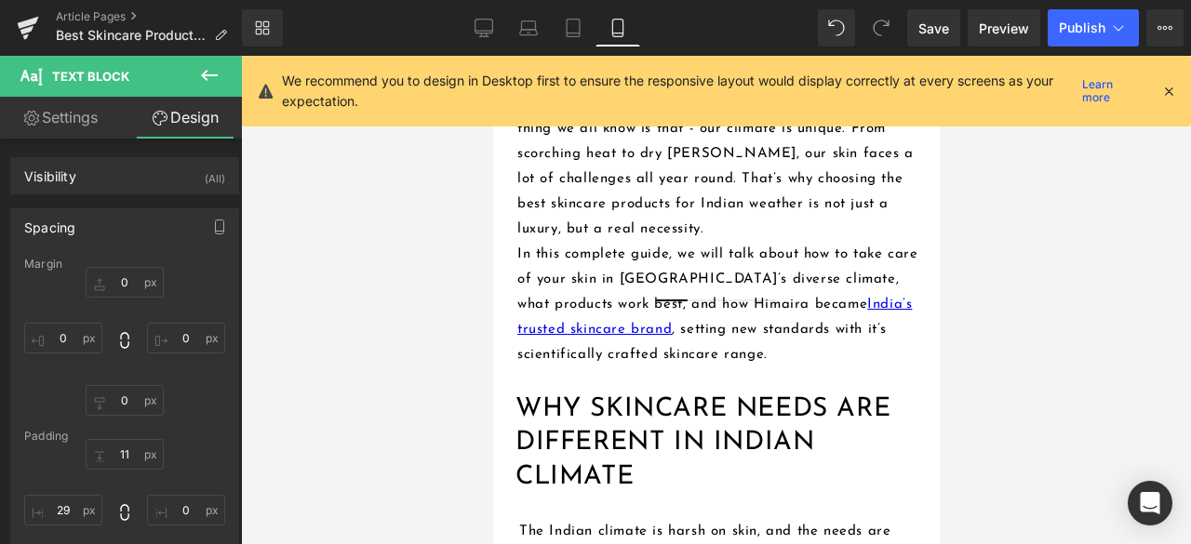
click at [1165, 94] on icon at bounding box center [1168, 91] width 17 height 17
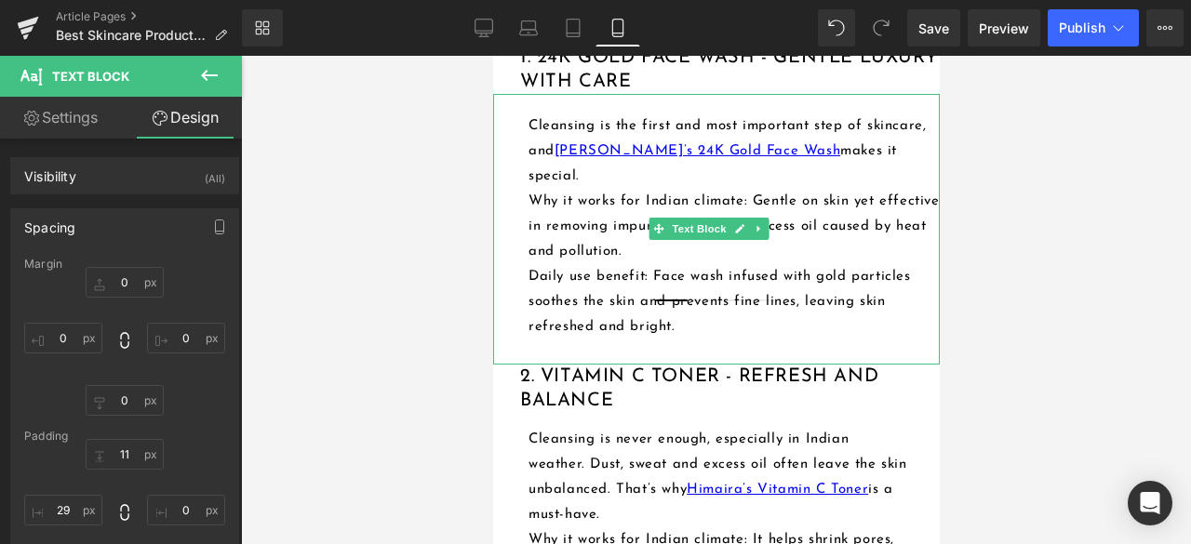
scroll to position [1860, 0]
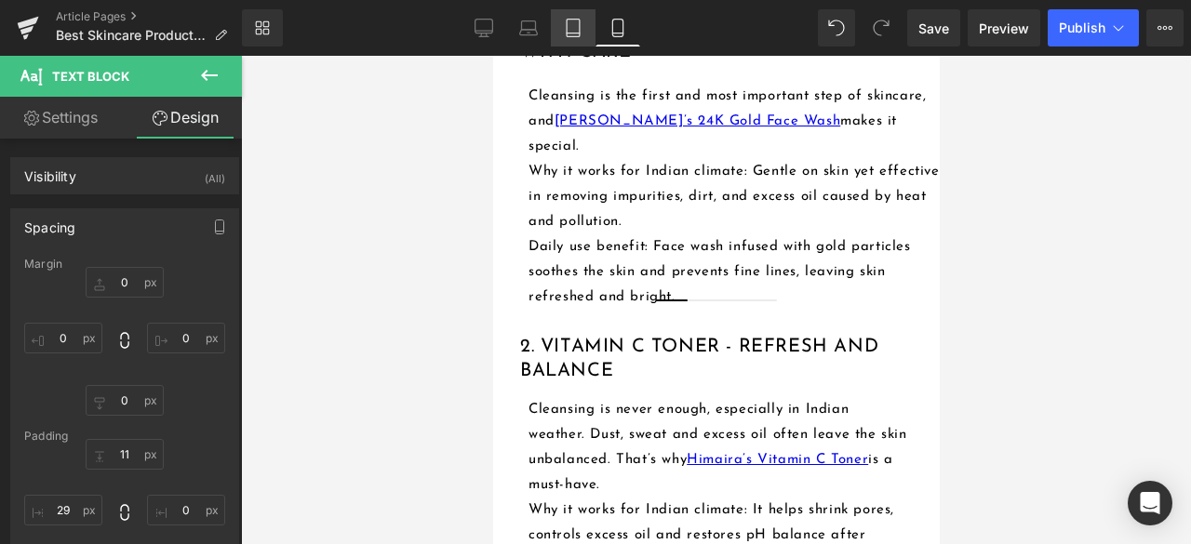
click at [574, 34] on icon at bounding box center [573, 28] width 19 height 19
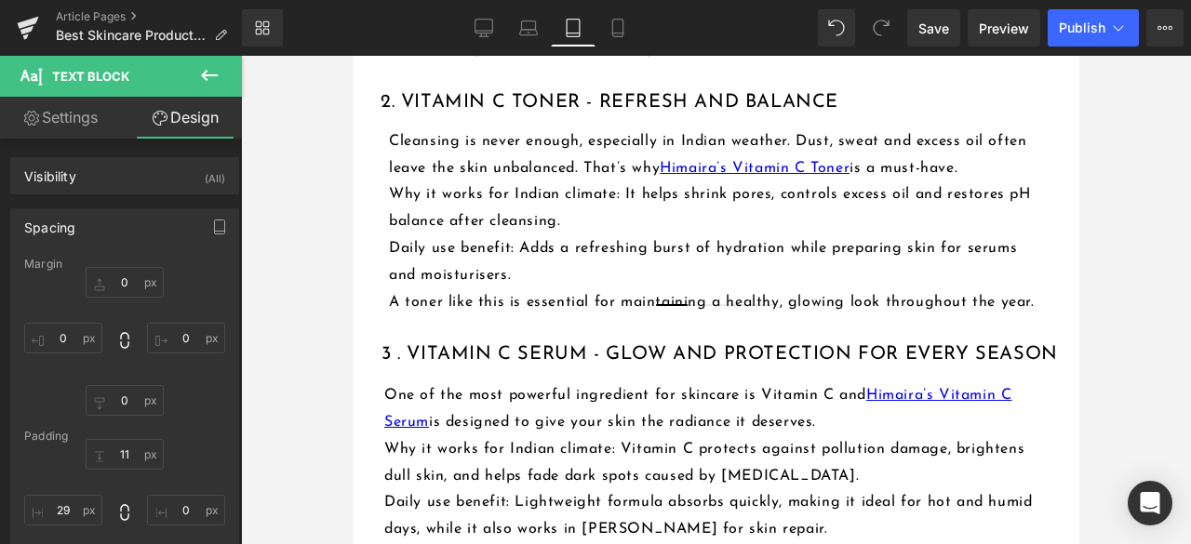
type input "0"
type input "11"
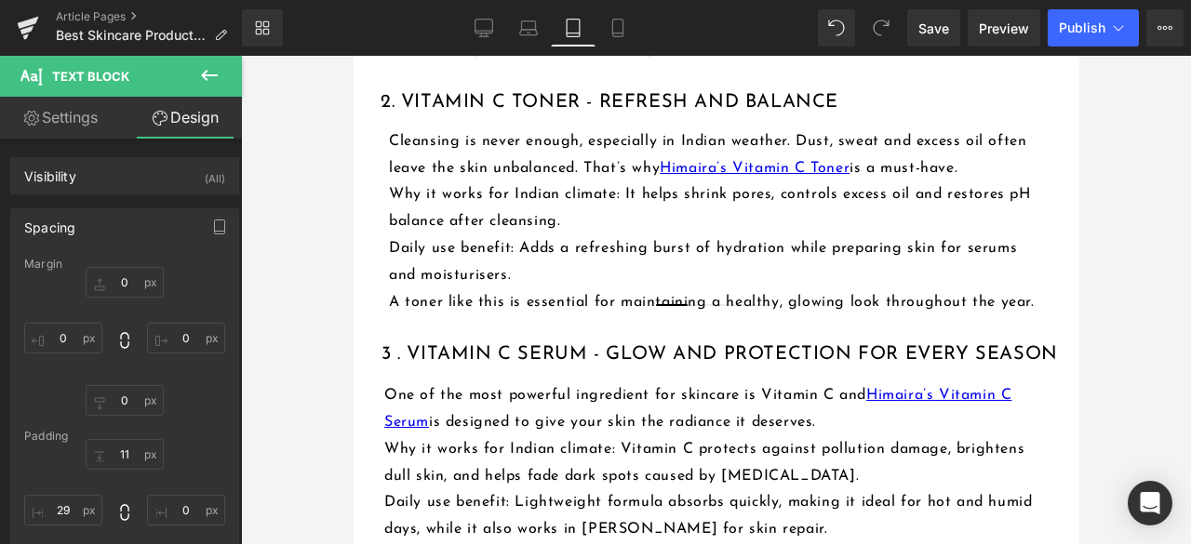
type input "15"
type input "0"
type input "29"
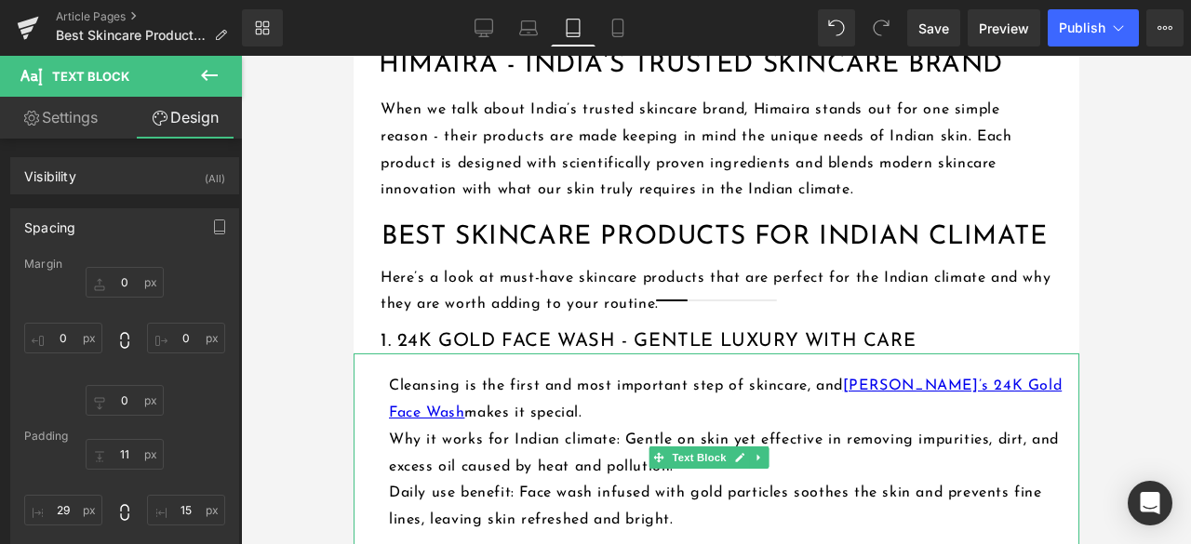
scroll to position [1361, 0]
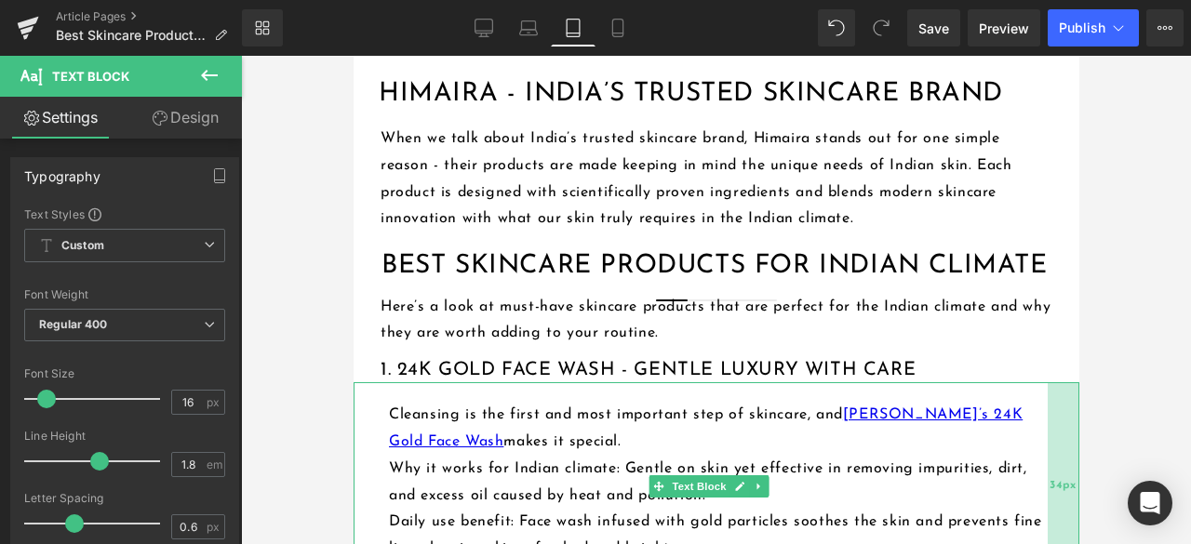
drag, startPoint x: 1061, startPoint y: 416, endPoint x: 1038, endPoint y: 417, distance: 23.3
click at [1046, 417] on div "34px" at bounding box center [1062, 485] width 32 height 207
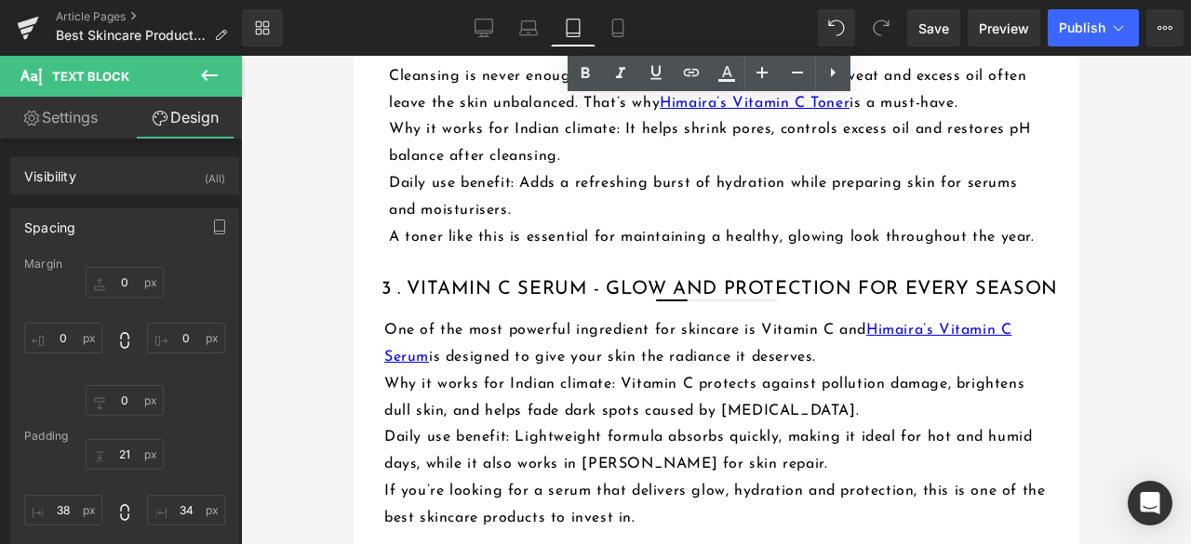
scroll to position [1826, 0]
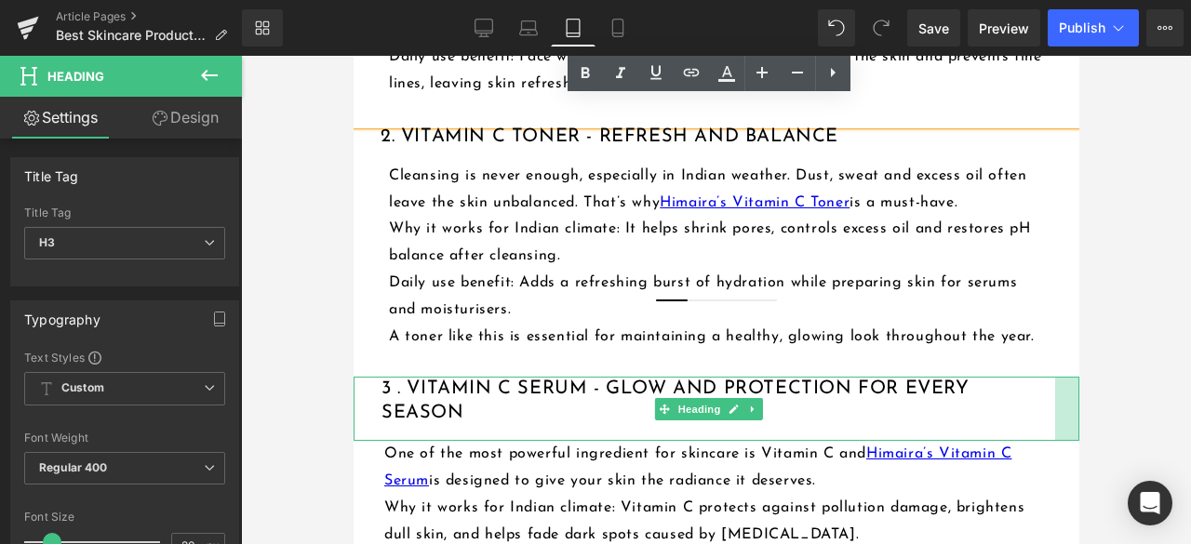
drag, startPoint x: 1061, startPoint y: 343, endPoint x: 1045, endPoint y: 340, distance: 16.2
click at [1054, 377] on div at bounding box center [1066, 409] width 24 height 64
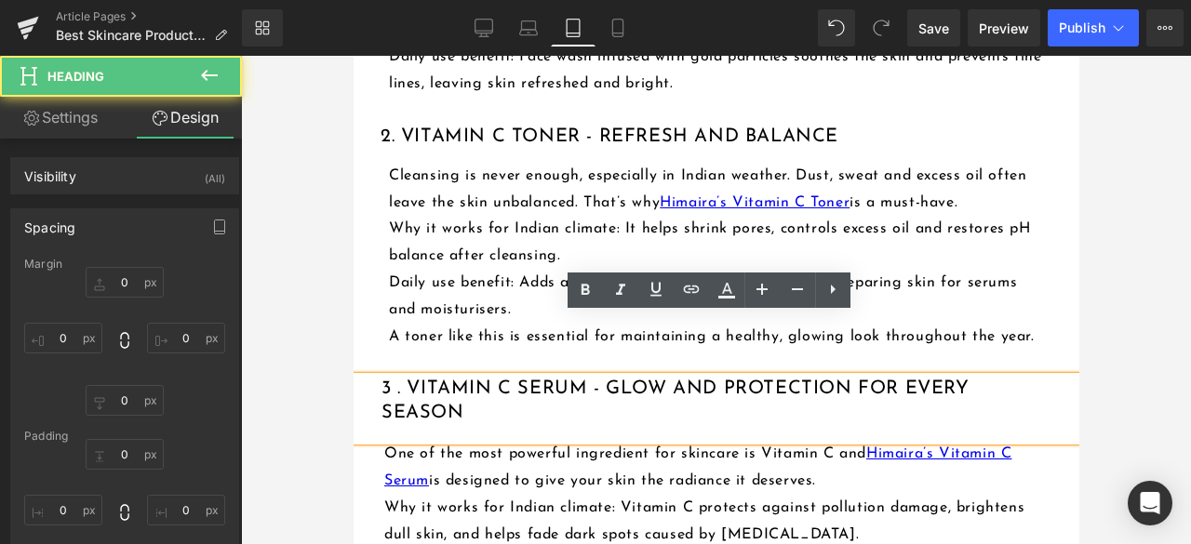
type input "0"
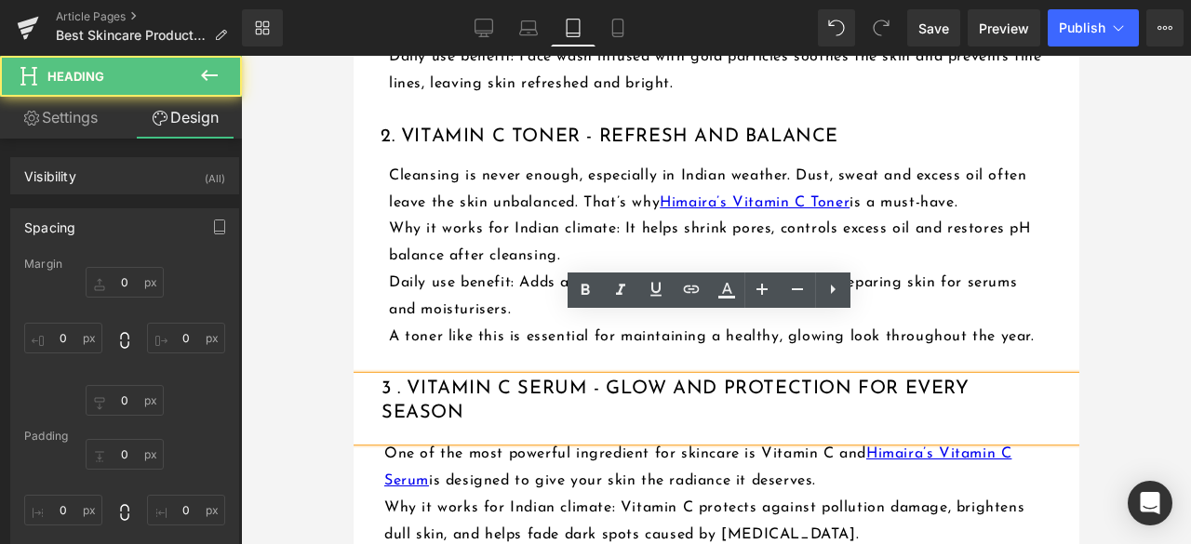
type input "26"
type input "17"
type input "30"
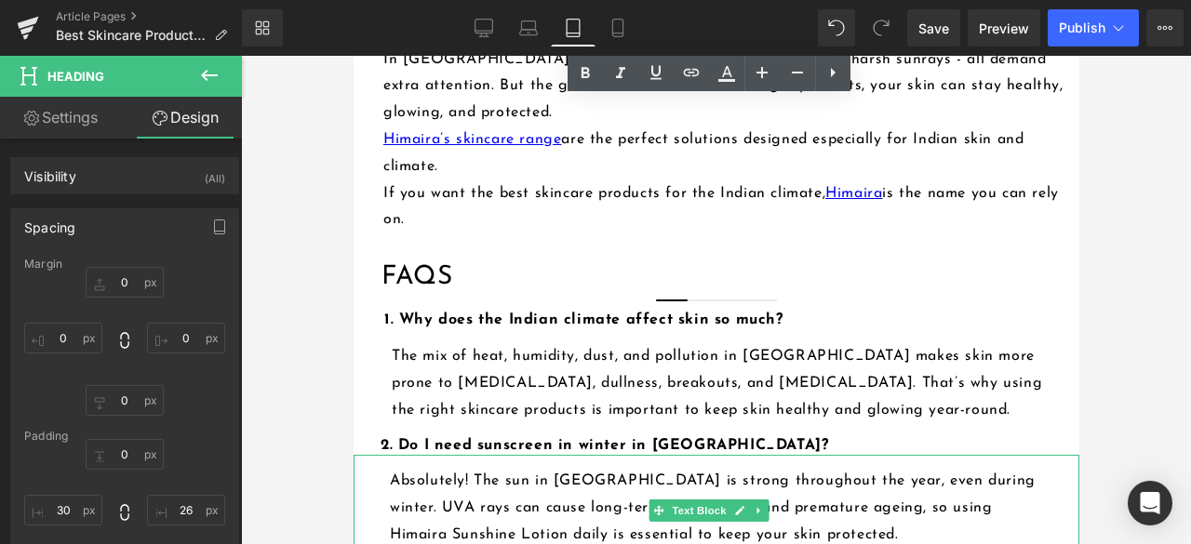
scroll to position [3407, 0]
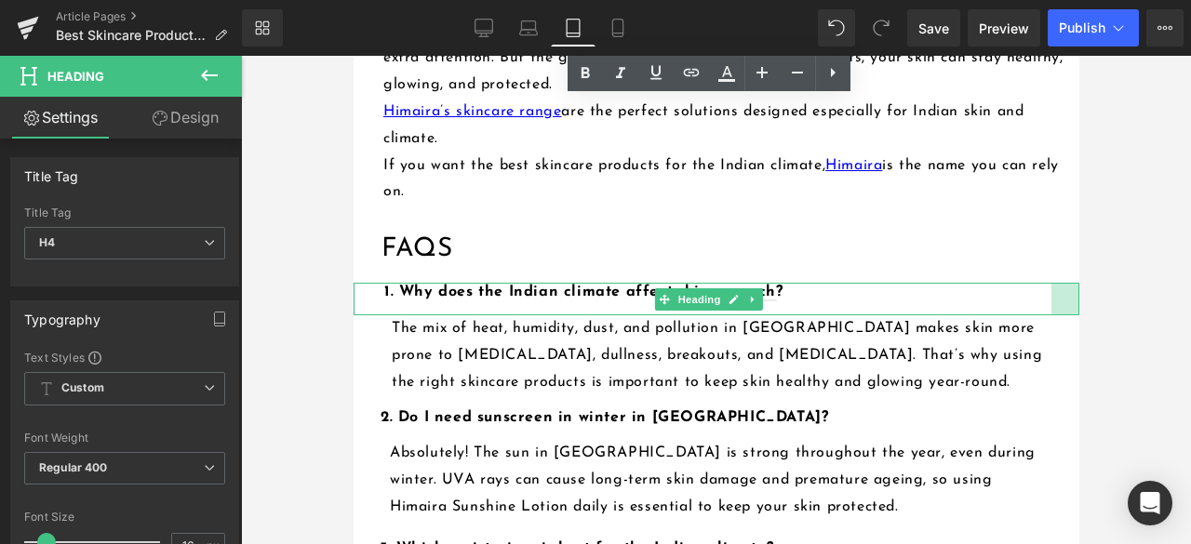
drag, startPoint x: 1062, startPoint y: 237, endPoint x: 1034, endPoint y: 245, distance: 28.9
click at [1034, 283] on div "1. Why does the Indian climate affect skin so much? Heading" at bounding box center [716, 299] width 726 height 33
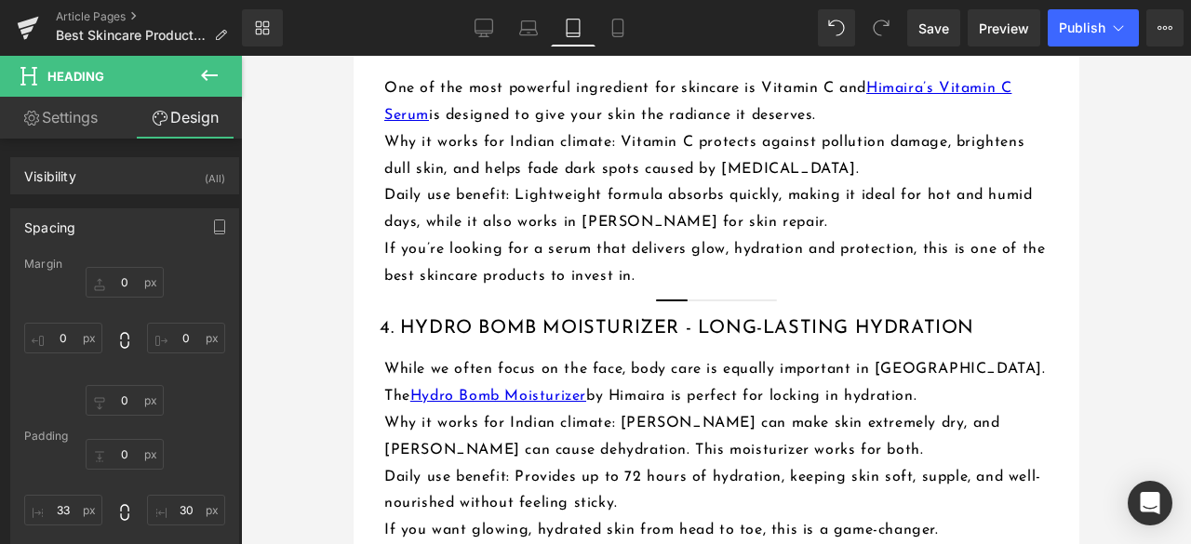
scroll to position [2012, 0]
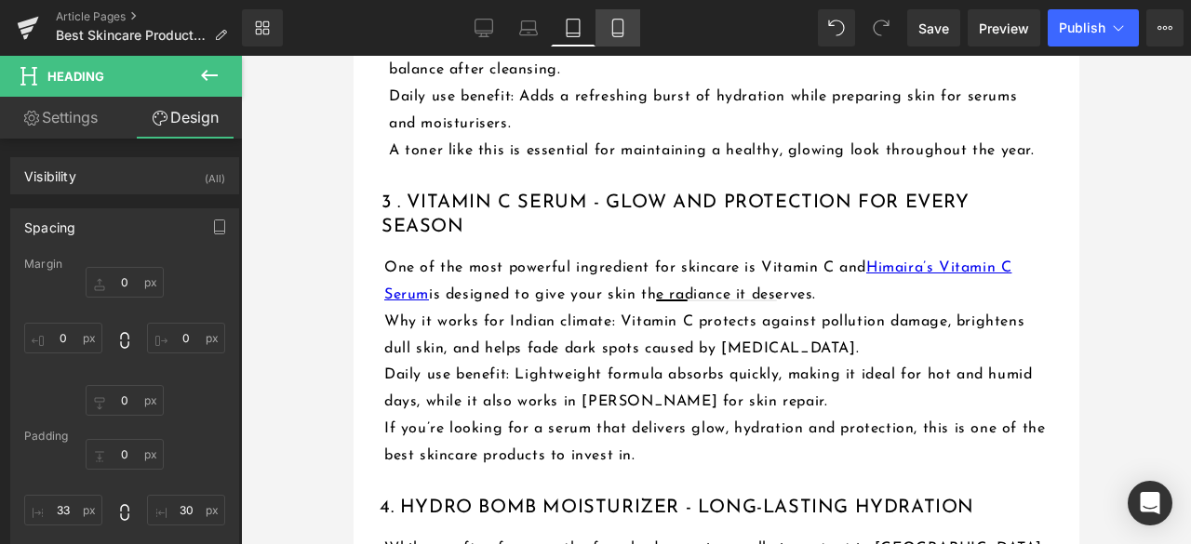
click at [618, 40] on link "Mobile" at bounding box center [617, 27] width 45 height 37
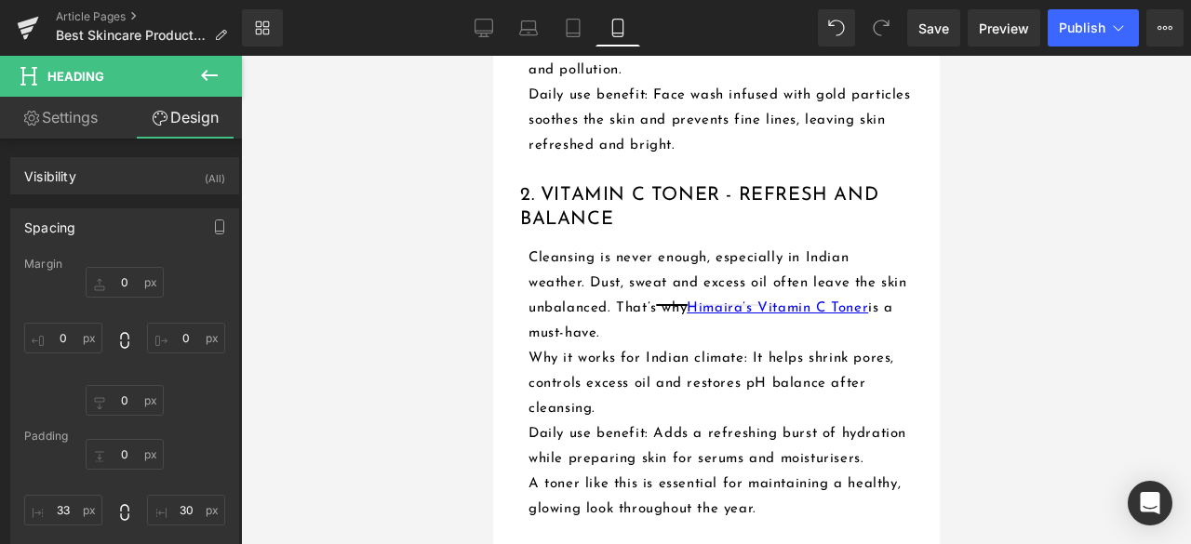
type input "0"
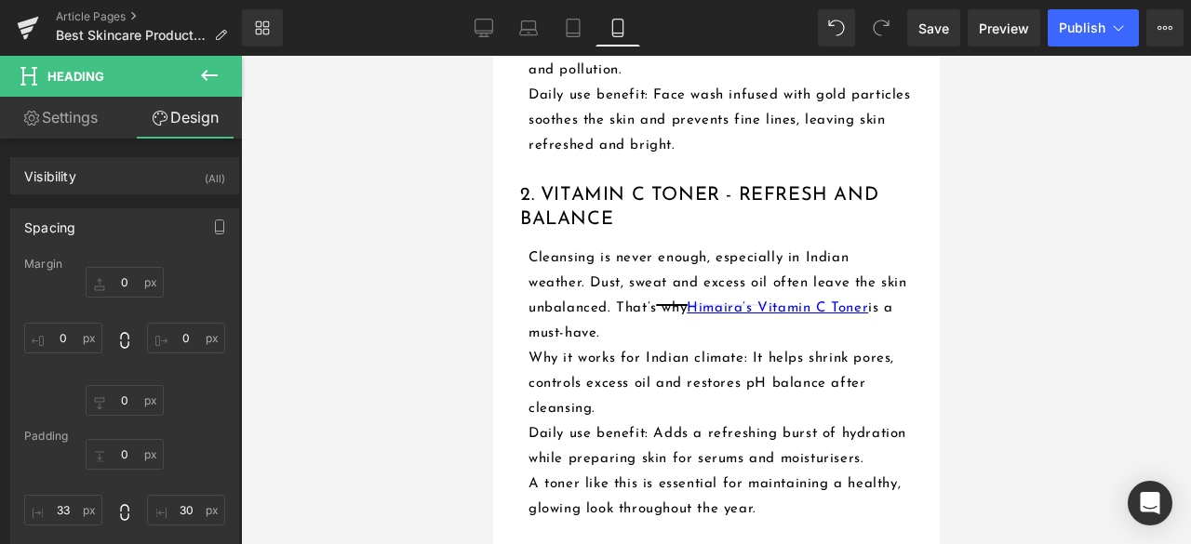
type input "11"
type input "14"
type input "33"
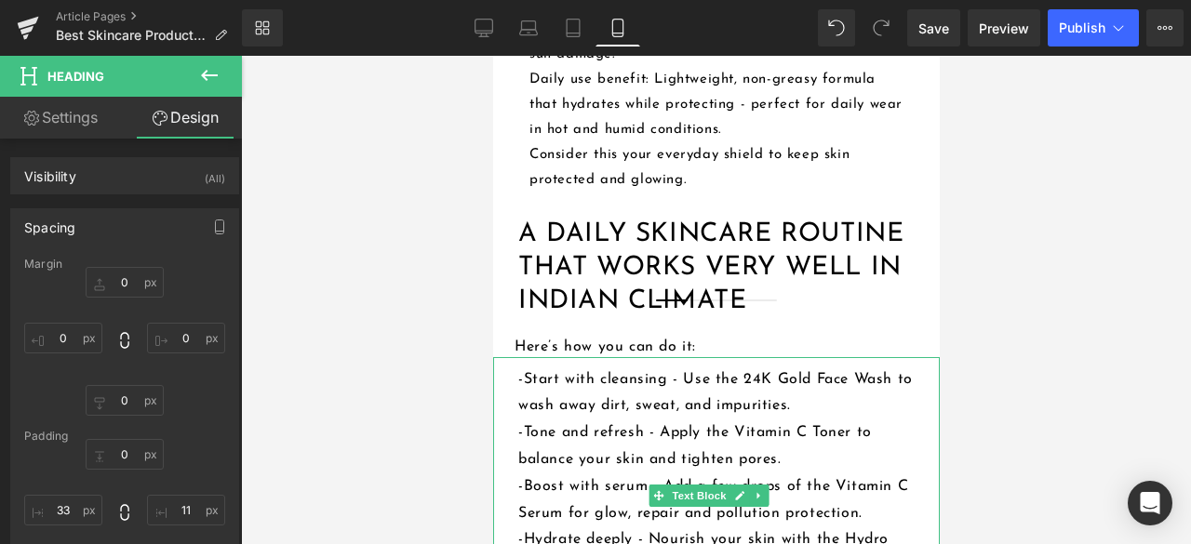
scroll to position [3515, 0]
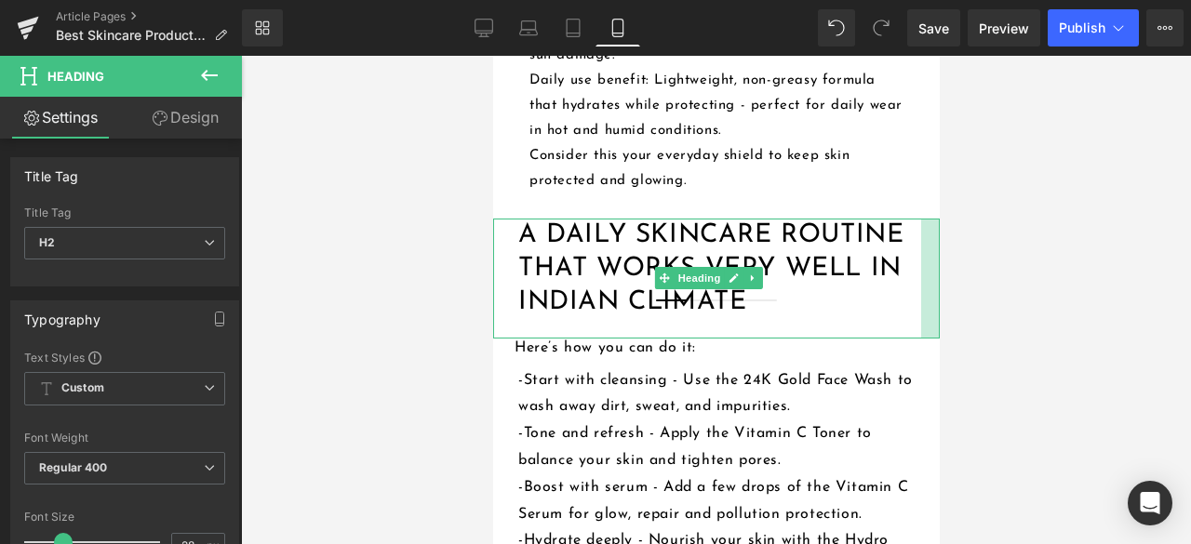
drag, startPoint x: 922, startPoint y: 280, endPoint x: 904, endPoint y: 284, distance: 18.1
click at [904, 284] on div "A Daily Skincare Routine That Works Very Well in Indian Climate Heading" at bounding box center [715, 279] width 446 height 120
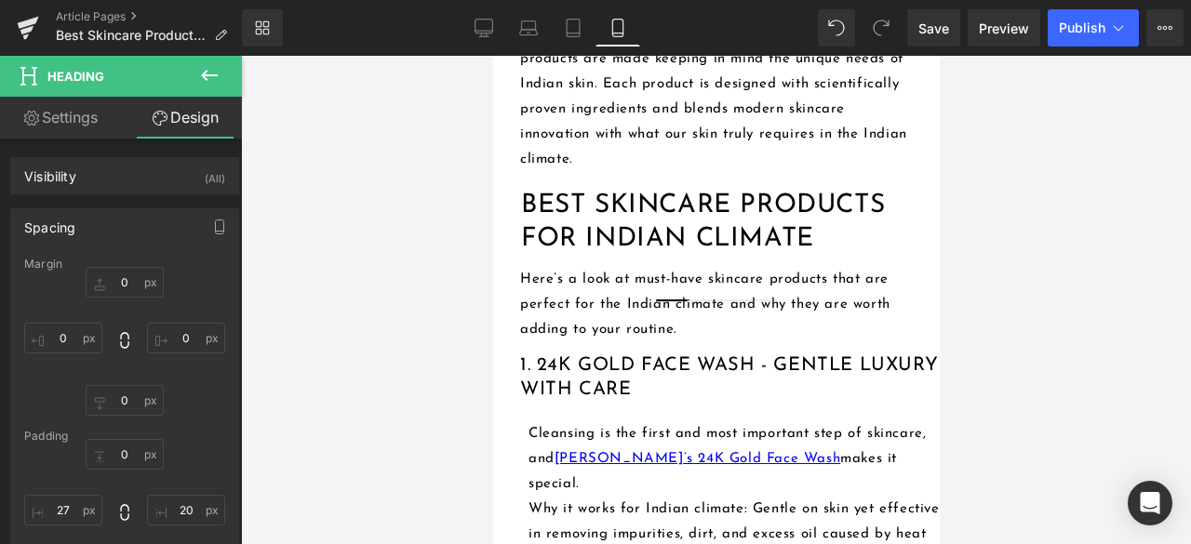
scroll to position [1562, 0]
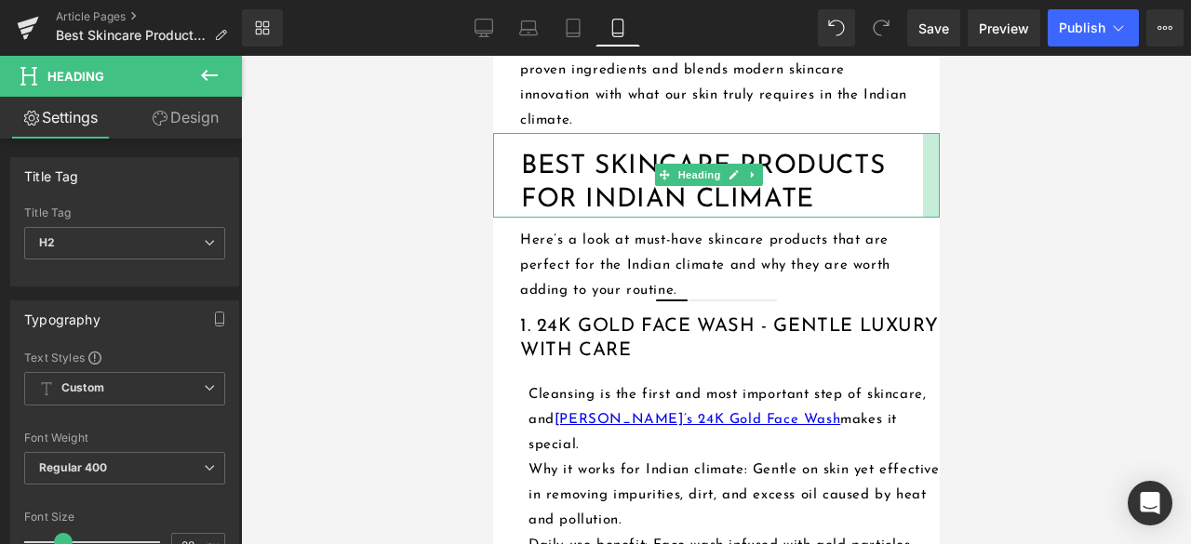
drag, startPoint x: 922, startPoint y: 204, endPoint x: 906, endPoint y: 209, distance: 16.8
click at [906, 209] on div "Best Skincare Products for Indian Climate Heading" at bounding box center [715, 175] width 446 height 85
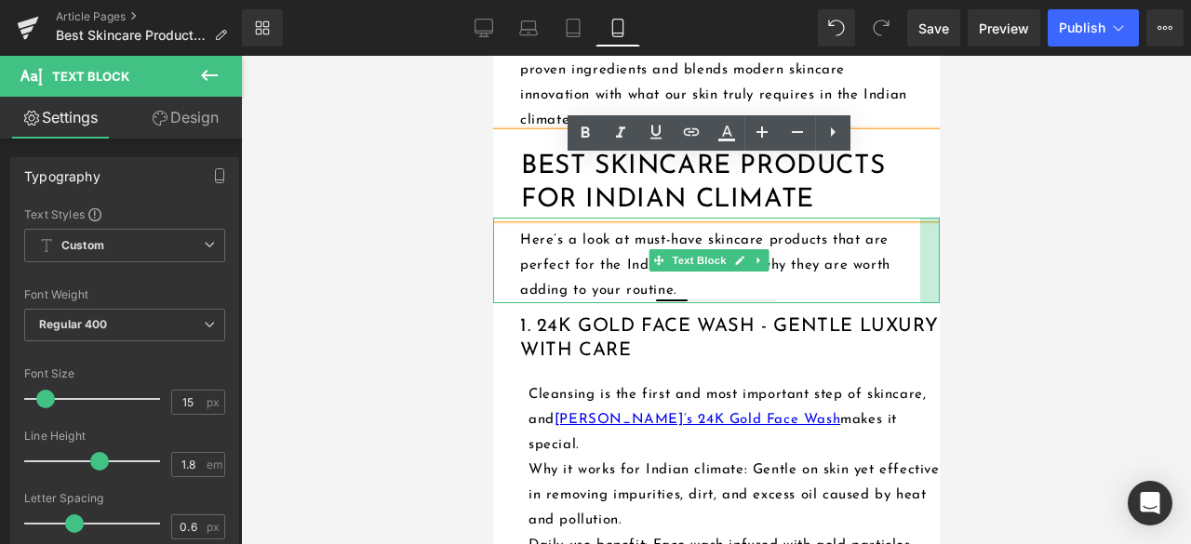
drag, startPoint x: 920, startPoint y: 294, endPoint x: 906, endPoint y: 306, distance: 18.5
click at [900, 290] on div "Here’s a look at must-have skincare products that are perfect for the Indian cl…" at bounding box center [715, 261] width 446 height 86
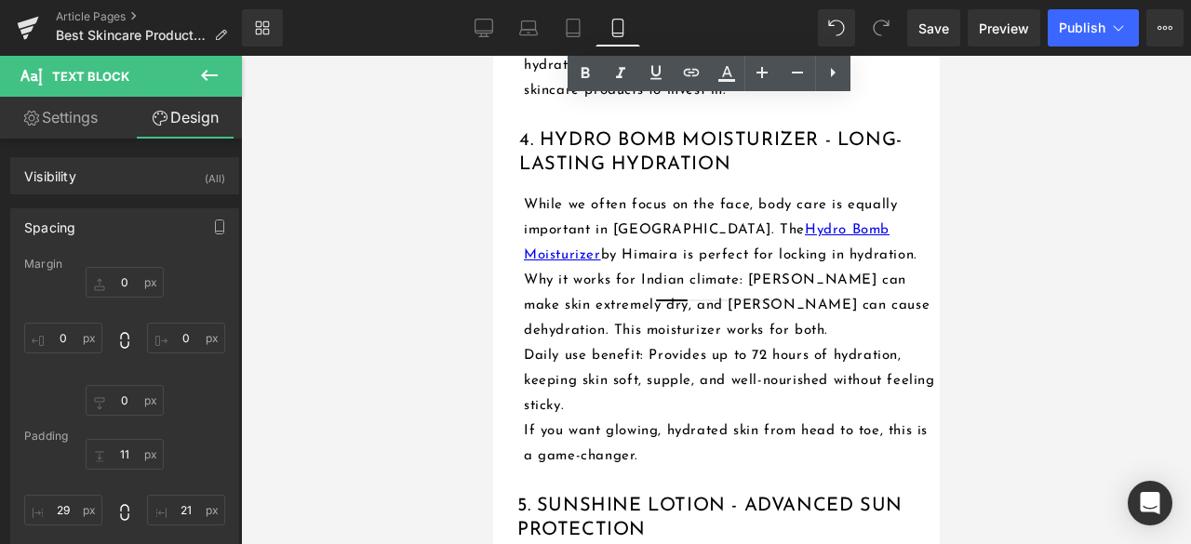
scroll to position [2771, 0]
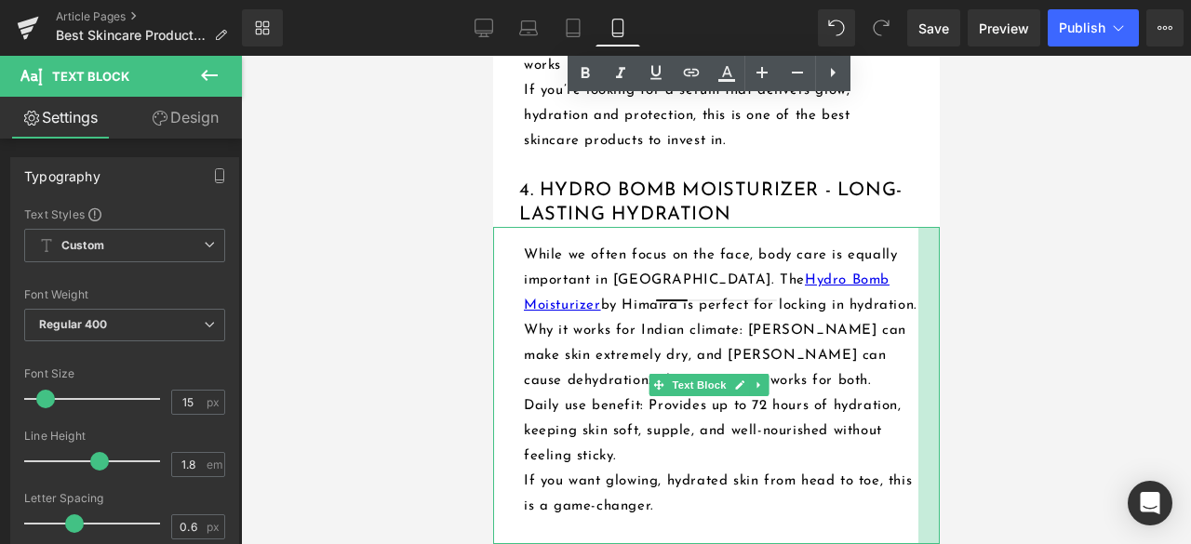
drag, startPoint x: 919, startPoint y: 348, endPoint x: 898, endPoint y: 354, distance: 22.4
click at [898, 354] on div "While we often focus on the face, body care is equally important in [GEOGRAPHIC…" at bounding box center [715, 385] width 446 height 317
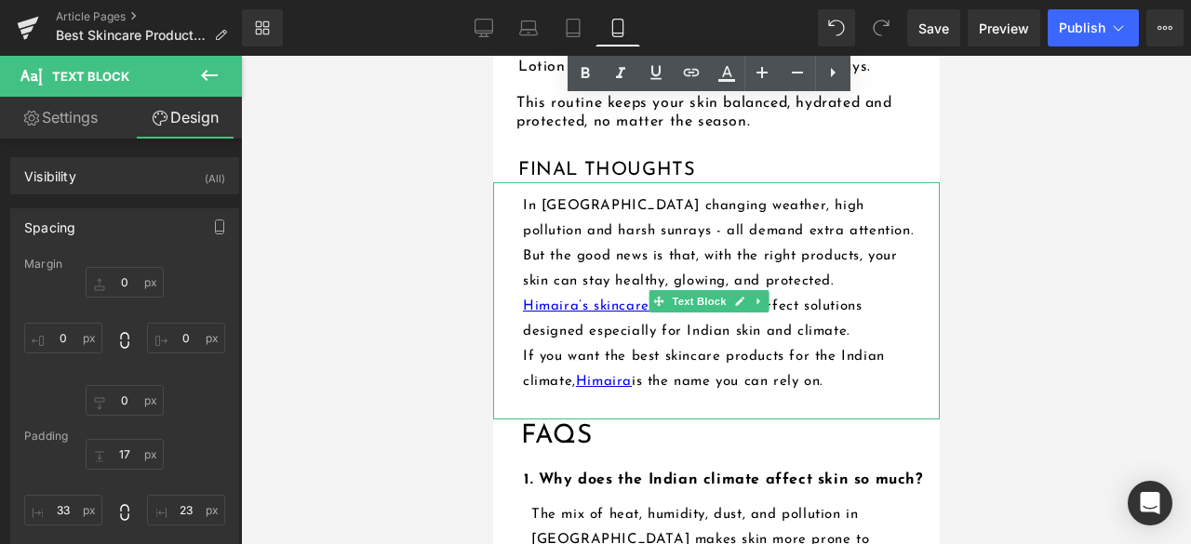
scroll to position [4073, 0]
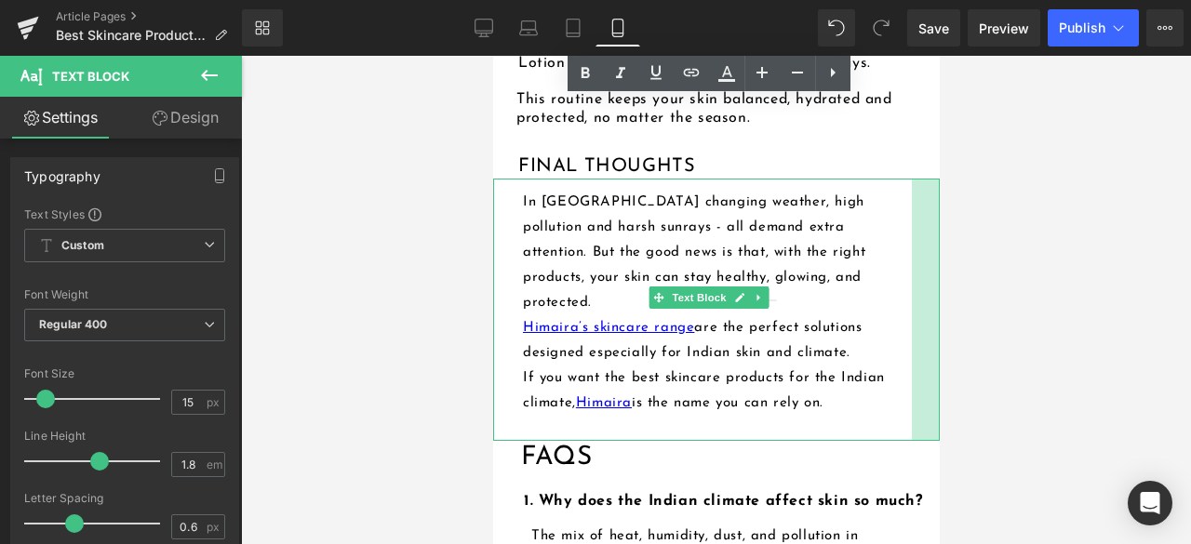
drag, startPoint x: 921, startPoint y: 300, endPoint x: 906, endPoint y: 300, distance: 14.9
click at [911, 300] on div at bounding box center [925, 310] width 28 height 262
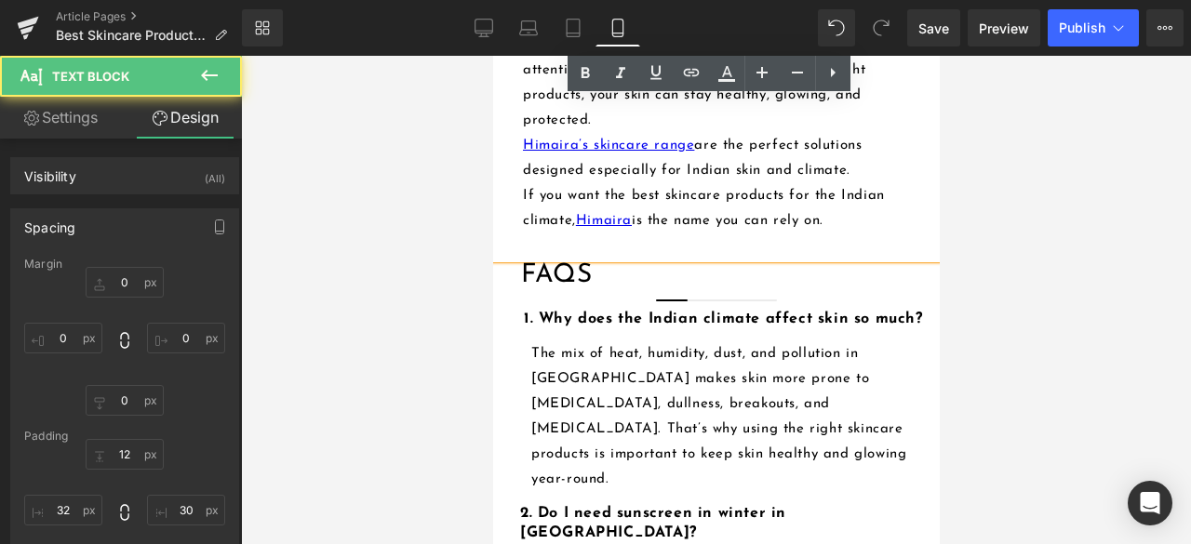
scroll to position [4352, 0]
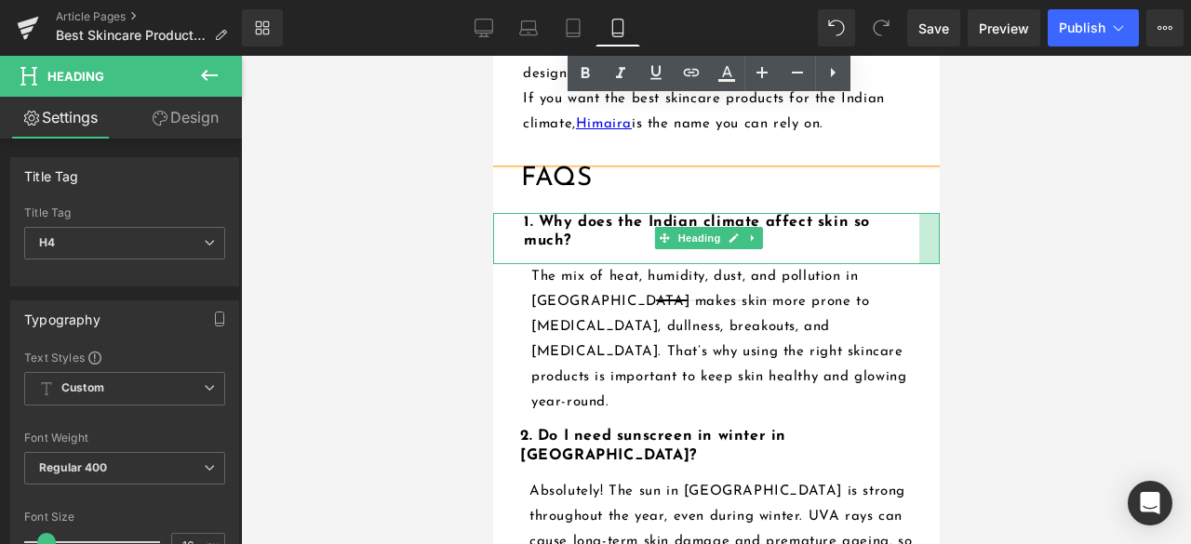
drag, startPoint x: 922, startPoint y: 212, endPoint x: 912, endPoint y: 215, distance: 10.6
click at [918, 215] on div at bounding box center [928, 239] width 20 height 52
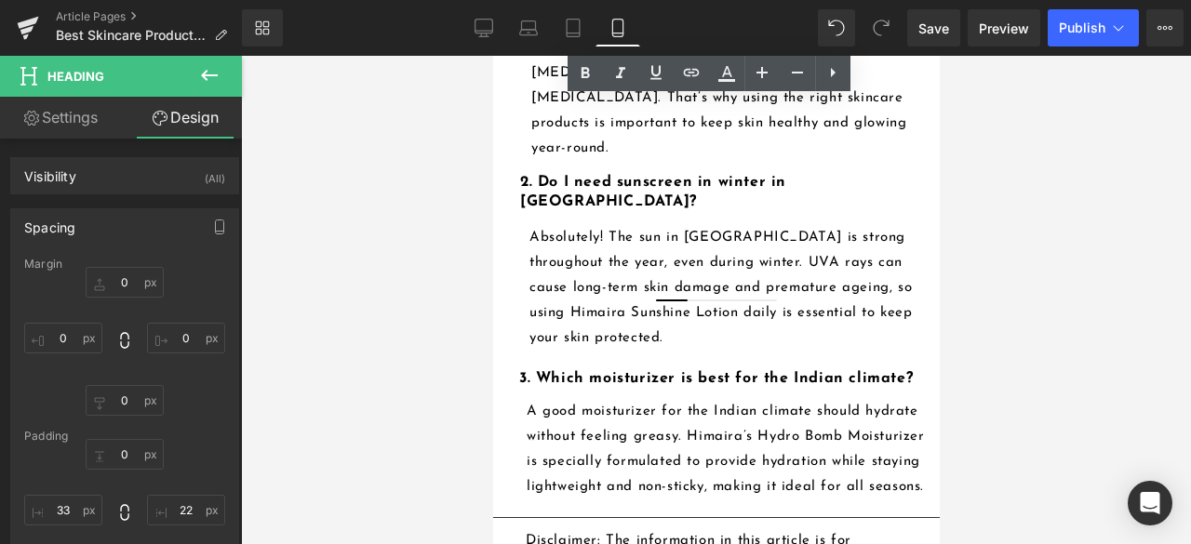
scroll to position [4631, 0]
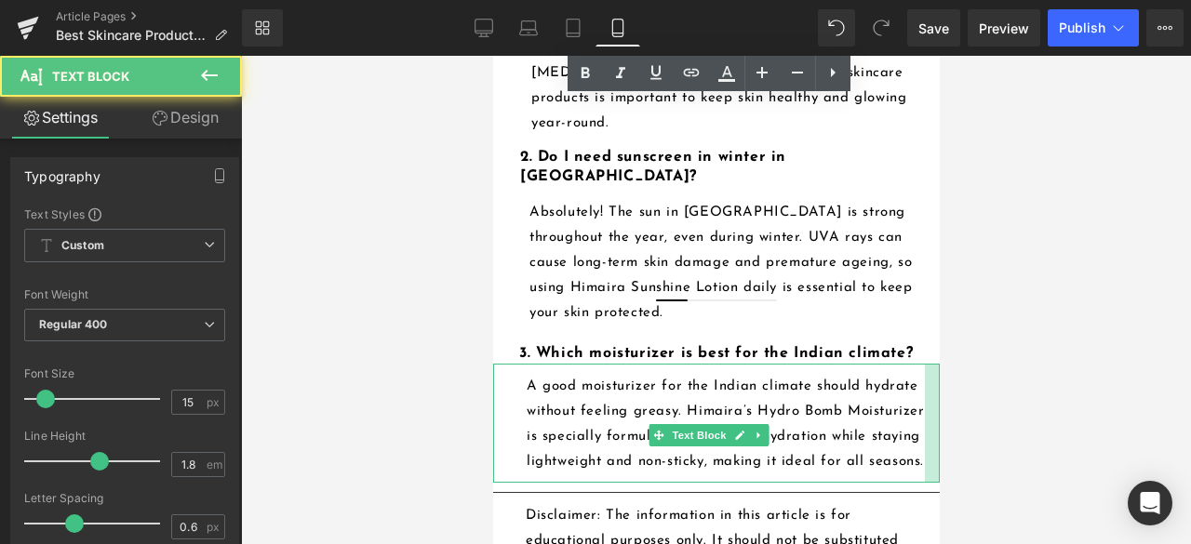
click at [924, 364] on div at bounding box center [931, 423] width 15 height 119
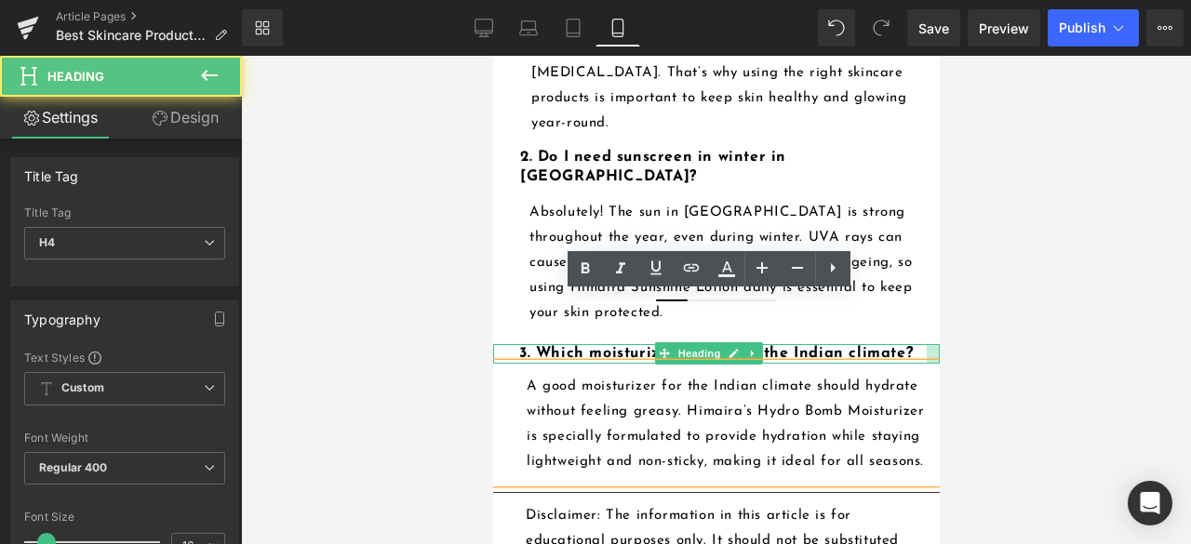
click at [926, 344] on div at bounding box center [932, 354] width 13 height 20
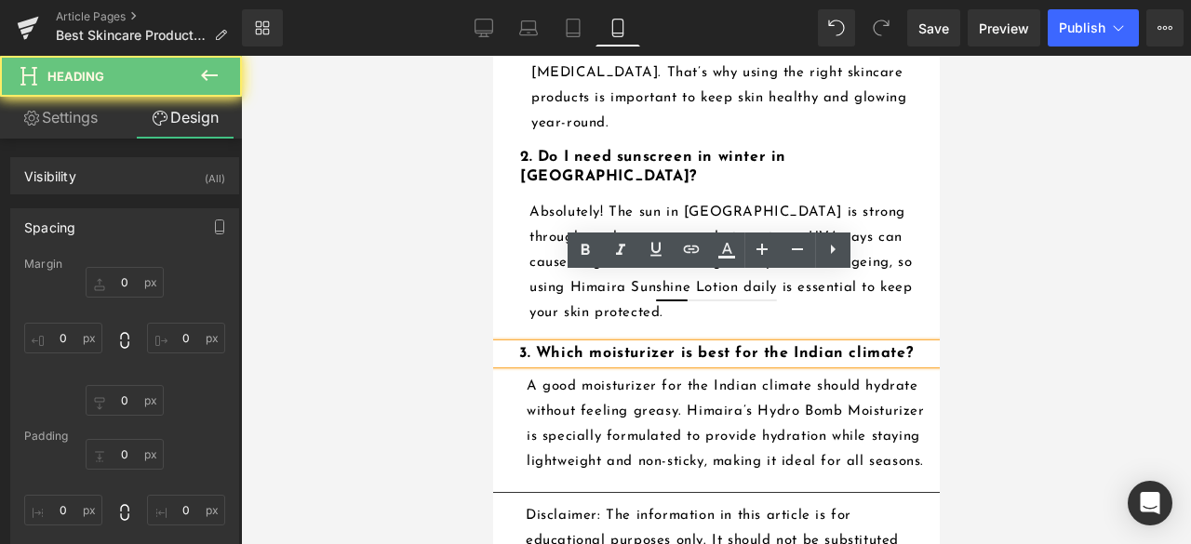
type input "0"
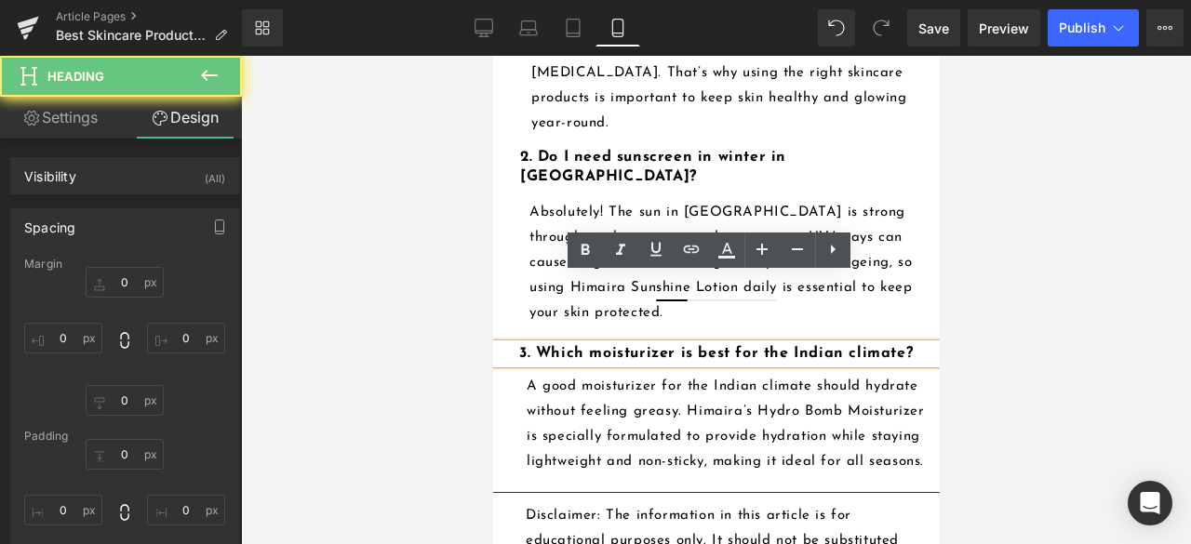
type input "14"
type input "0"
type input "28"
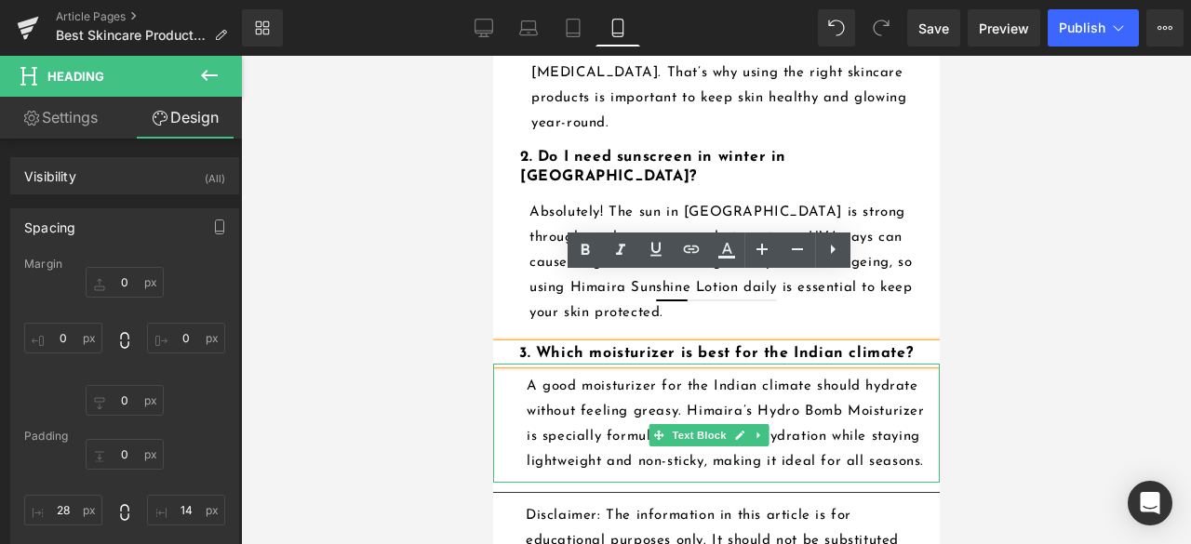
click at [884, 374] on p "A good moisturizer for the Indian climate should hydrate without feeling greasy…" at bounding box center [725, 424] width 398 height 100
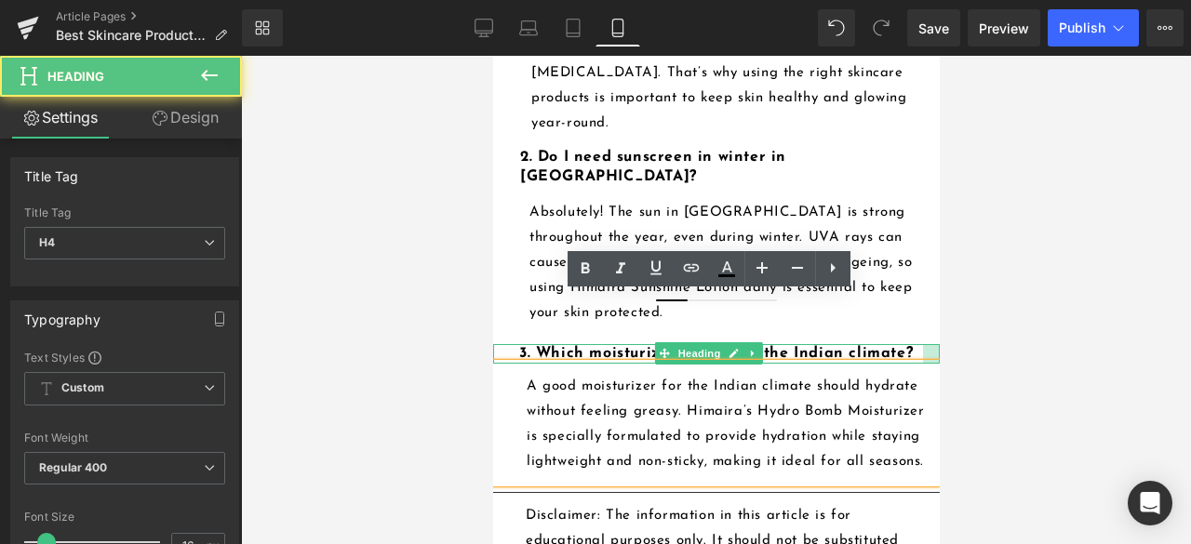
scroll to position [4651, 0]
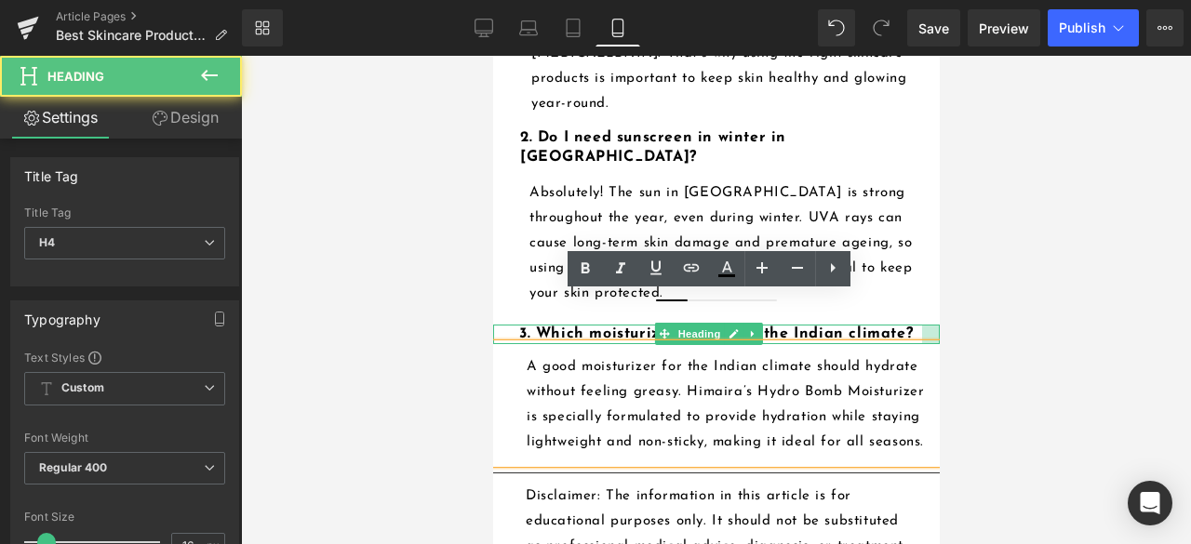
click at [921, 325] on div at bounding box center [930, 335] width 18 height 20
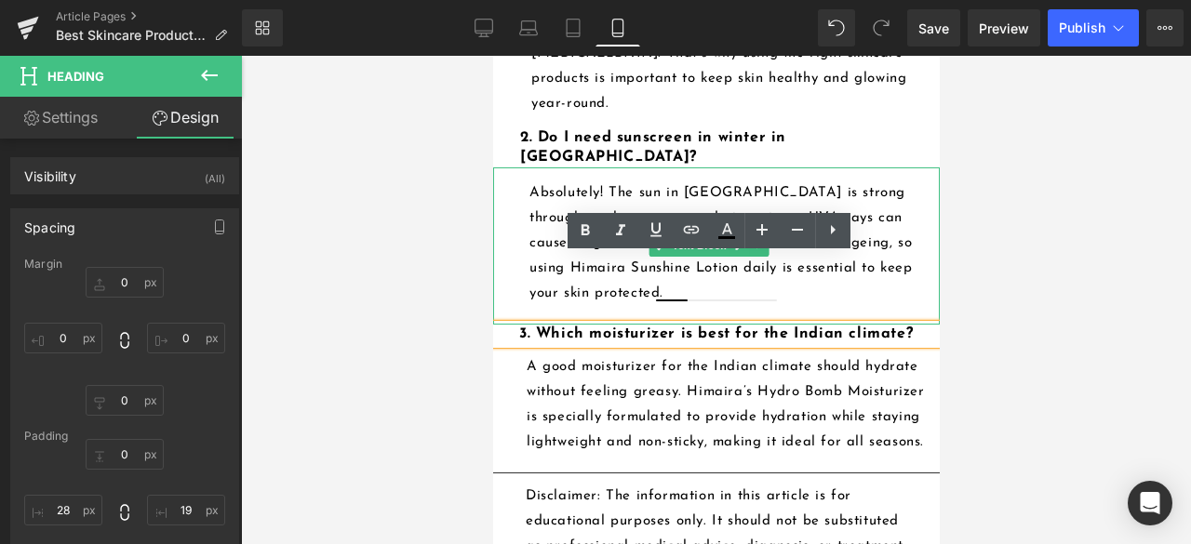
click at [903, 192] on div "Absolutely! The sun in [GEOGRAPHIC_DATA] is strong throughout the year, even du…" at bounding box center [715, 245] width 446 height 157
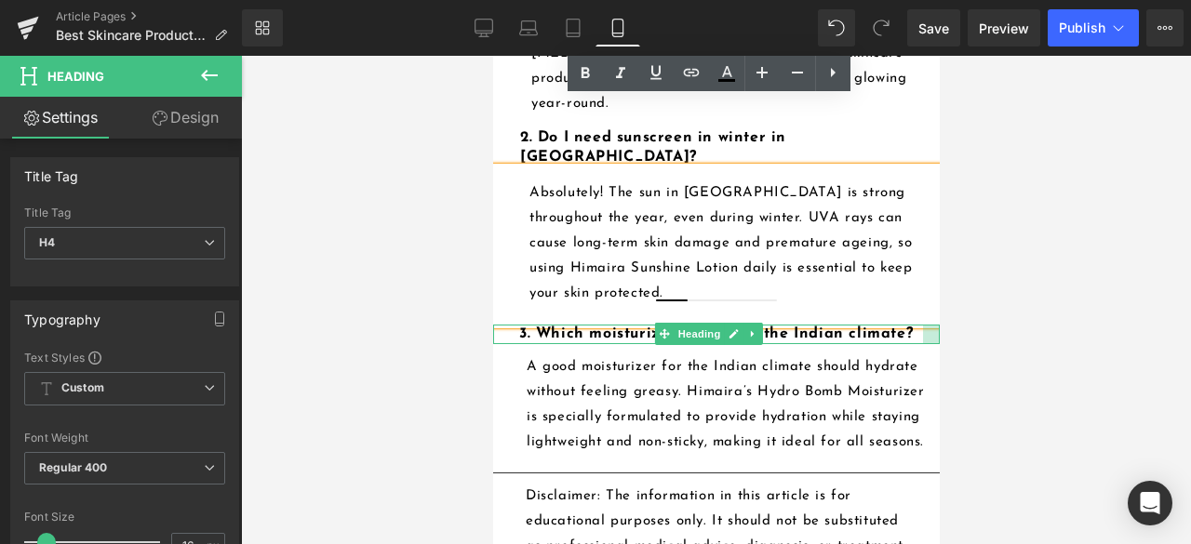
drag, startPoint x: 902, startPoint y: 272, endPoint x: 921, endPoint y: 278, distance: 19.7
click at [921, 325] on div at bounding box center [929, 335] width 19 height 20
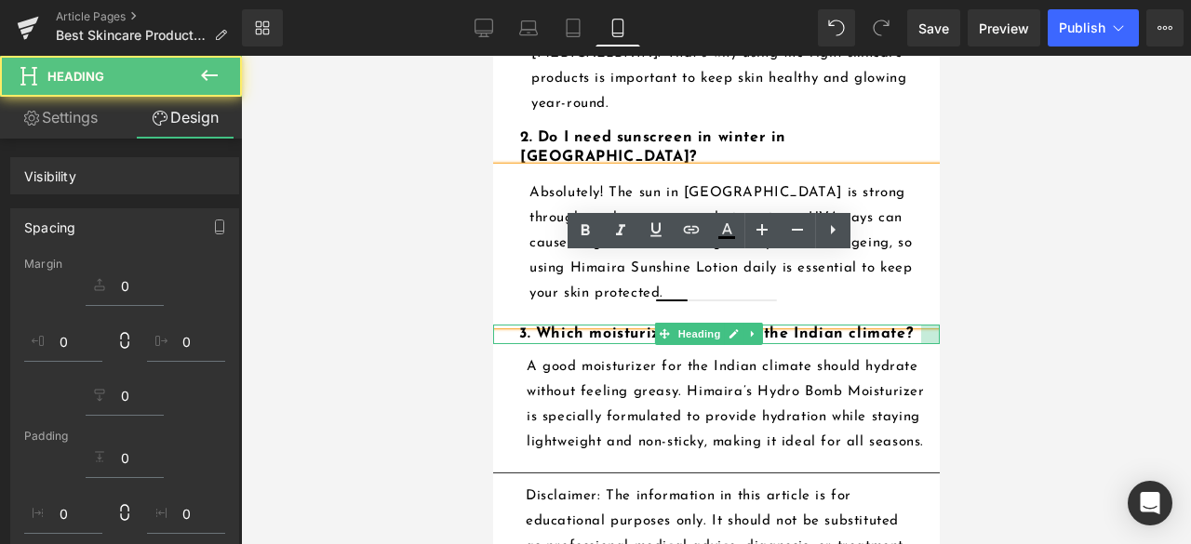
click at [923, 325] on div "3. Which moisturizer is best for the Indian climate?" at bounding box center [715, 335] width 446 height 20
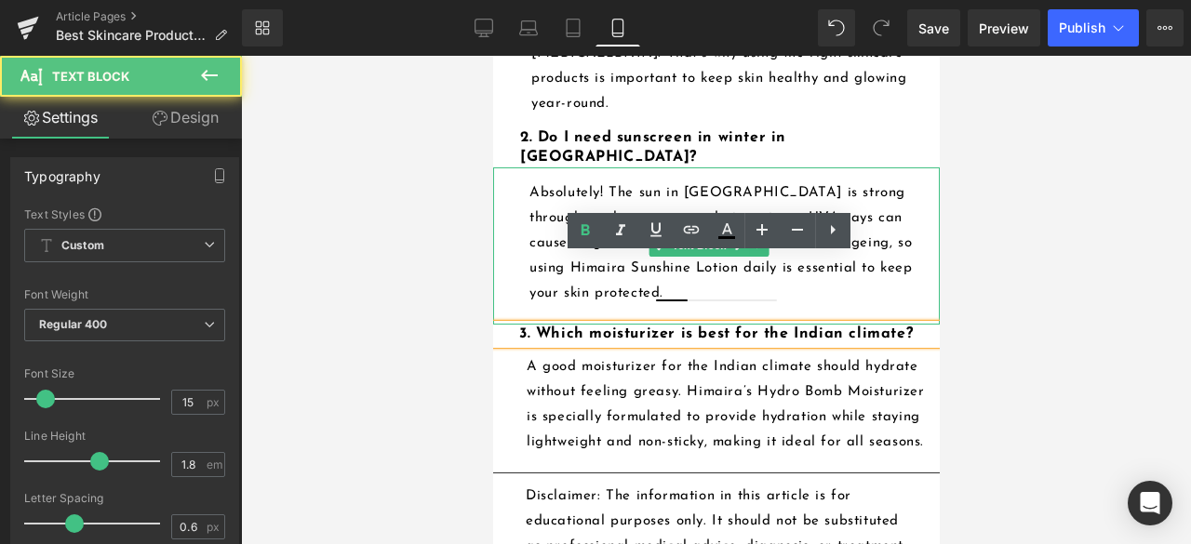
click at [904, 198] on div "Absolutely! The sun in [GEOGRAPHIC_DATA] is strong throughout the year, even du…" at bounding box center [715, 245] width 446 height 157
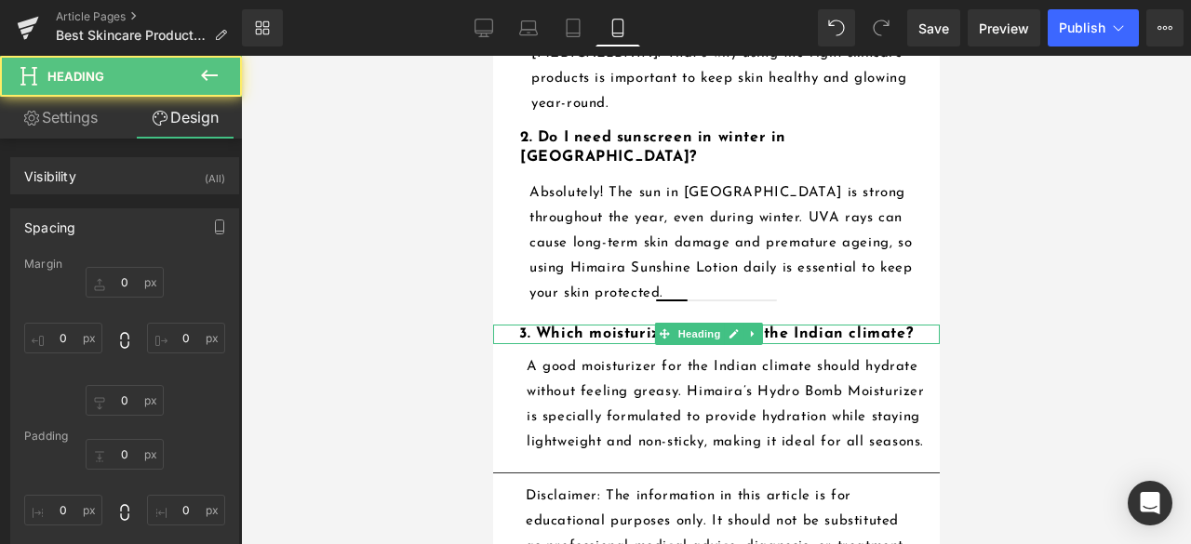
type input "0"
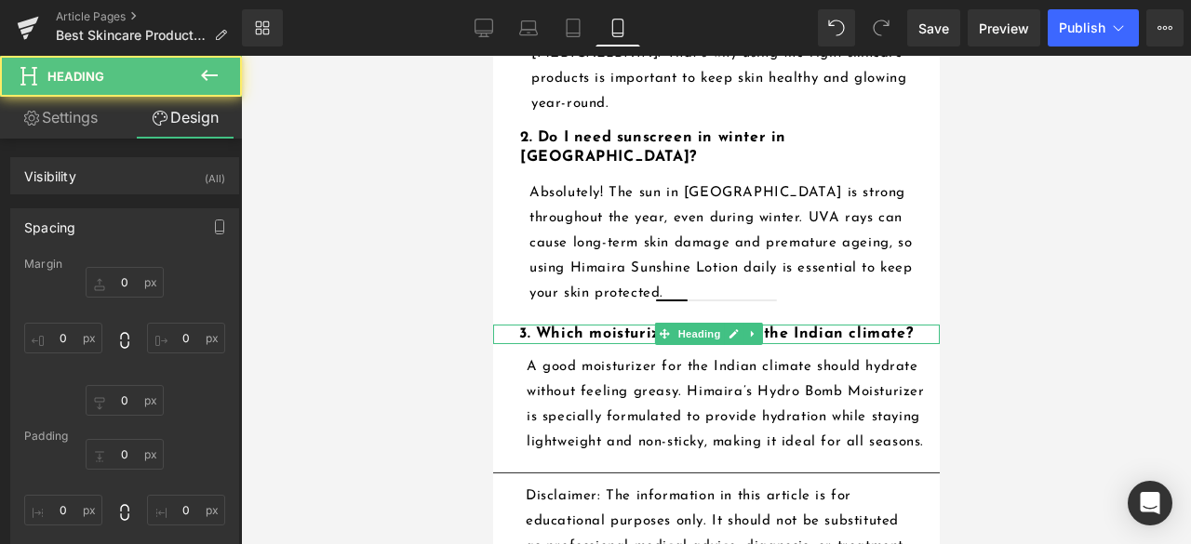
type input "16"
type input "0"
type input "28"
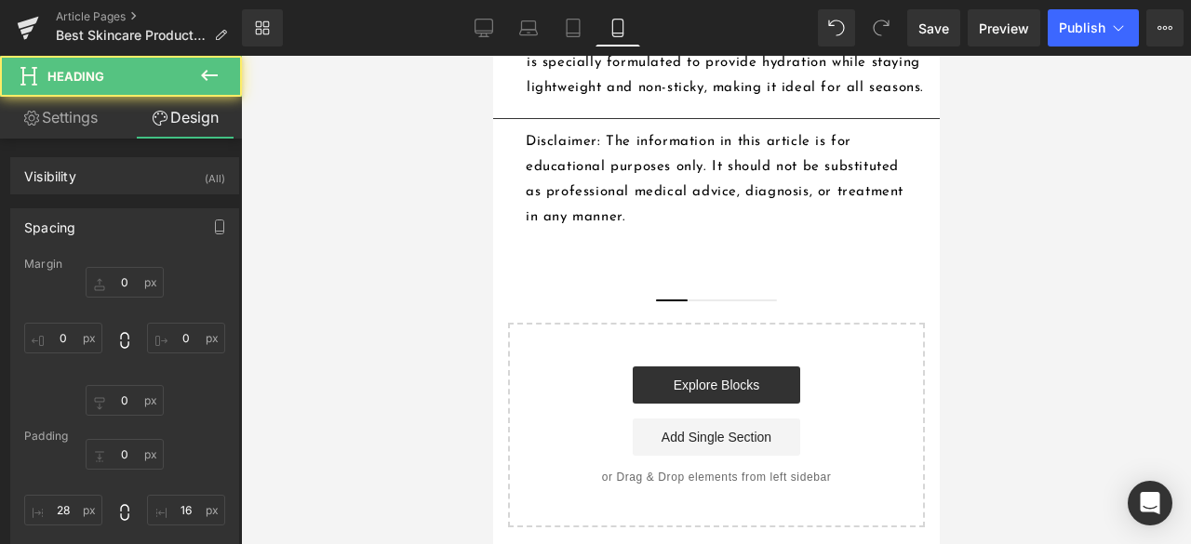
scroll to position [5023, 0]
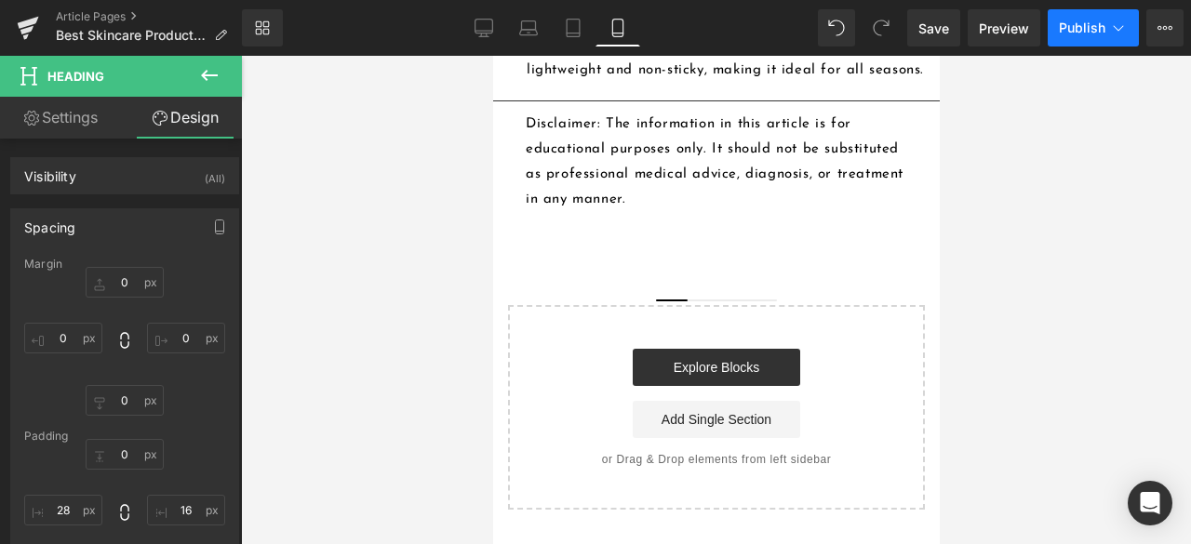
click at [1065, 29] on span "Publish" at bounding box center [1082, 27] width 47 height 15
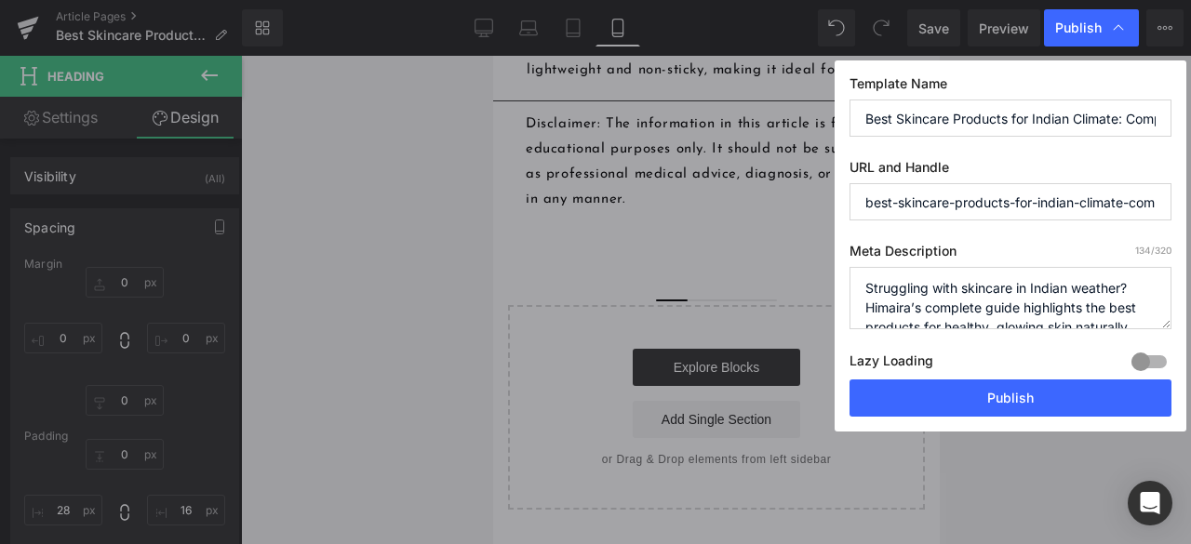
click at [983, 388] on button "Publish" at bounding box center [1010, 398] width 322 height 37
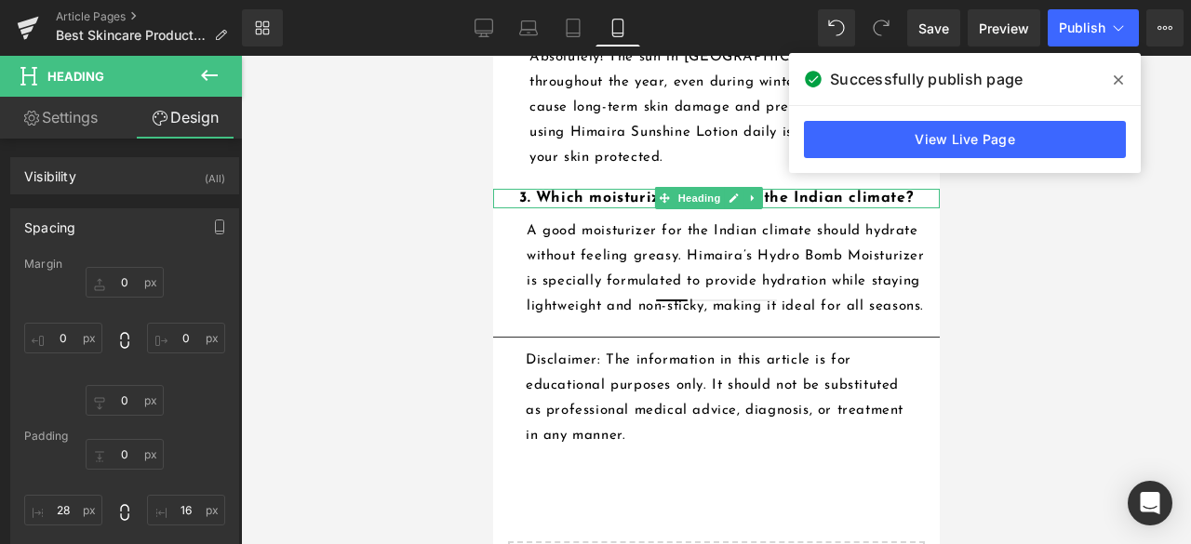
scroll to position [4744, 0]
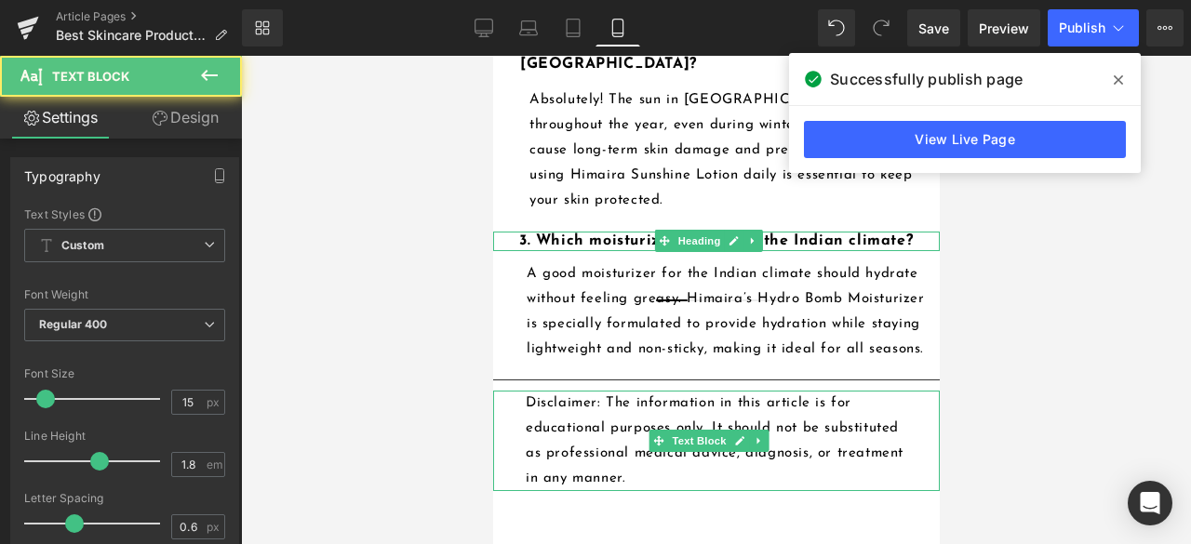
click at [733, 443] on div "Disclaimer: The information in this article is for educational purposes only. I…" at bounding box center [715, 441] width 446 height 100
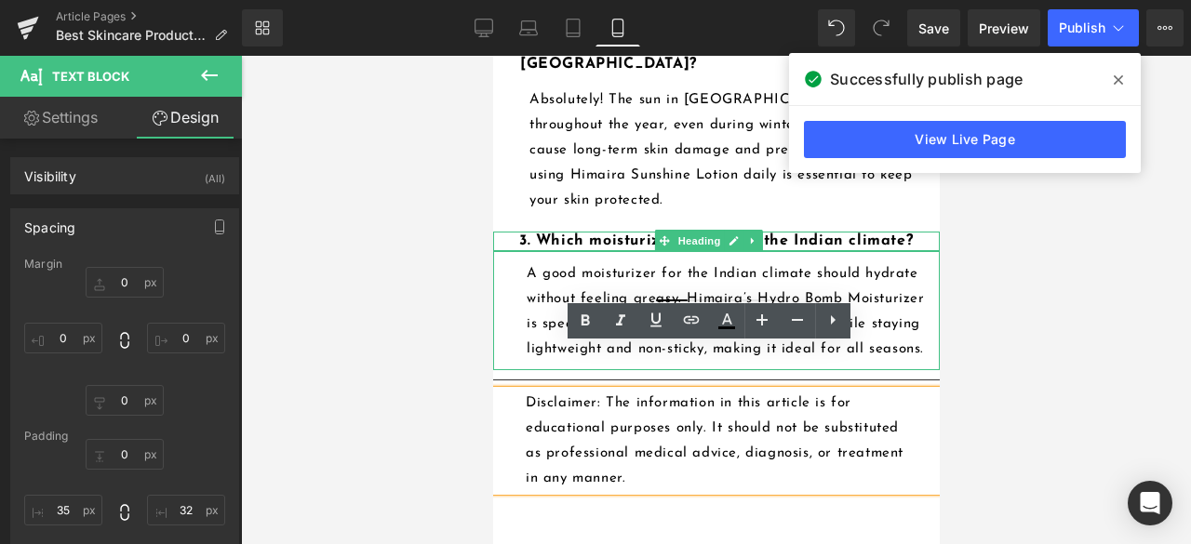
click at [865, 261] on p "A good moisturizer for the Indian climate should hydrate without feeling greasy…" at bounding box center [725, 311] width 398 height 100
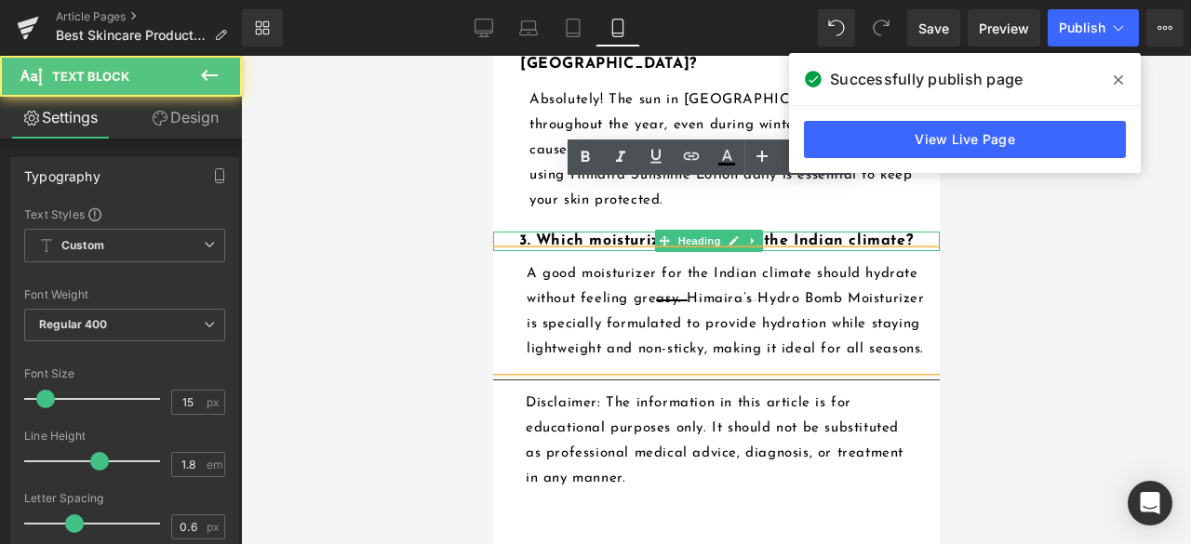
click at [850, 298] on p "A good moisturizer for the Indian climate should hydrate without feeling greasy…" at bounding box center [725, 311] width 398 height 100
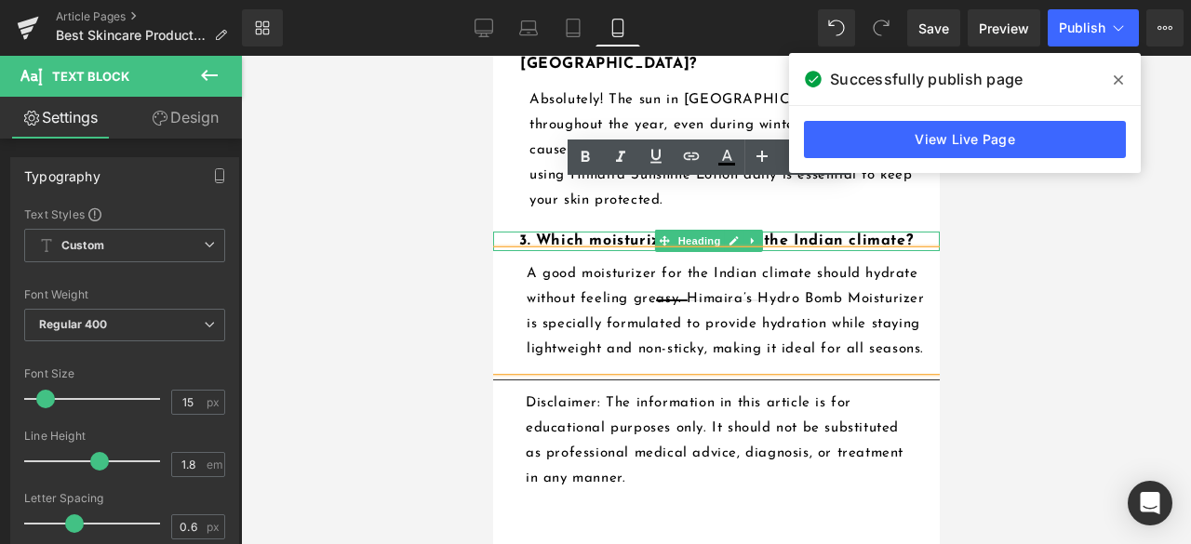
click at [837, 301] on p "A good moisturizer for the Indian climate should hydrate without feeling greasy…" at bounding box center [725, 311] width 398 height 100
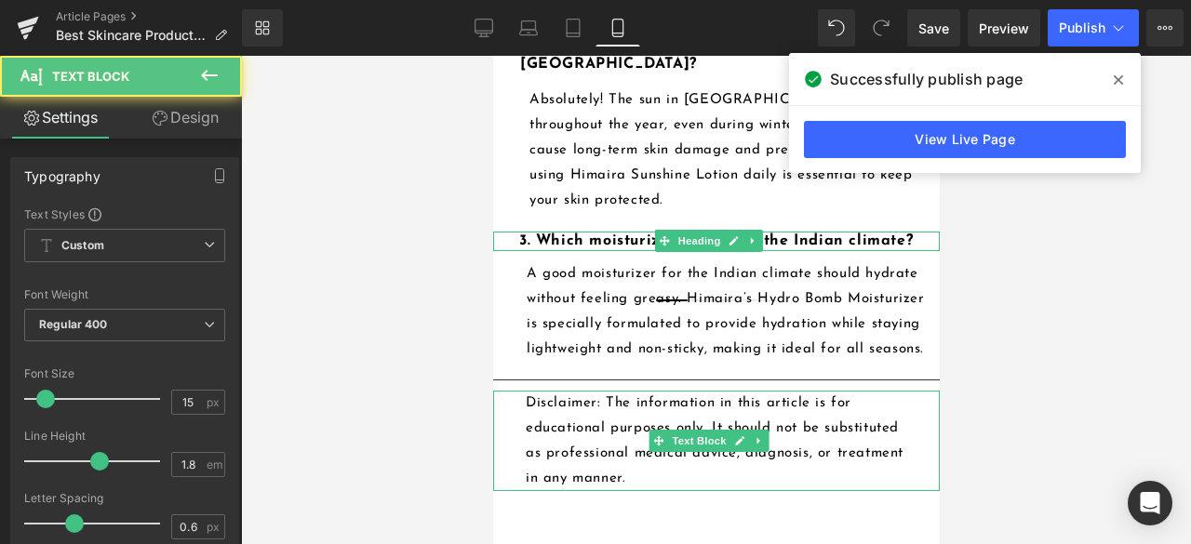
click at [768, 424] on p "Disclaimer: The information in this article is for educational purposes only. I…" at bounding box center [717, 441] width 384 height 100
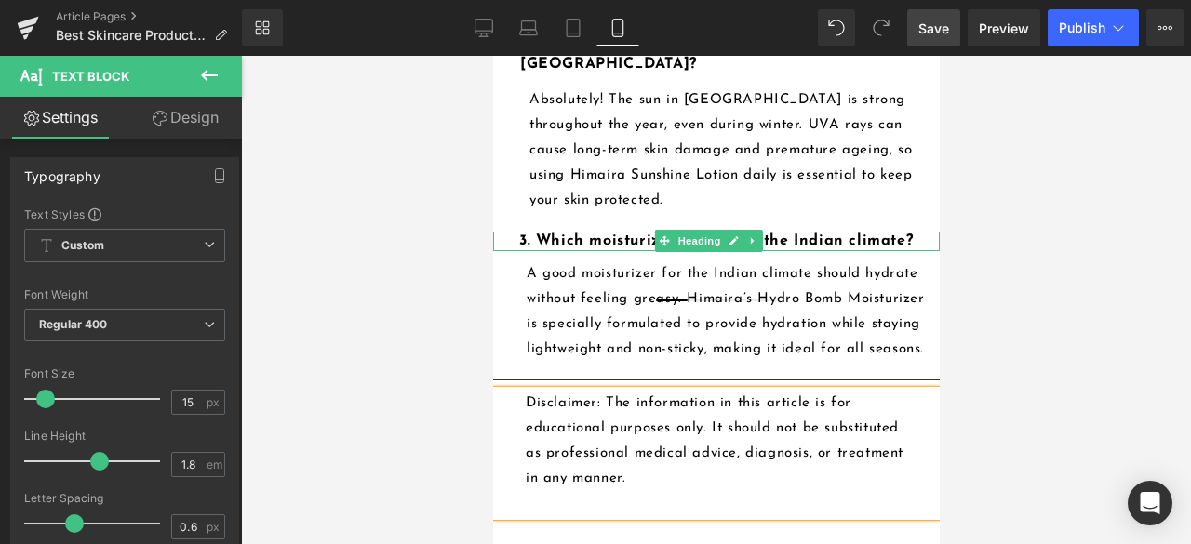
click at [943, 36] on span "Save" at bounding box center [933, 29] width 31 height 20
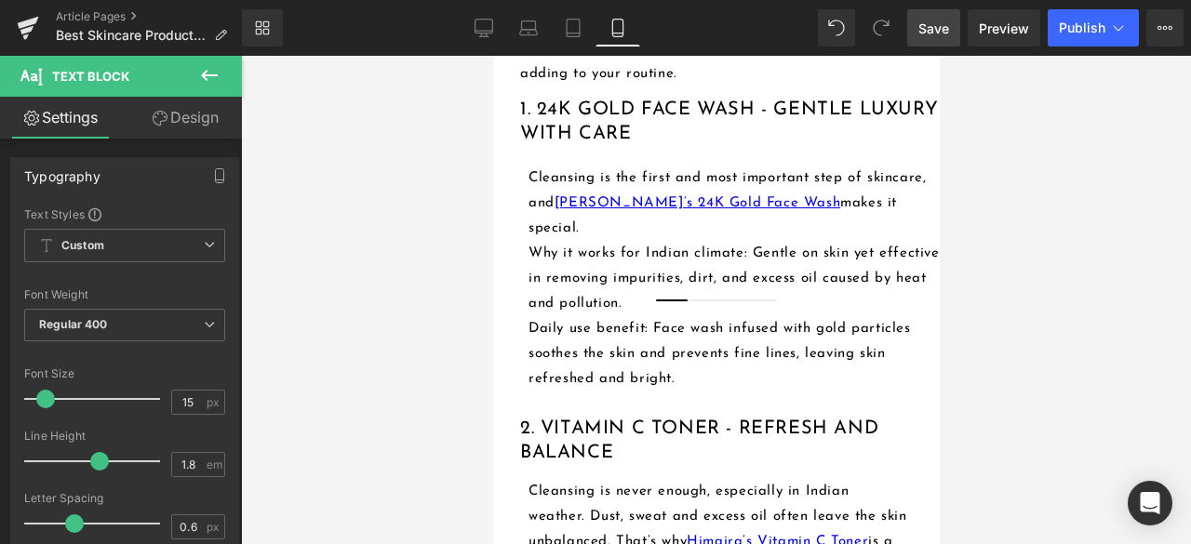
scroll to position [1674, 0]
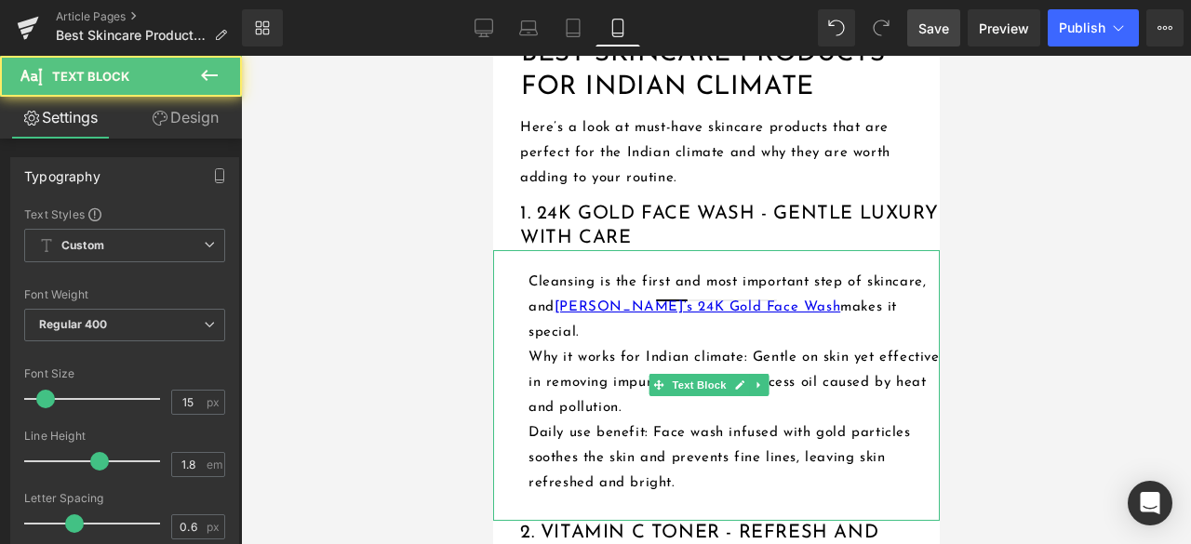
drag, startPoint x: 919, startPoint y: 403, endPoint x: 908, endPoint y: 403, distance: 11.2
click at [908, 403] on p "Why it works for Indian climate: Gentle on skin yet effective in removing impur…" at bounding box center [732, 382] width 411 height 75
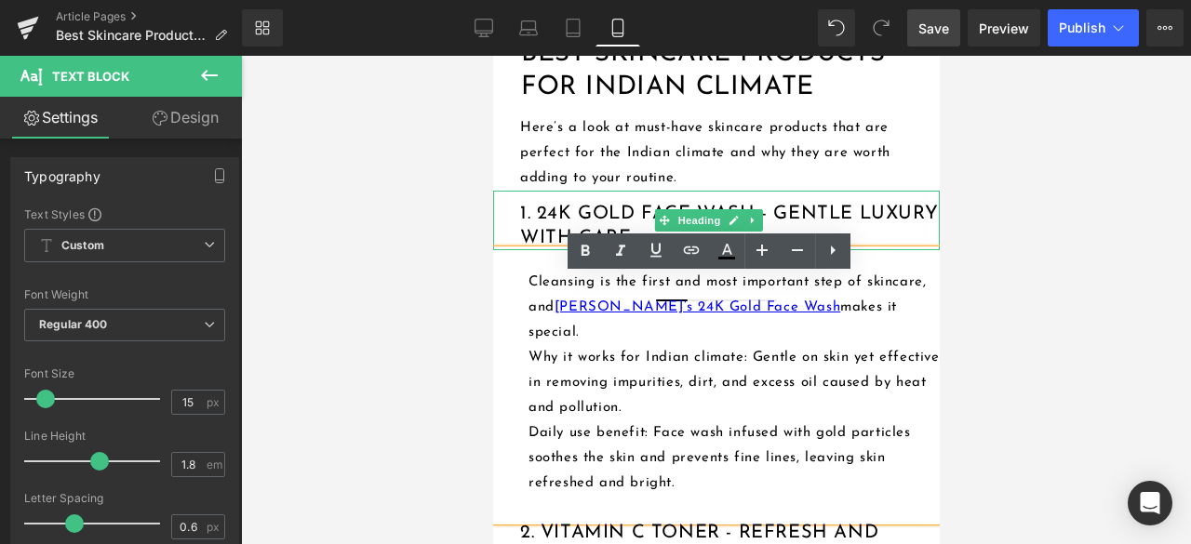
click at [887, 224] on div "1. 24K Gold Face Wash - Gentle Luxury with Care" at bounding box center [715, 221] width 446 height 60
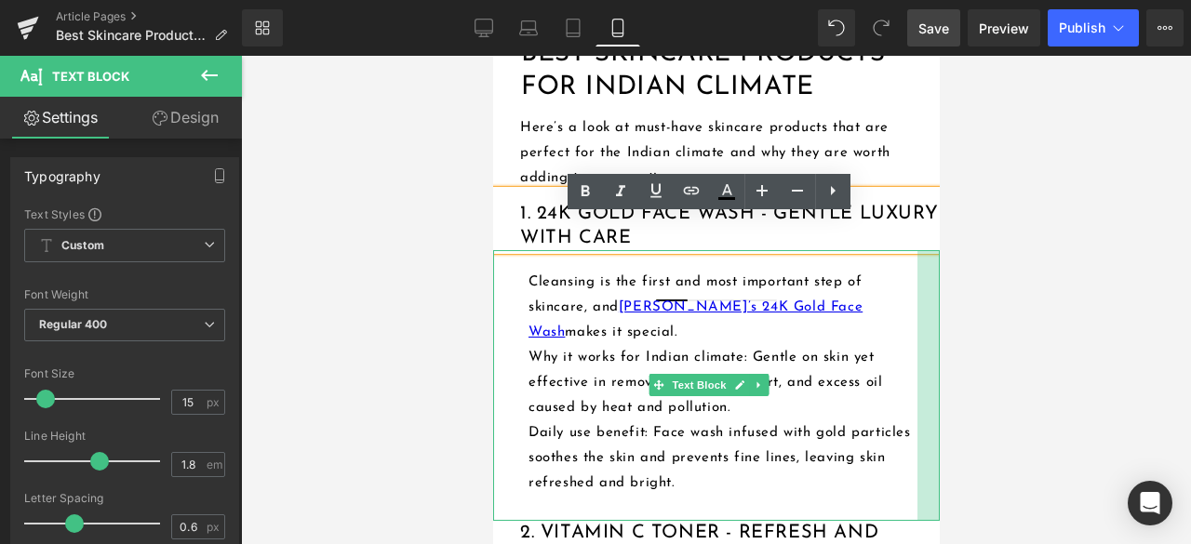
drag, startPoint x: 922, startPoint y: 394, endPoint x: 899, endPoint y: 397, distance: 22.5
click at [899, 397] on div "Cleansing is the first and most important step of skincare, and [PERSON_NAME]’s…" at bounding box center [715, 385] width 446 height 271
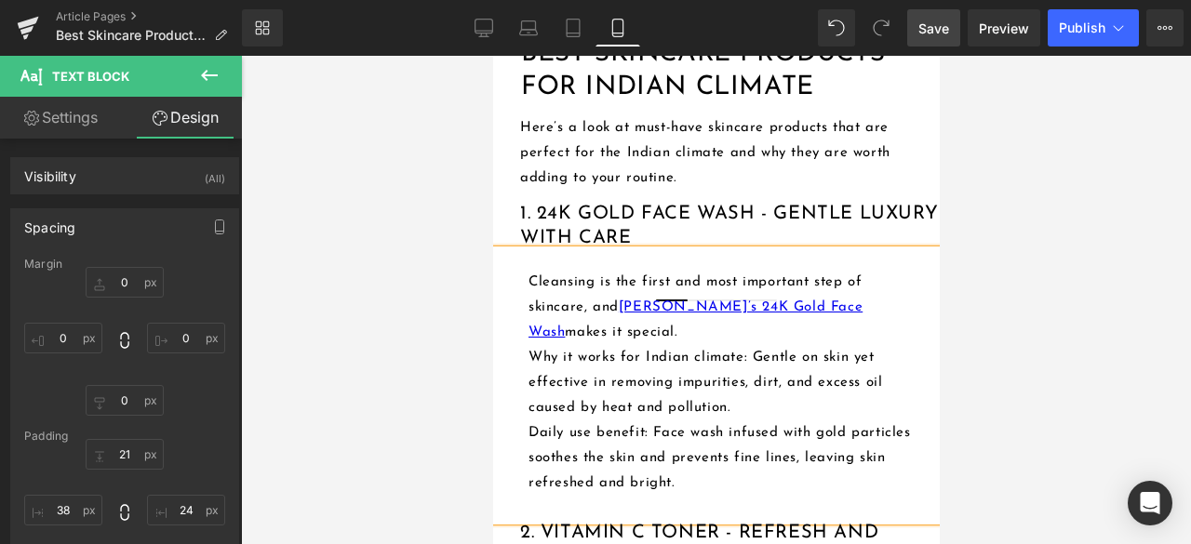
click at [949, 27] on span "Save" at bounding box center [933, 29] width 31 height 20
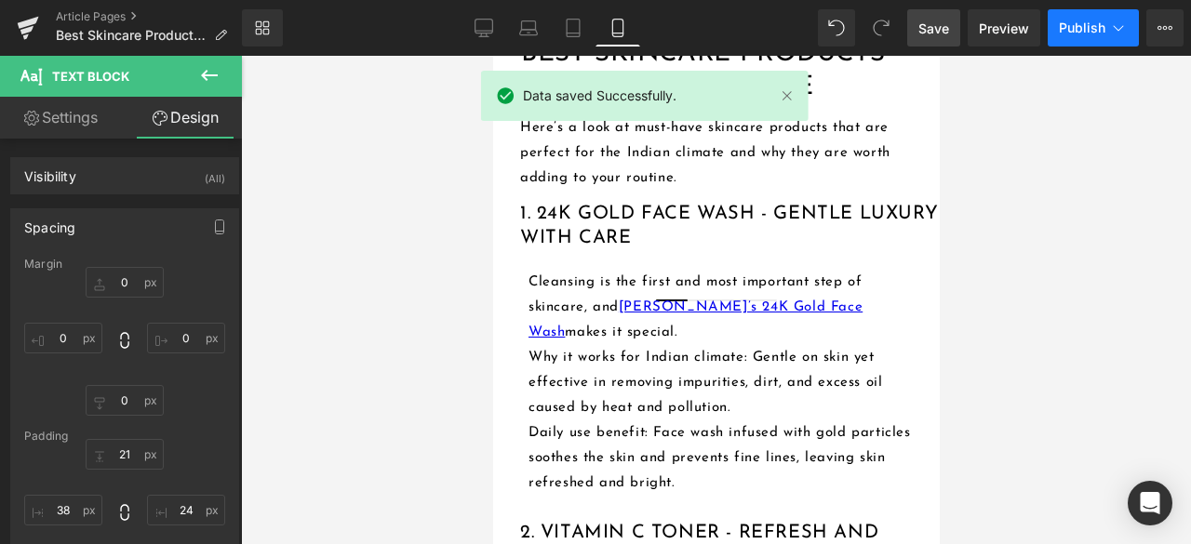
click at [1067, 36] on button "Publish" at bounding box center [1092, 27] width 91 height 37
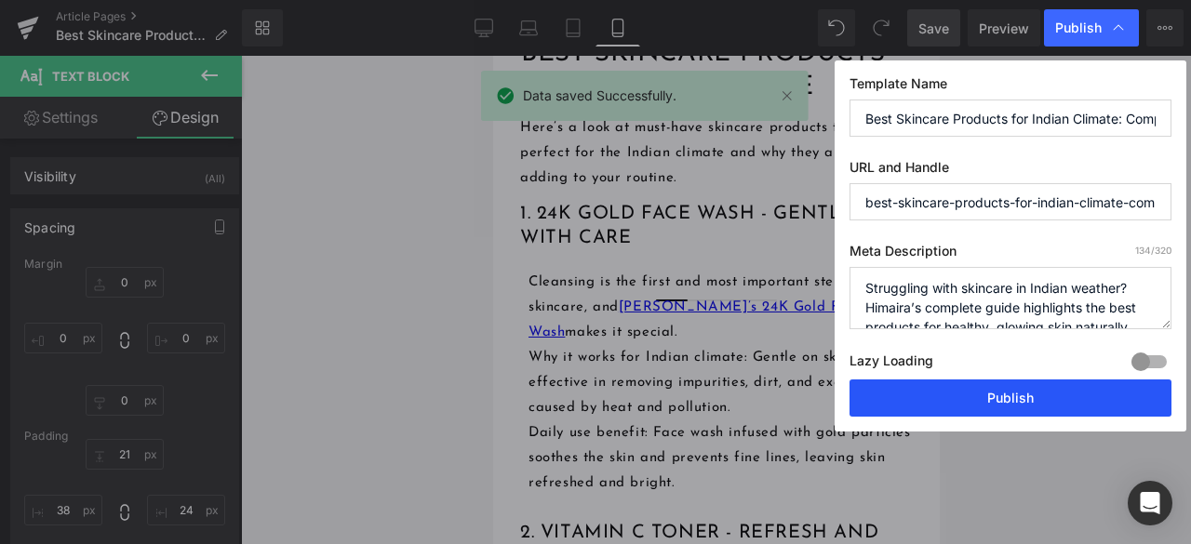
click at [995, 400] on button "Publish" at bounding box center [1010, 398] width 322 height 37
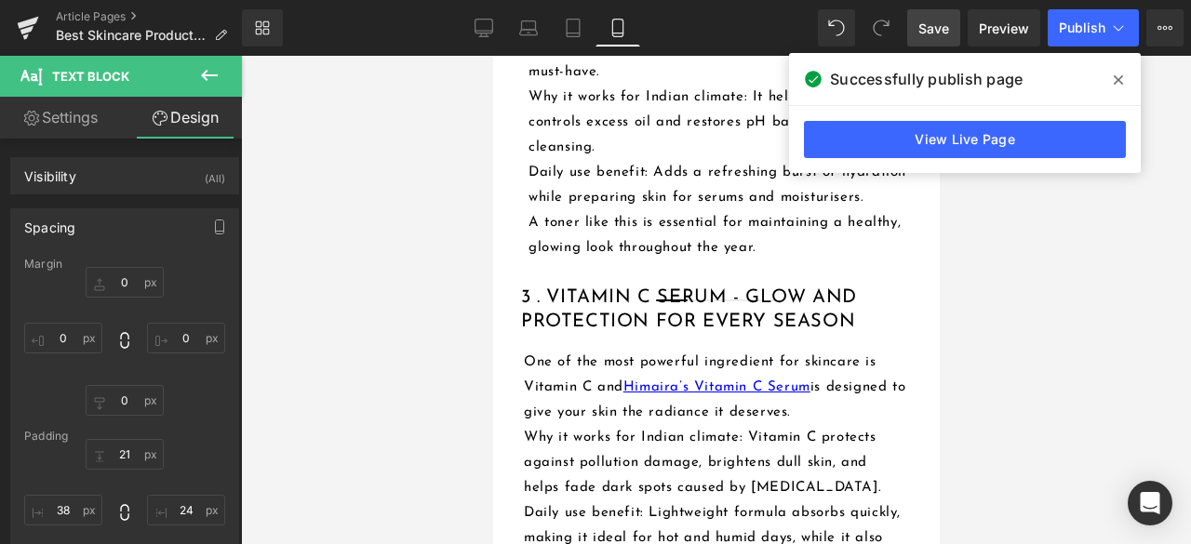
scroll to position [2325, 0]
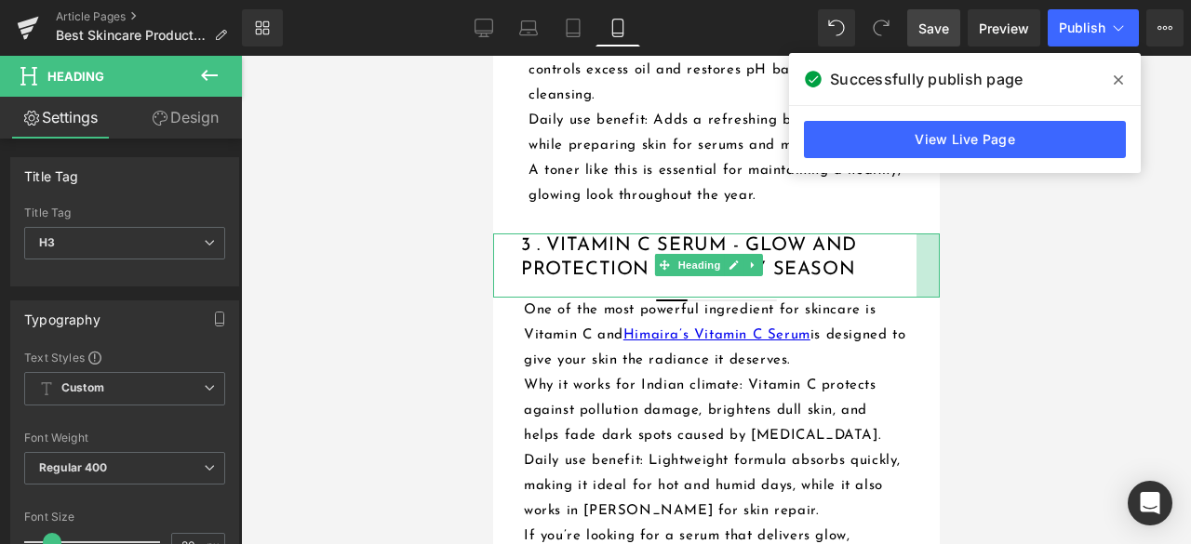
drag, startPoint x: 919, startPoint y: 313, endPoint x: 896, endPoint y: 314, distance: 23.3
click at [896, 298] on div "3 . Vitamin C Serum - Glow and Protection for Every Season Heading" at bounding box center [715, 265] width 446 height 64
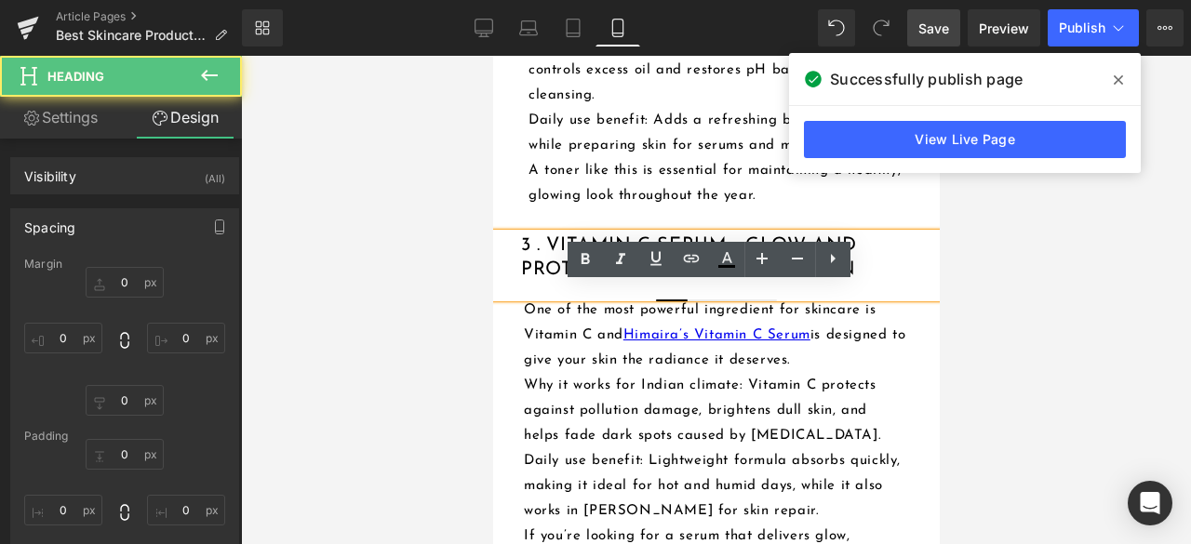
type input "0"
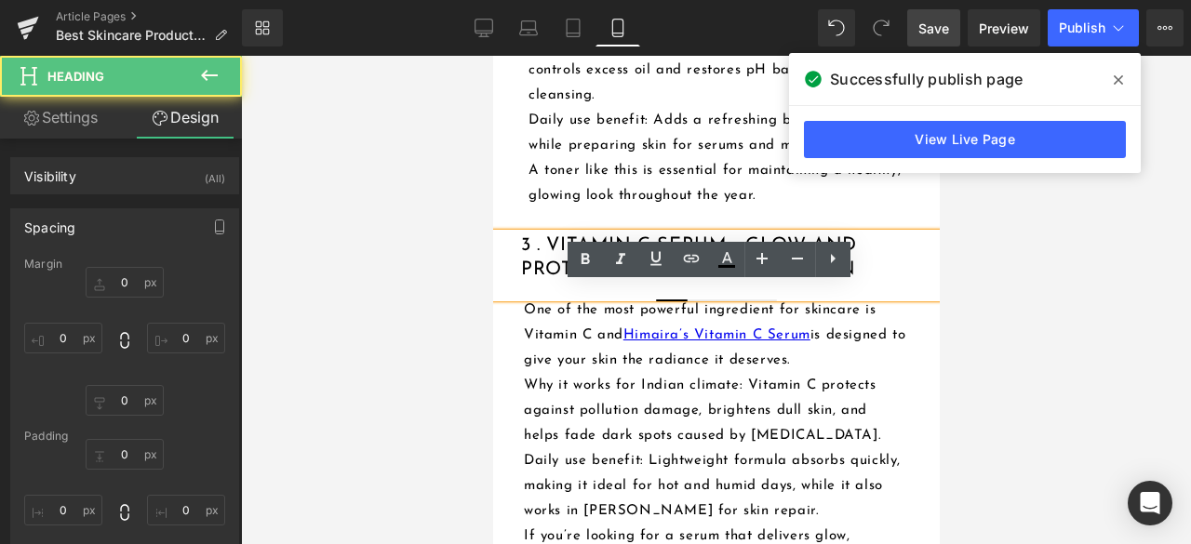
type input "25"
type input "17"
type input "30"
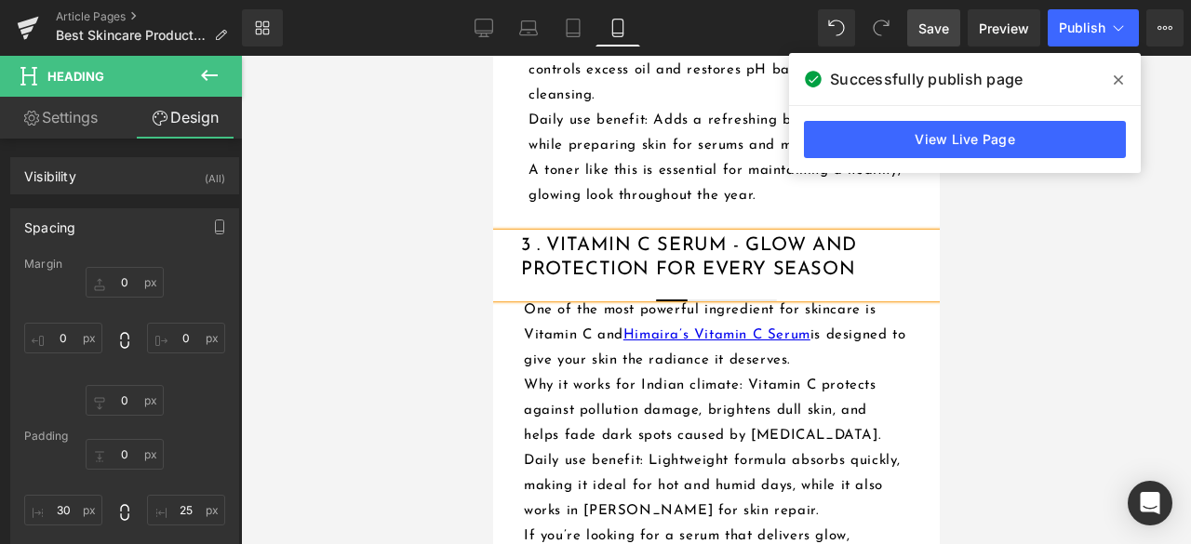
click at [939, 25] on span "Save" at bounding box center [933, 29] width 31 height 20
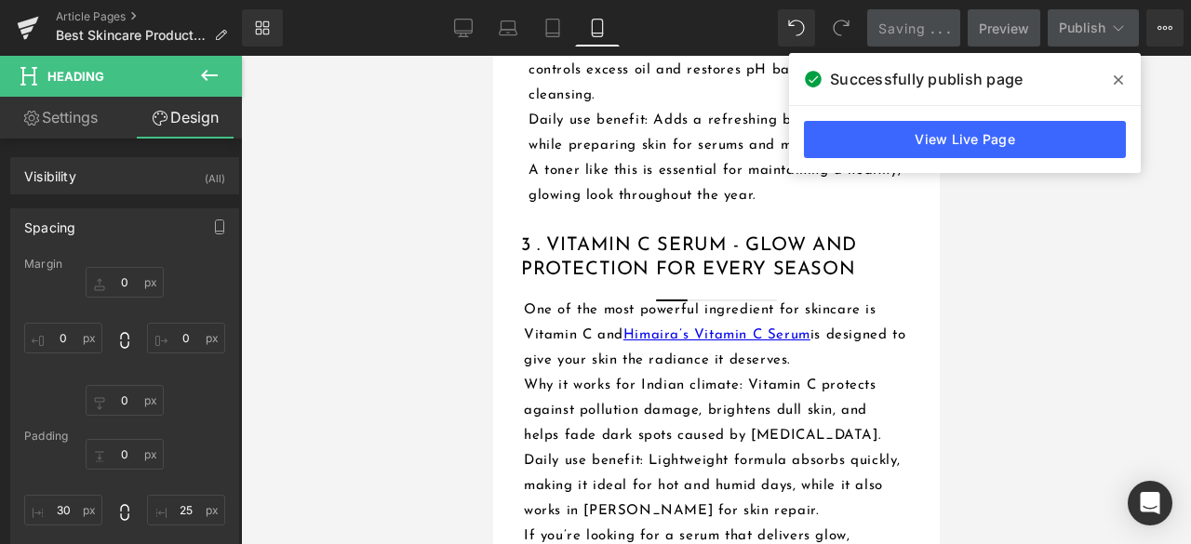
click at [1116, 81] on icon at bounding box center [1117, 79] width 9 height 9
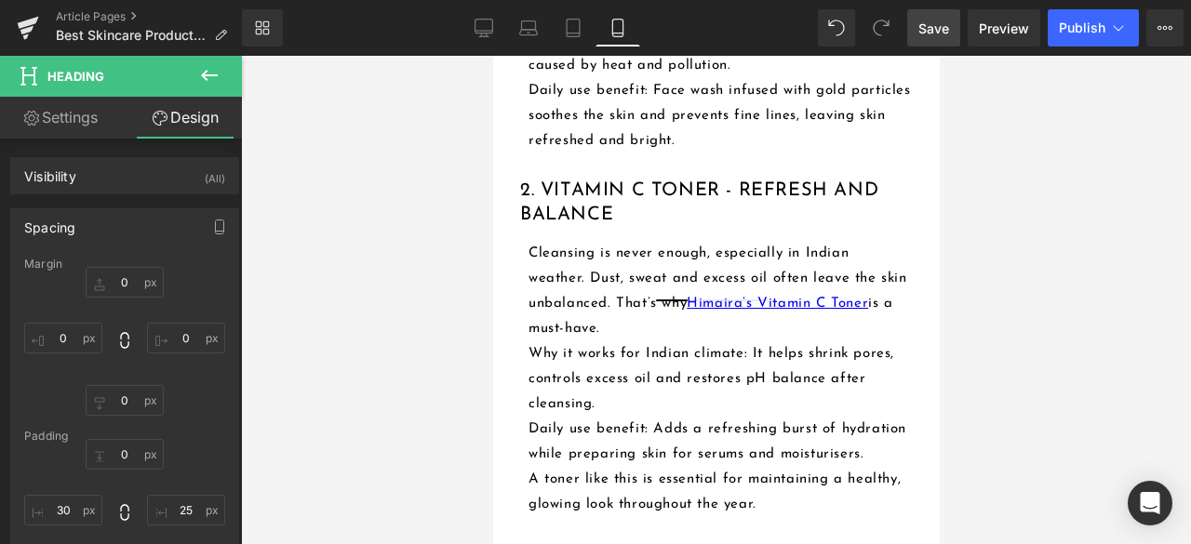
scroll to position [2046, 0]
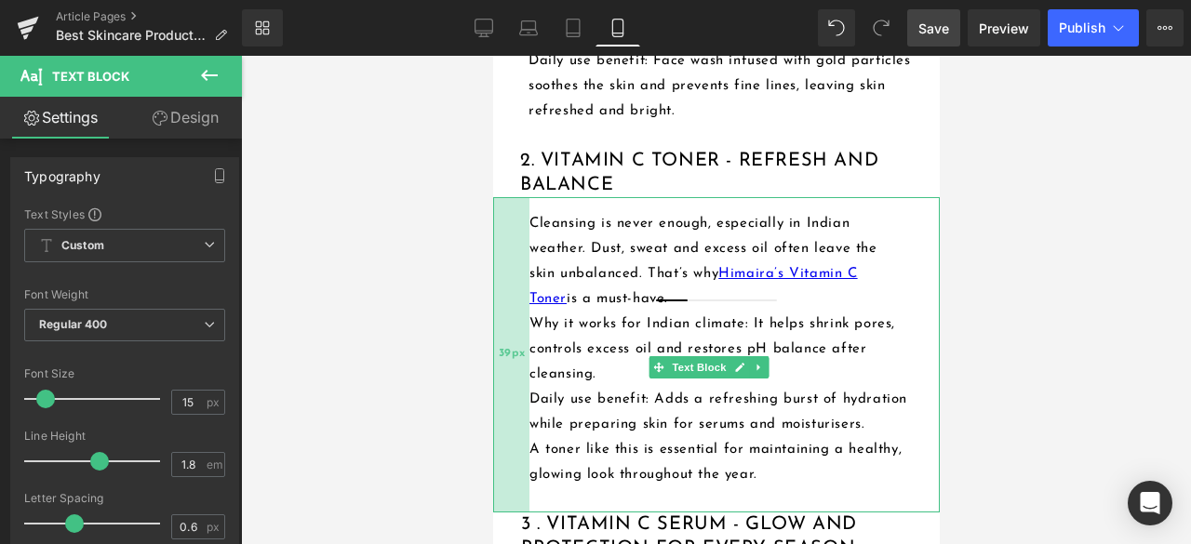
click at [496, 333] on div "39px" at bounding box center [510, 354] width 36 height 315
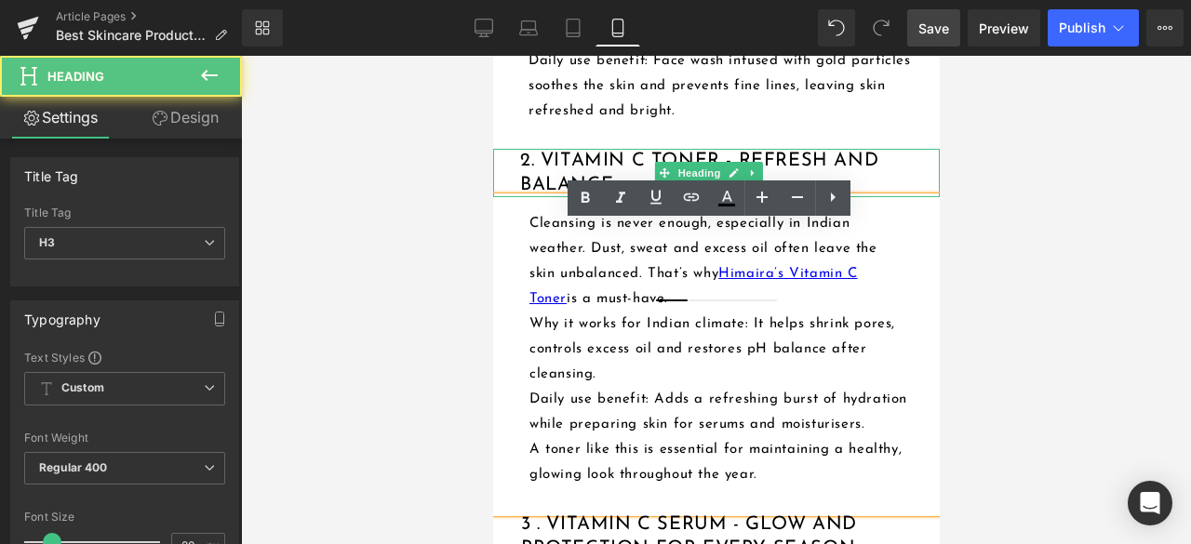
click at [515, 197] on div "2. Vitamin C Toner - Refresh and Balance" at bounding box center [715, 173] width 446 height 48
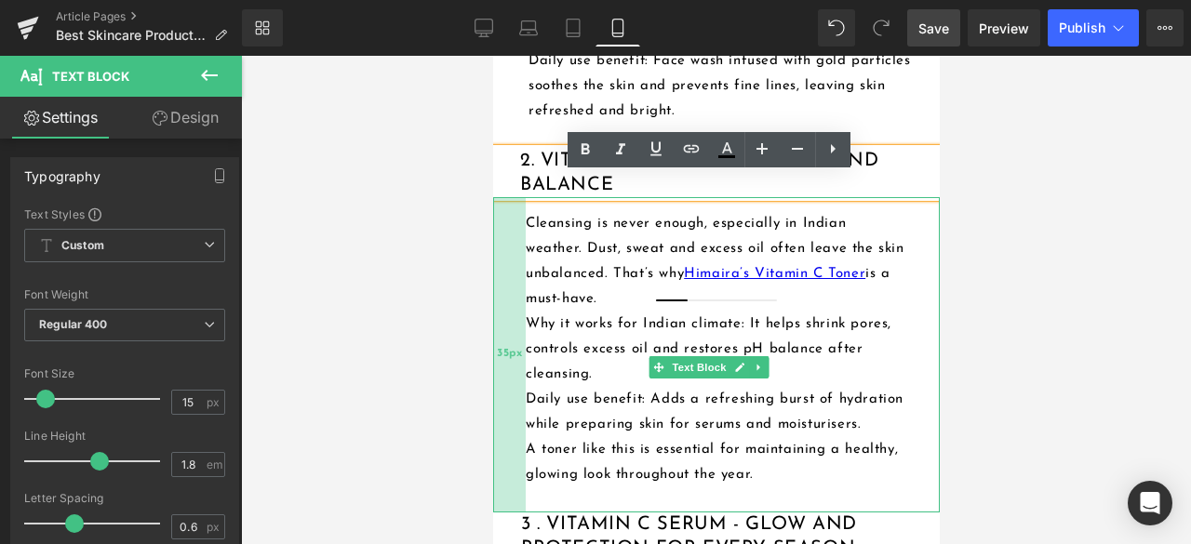
click at [519, 281] on div "35px" at bounding box center [508, 354] width 33 height 315
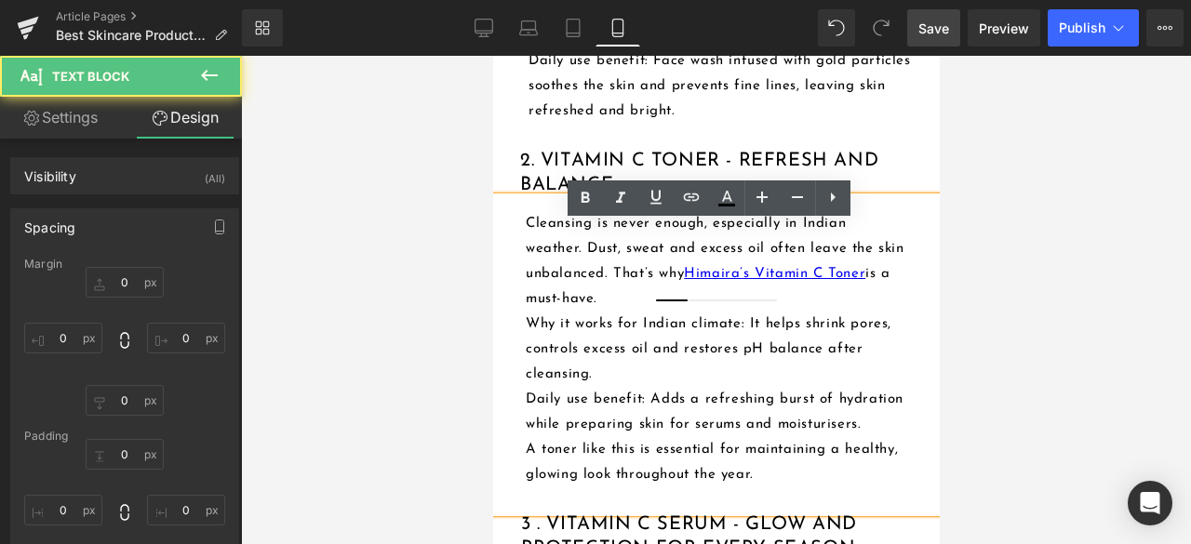
type input "0"
type input "15"
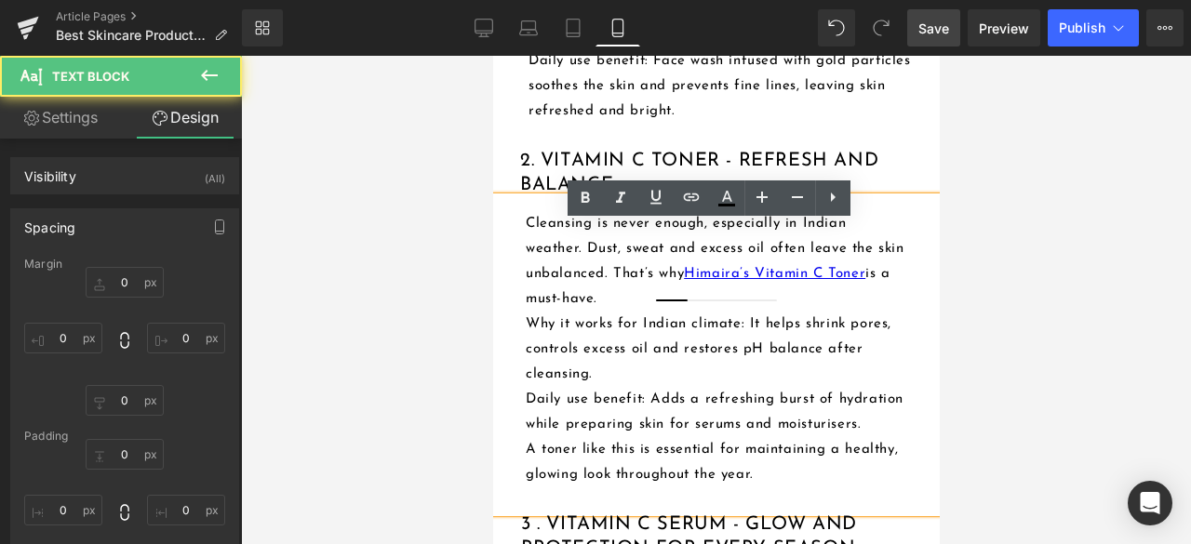
type input "35"
type input "0"
type input "35"
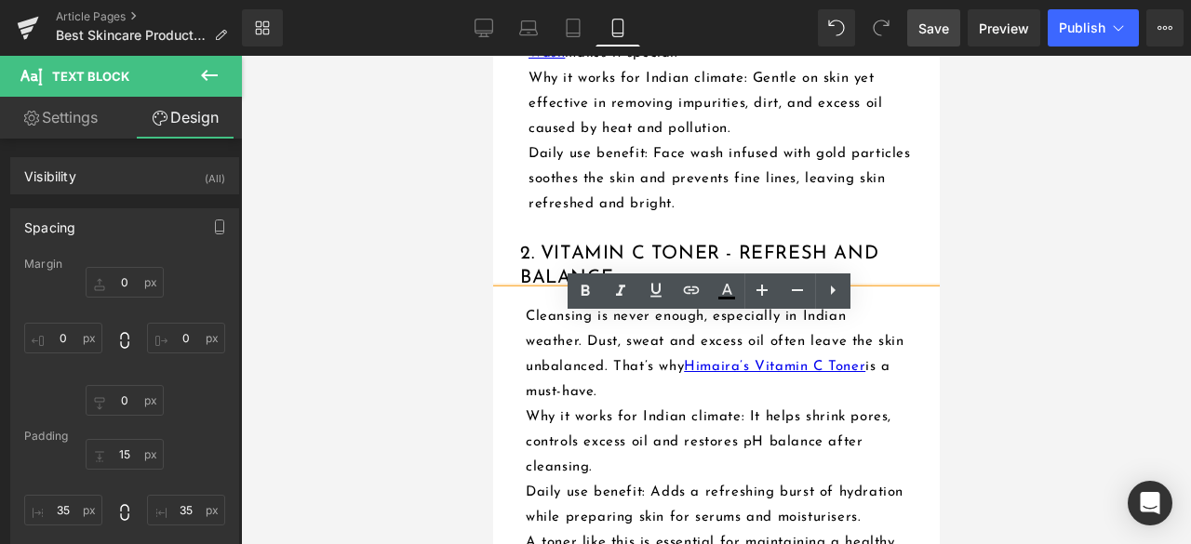
scroll to position [1767, 0]
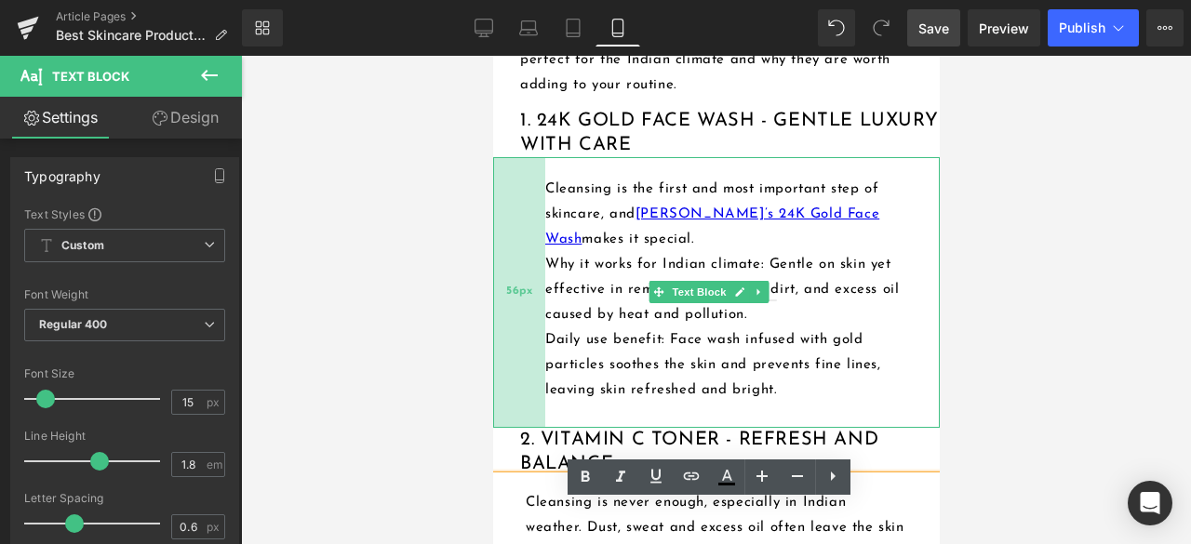
click at [513, 248] on div "56px" at bounding box center [518, 292] width 52 height 271
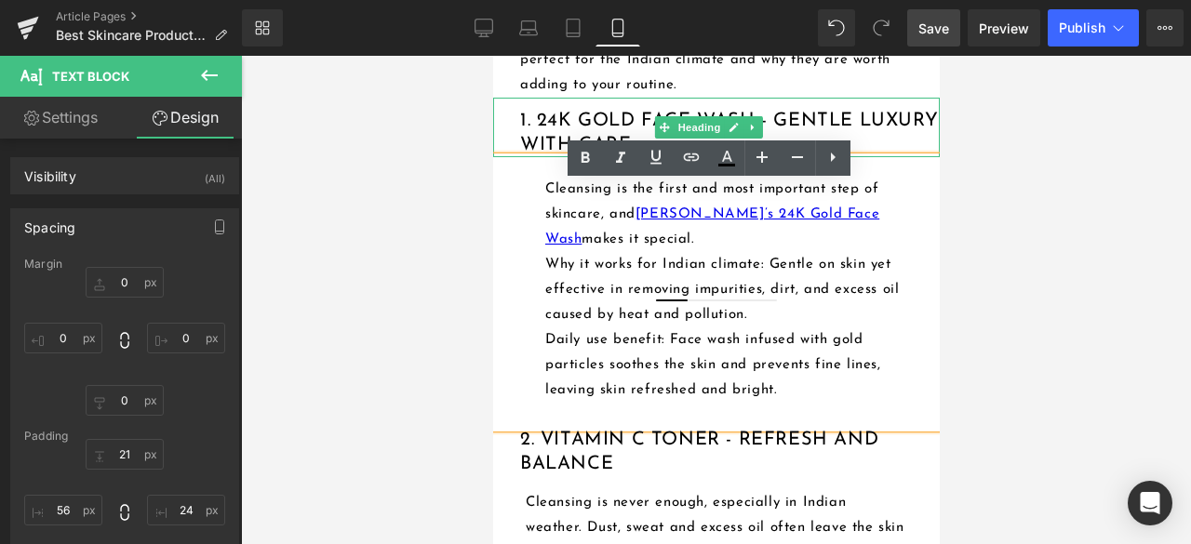
click at [528, 153] on h3 "1. 24K Gold Face Wash - Gentle Luxury with Care" at bounding box center [728, 133] width 419 height 48
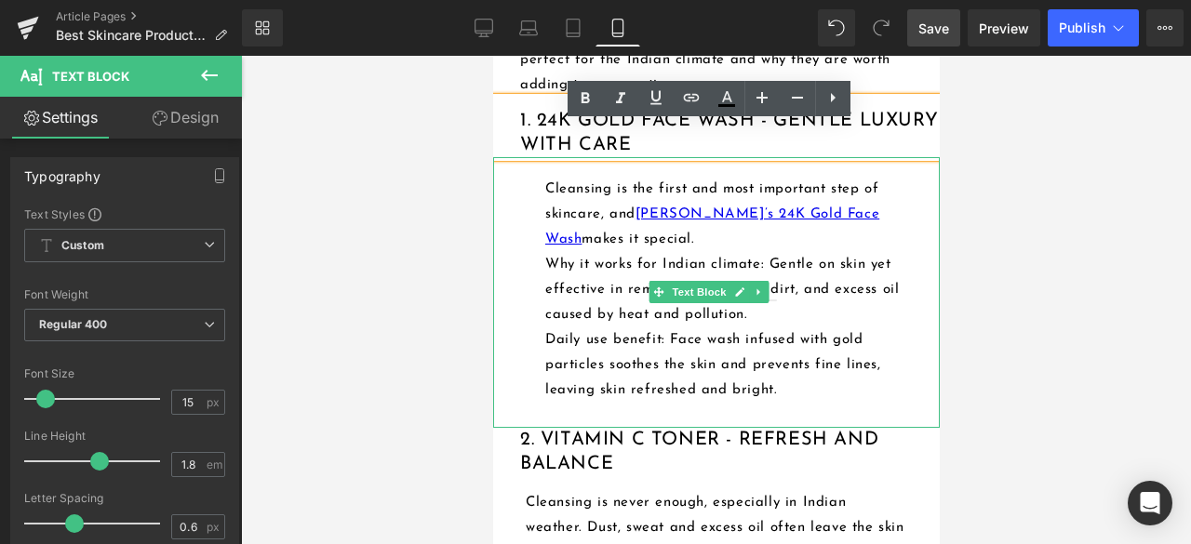
click at [544, 252] on p "Cleansing is the first and most important step of skincare, and [PERSON_NAME]’s…" at bounding box center [730, 214] width 372 height 75
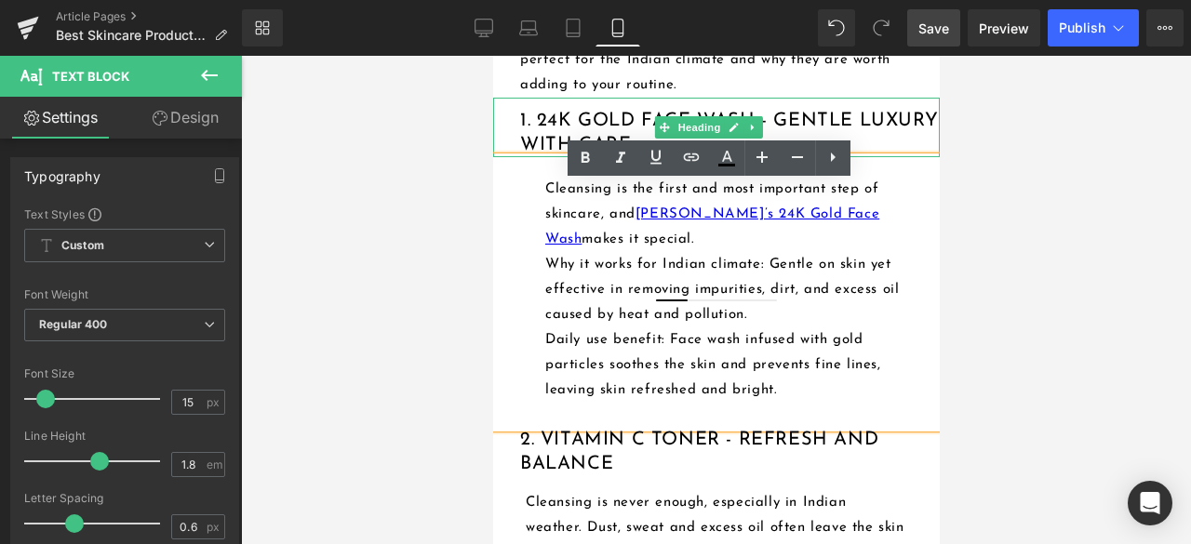
click at [534, 157] on h3 "1. 24K Gold Face Wash - Gentle Luxury with Care" at bounding box center [728, 133] width 419 height 48
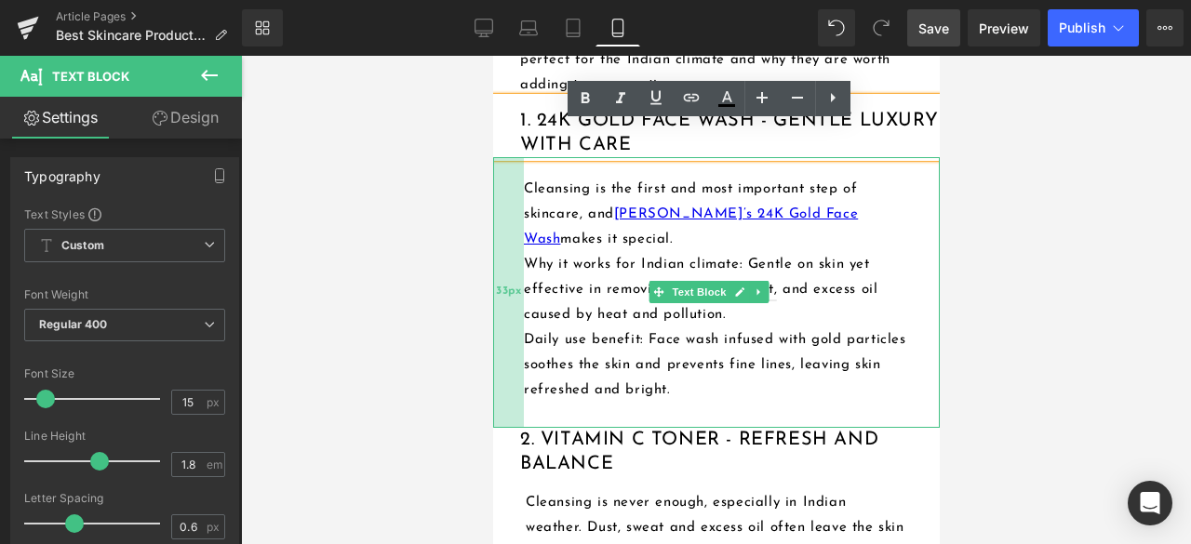
drag, startPoint x: 541, startPoint y: 259, endPoint x: 520, endPoint y: 256, distance: 21.6
click at [520, 256] on div "33px" at bounding box center [507, 292] width 31 height 271
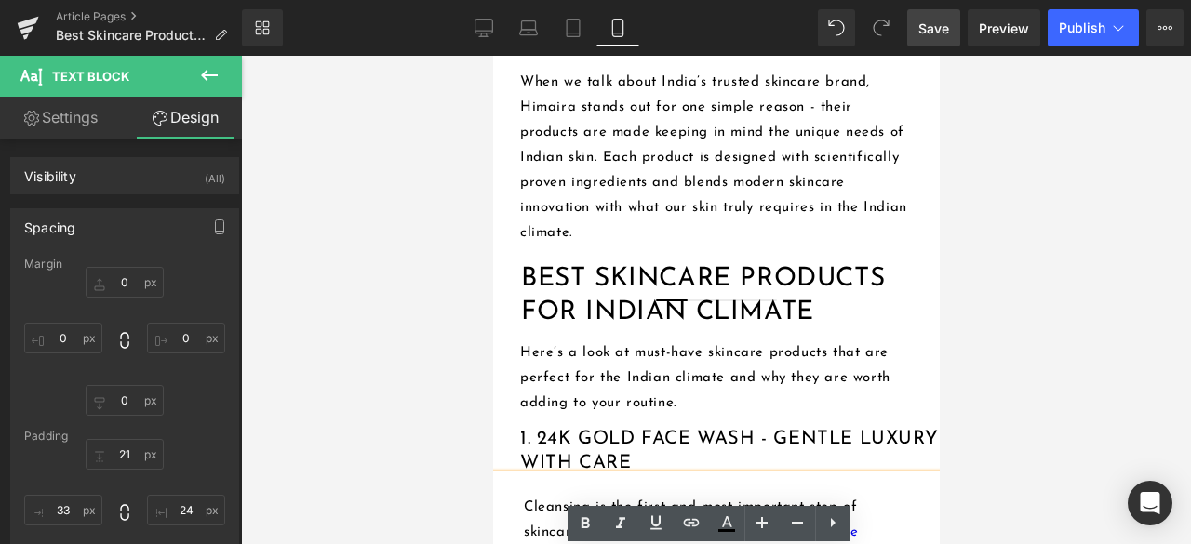
scroll to position [1488, 0]
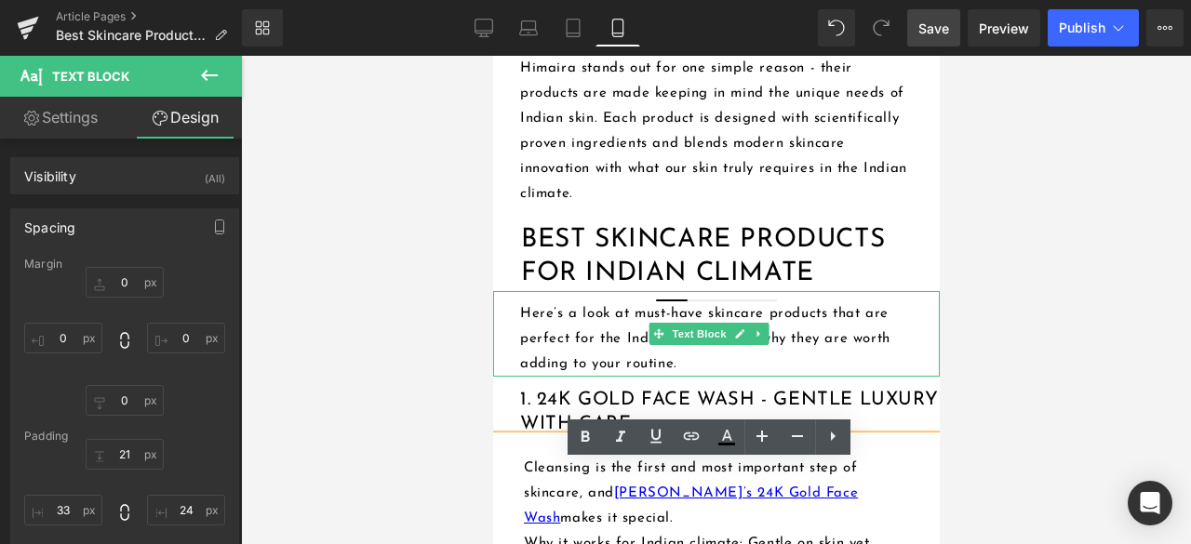
click at [513, 341] on div "Here’s a look at must-have skincare products that are perfect for the Indian cl…" at bounding box center [715, 334] width 446 height 86
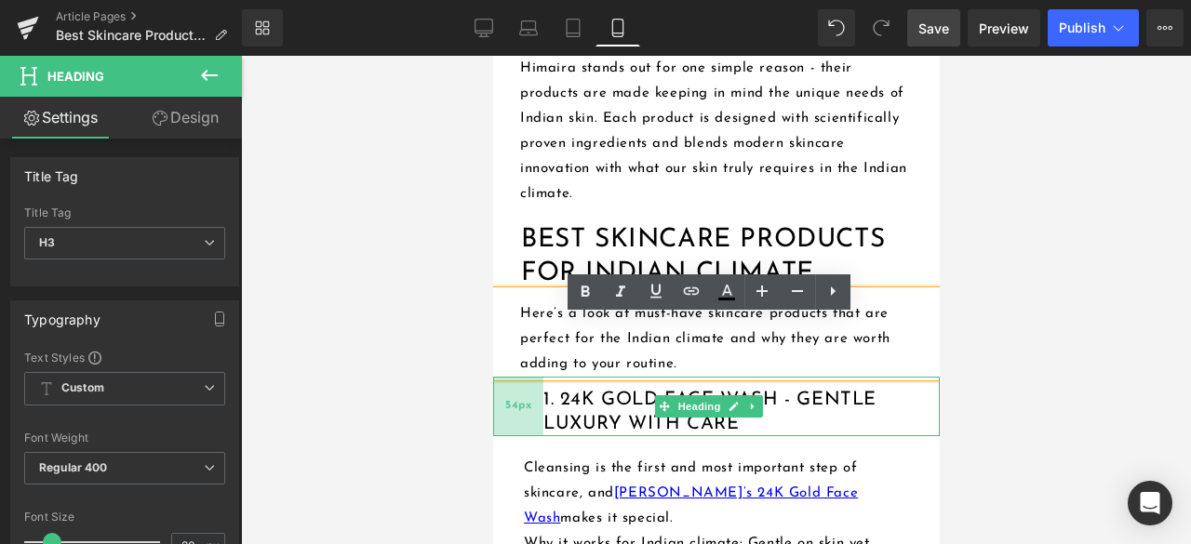
click at [517, 418] on div "54px" at bounding box center [517, 407] width 50 height 60
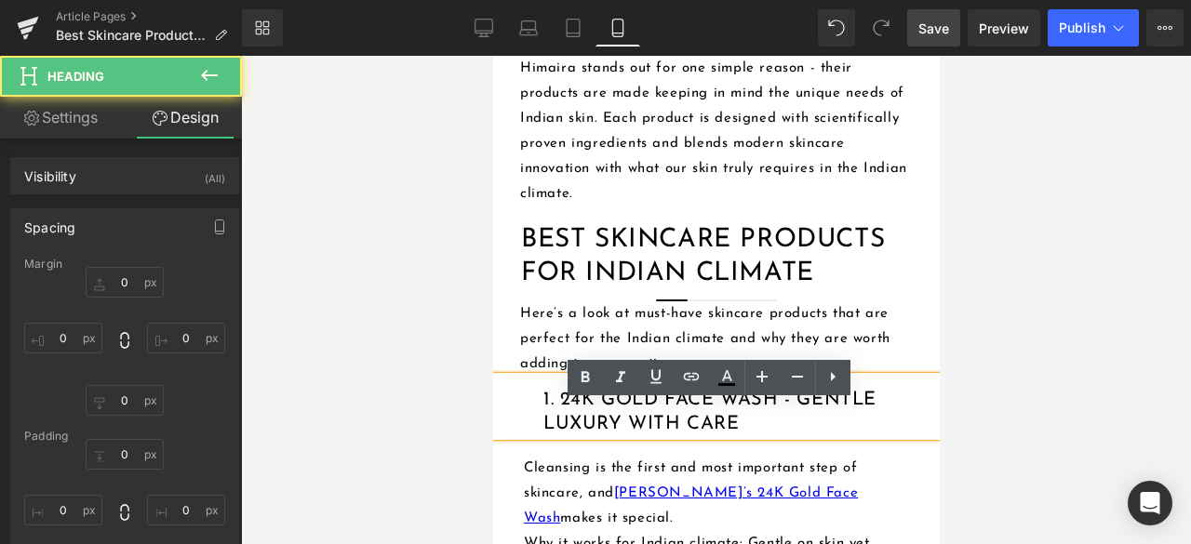
type input "0"
type input "12"
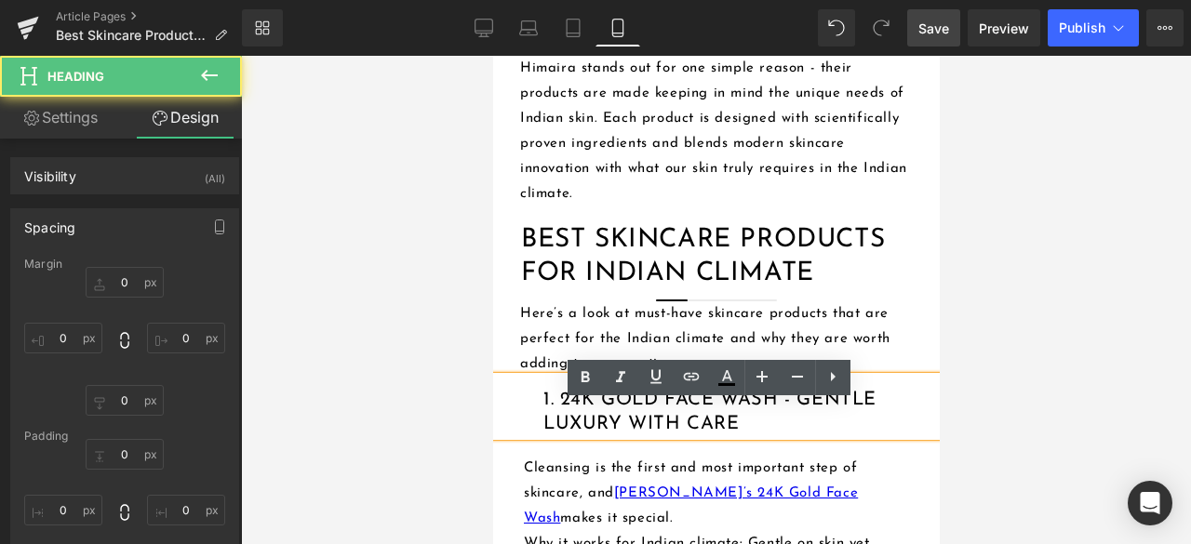
type input "0"
type input "54"
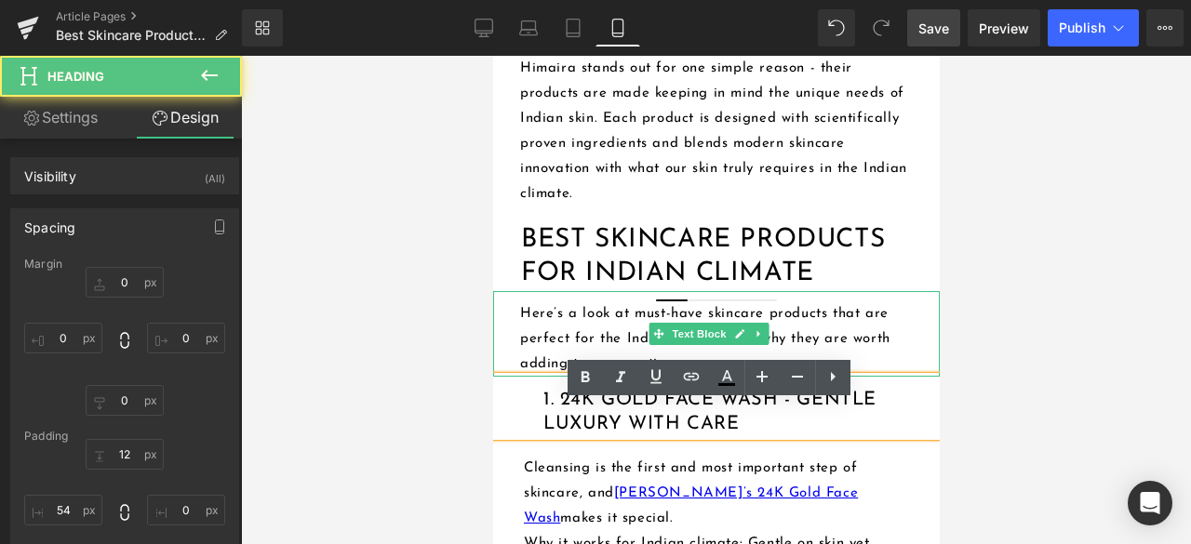
click at [519, 366] on p "Here’s a look at must-have skincare products that are perfect for the Indian cl…" at bounding box center [719, 338] width 400 height 75
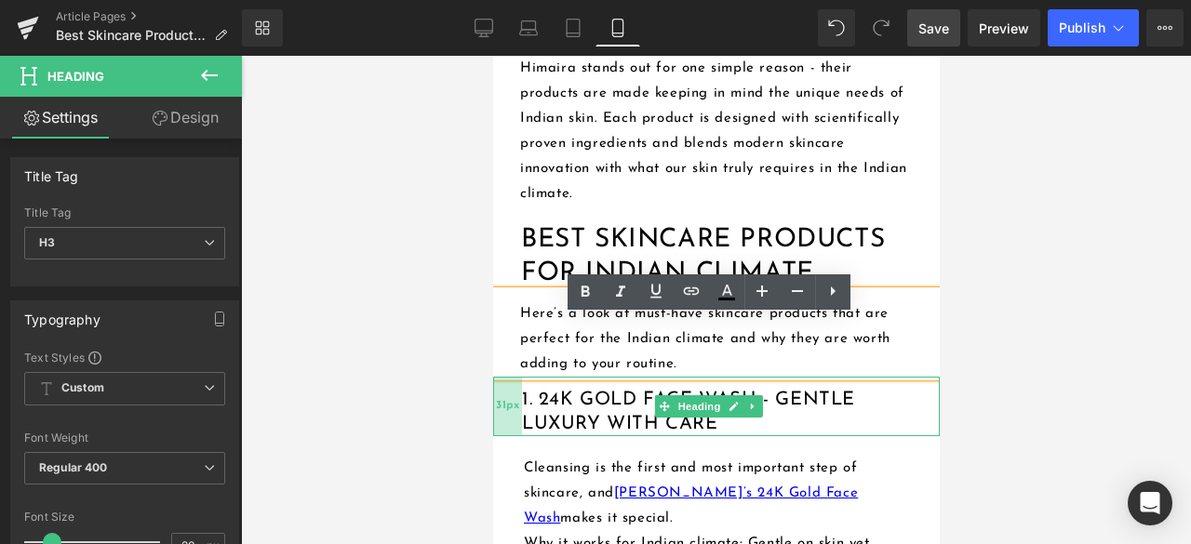
drag, startPoint x: 539, startPoint y: 435, endPoint x: 518, endPoint y: 431, distance: 21.9
click at [518, 431] on div "31px" at bounding box center [506, 407] width 29 height 60
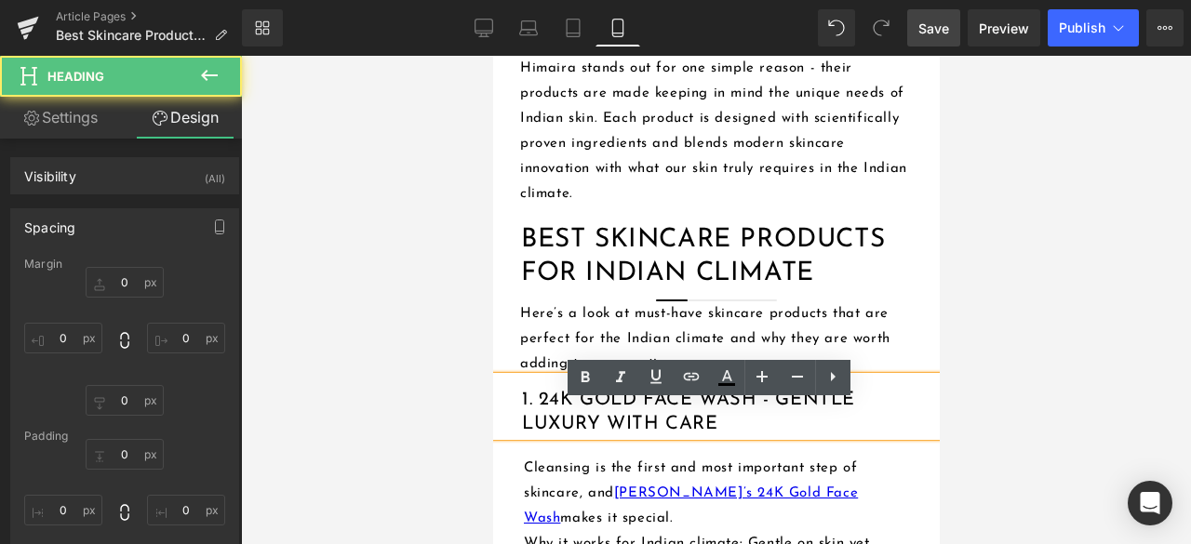
type input "0"
type input "12"
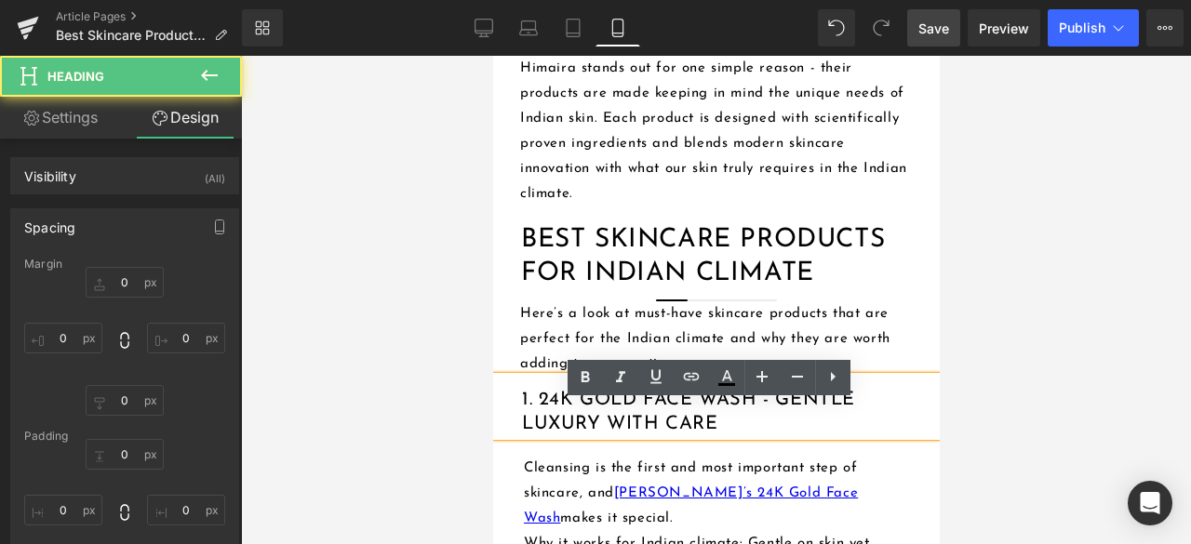
type input "0"
type input "31"
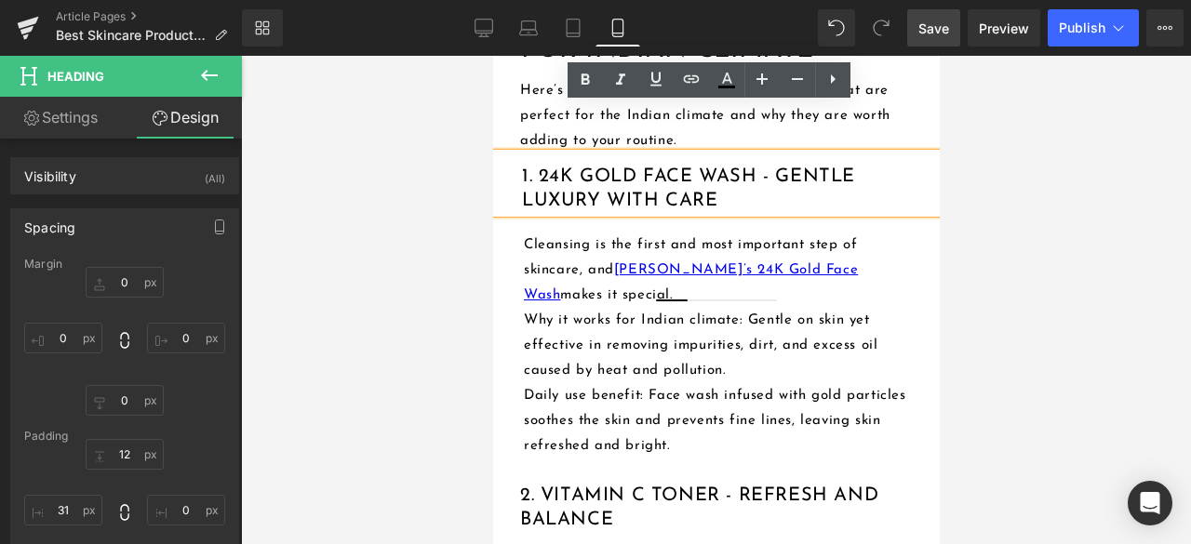
scroll to position [1674, 0]
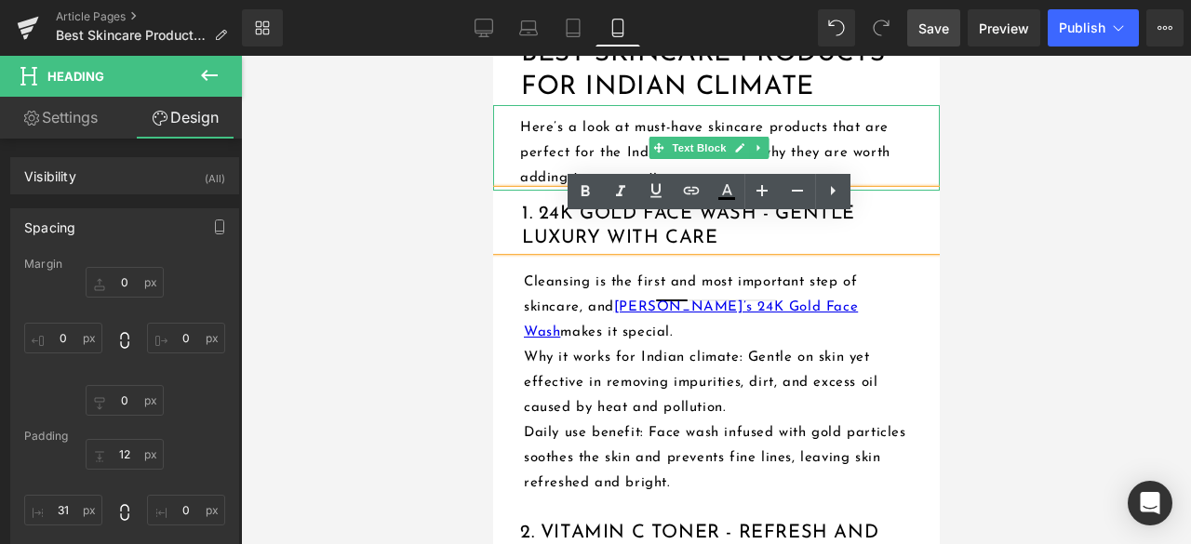
click at [508, 185] on div "Here’s a look at must-have skincare products that are perfect for the Indian cl…" at bounding box center [715, 148] width 446 height 86
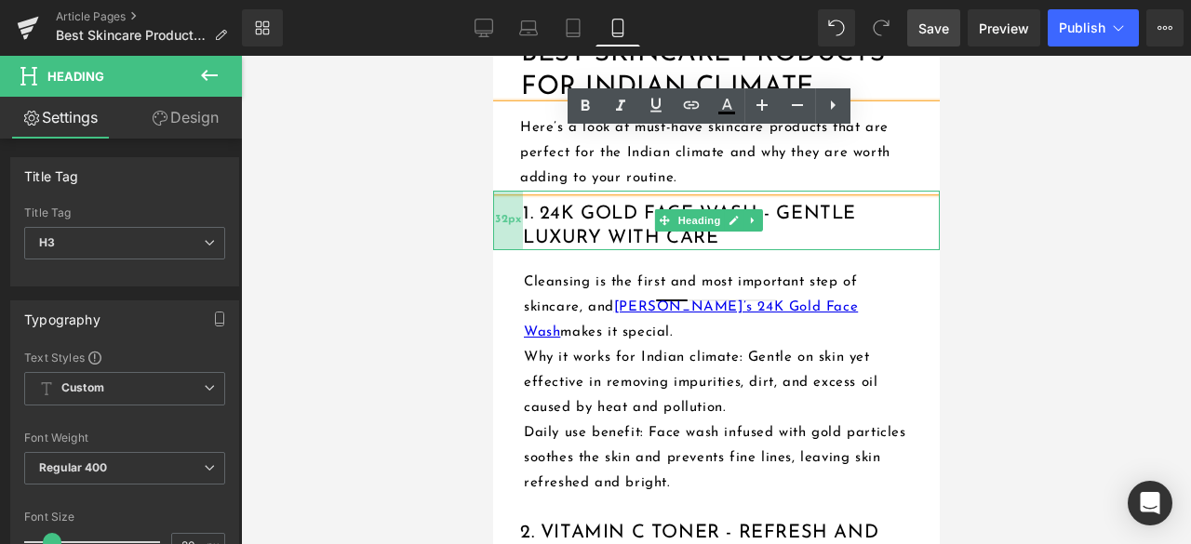
click at [500, 231] on span "32px" at bounding box center [507, 220] width 26 height 20
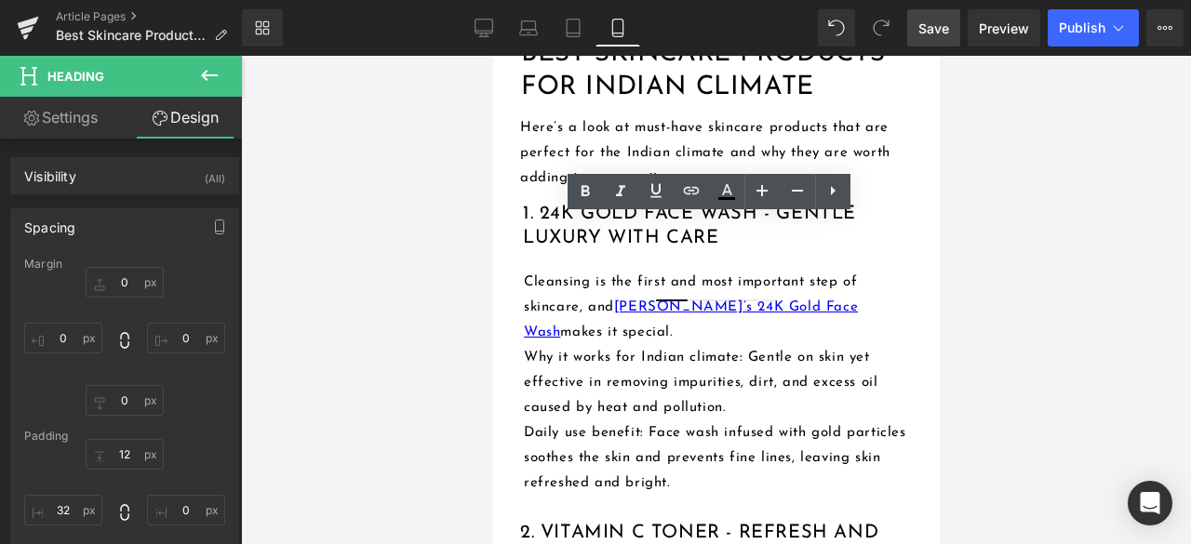
click at [930, 38] on link "Save" at bounding box center [933, 27] width 53 height 37
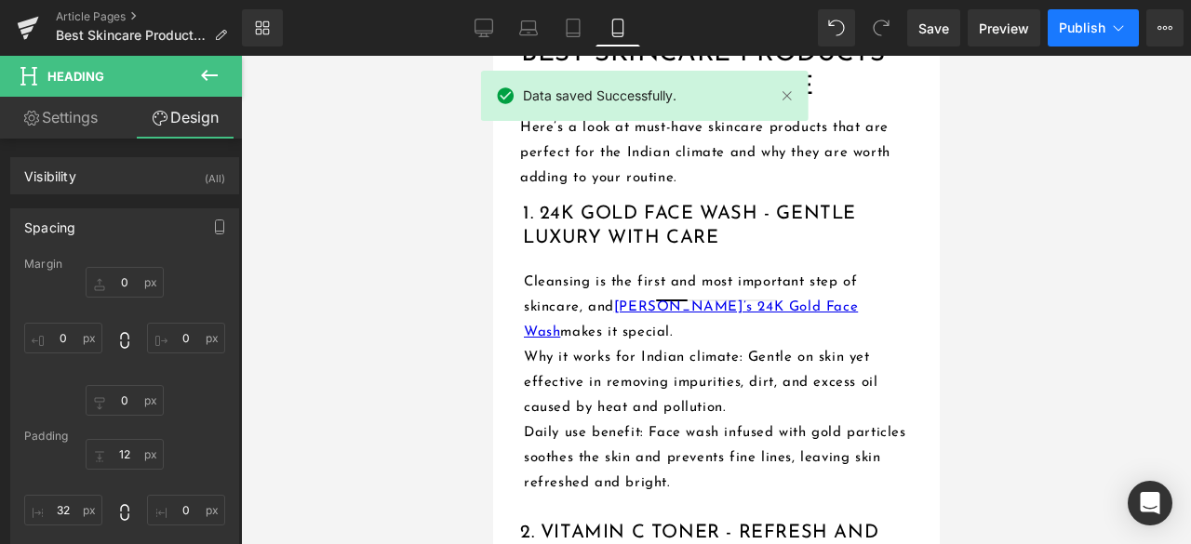
click at [1085, 31] on span "Publish" at bounding box center [1082, 27] width 47 height 15
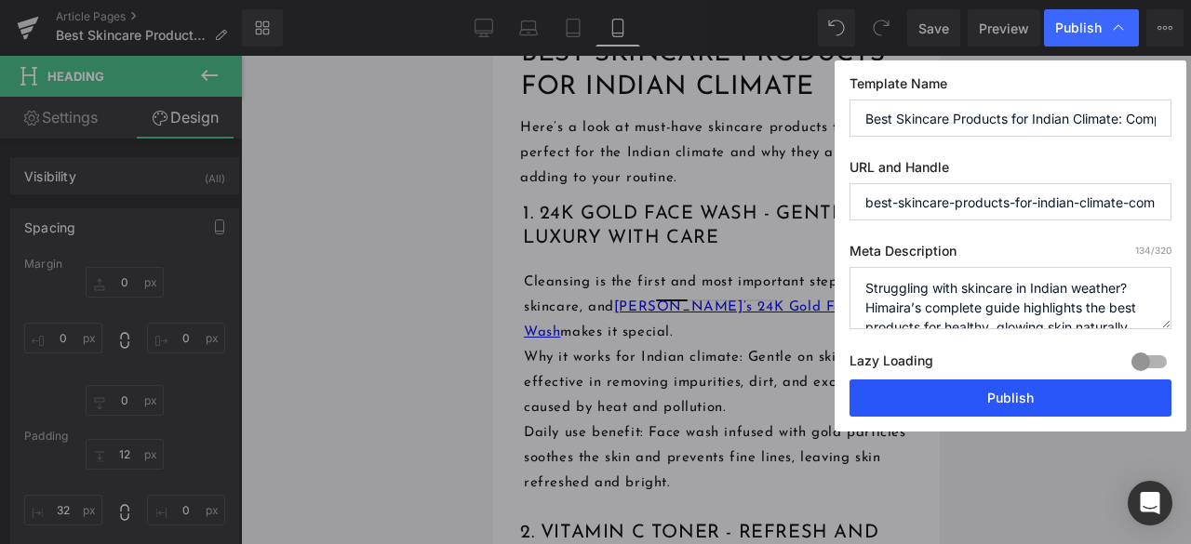
click at [990, 388] on button "Publish" at bounding box center [1010, 398] width 322 height 37
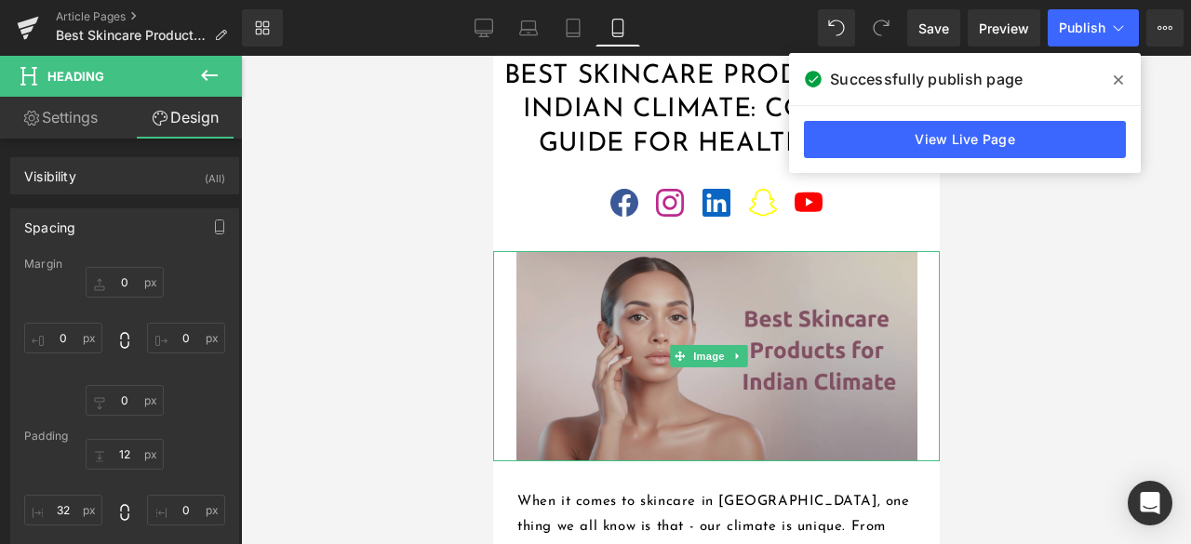
scroll to position [0, 0]
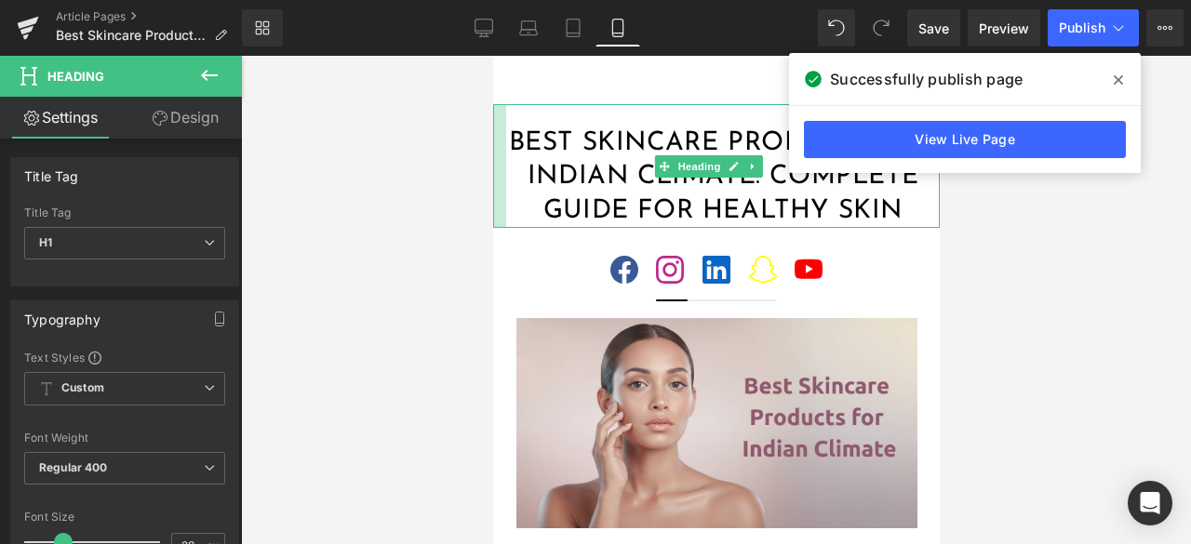
drag, startPoint x: 493, startPoint y: 173, endPoint x: 502, endPoint y: 177, distance: 10.0
click at [502, 177] on div at bounding box center [498, 166] width 13 height 124
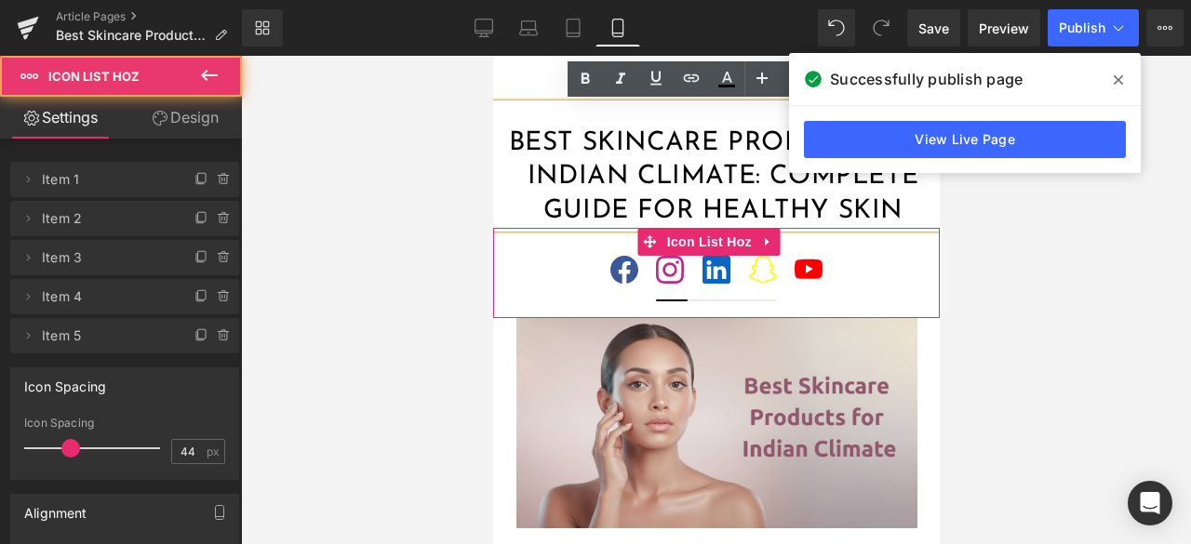
click at [893, 304] on ul "Icon Icon Icon Icon Icon" at bounding box center [715, 280] width 446 height 48
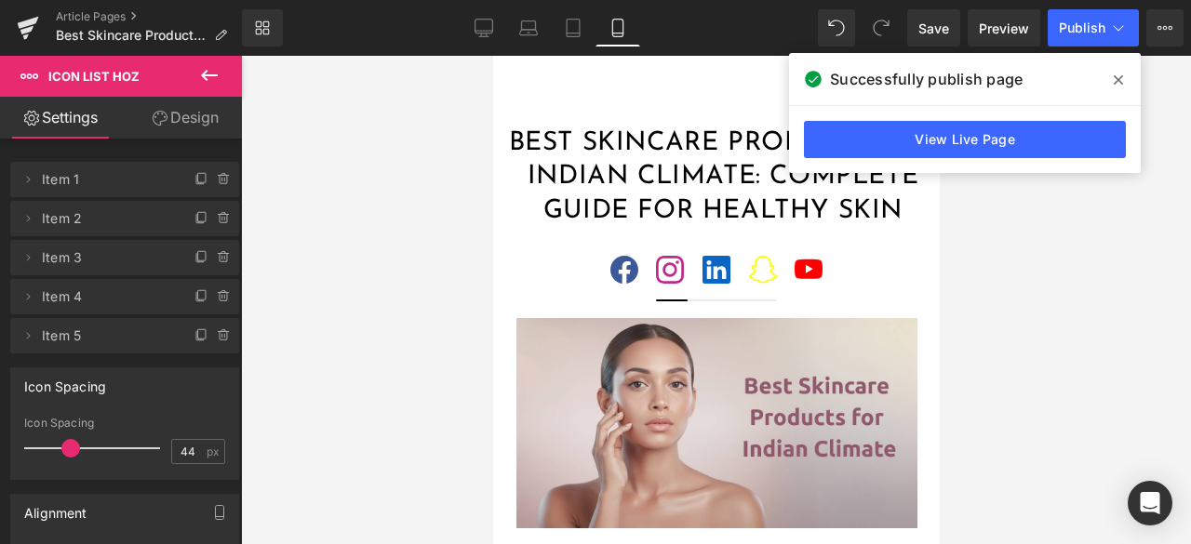
click at [1125, 76] on span at bounding box center [1118, 80] width 30 height 30
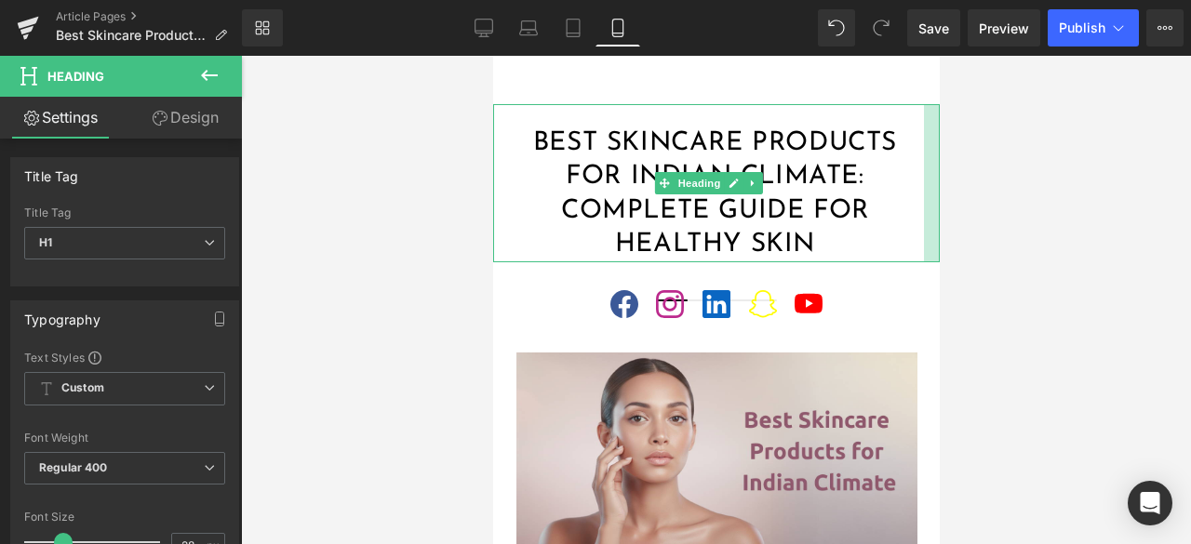
drag, startPoint x: 922, startPoint y: 199, endPoint x: 907, endPoint y: 201, distance: 15.0
click at [907, 201] on div "Best Skincare Products for Indian Climate: Complete Guide for Healthy Skin Head…" at bounding box center [715, 183] width 446 height 158
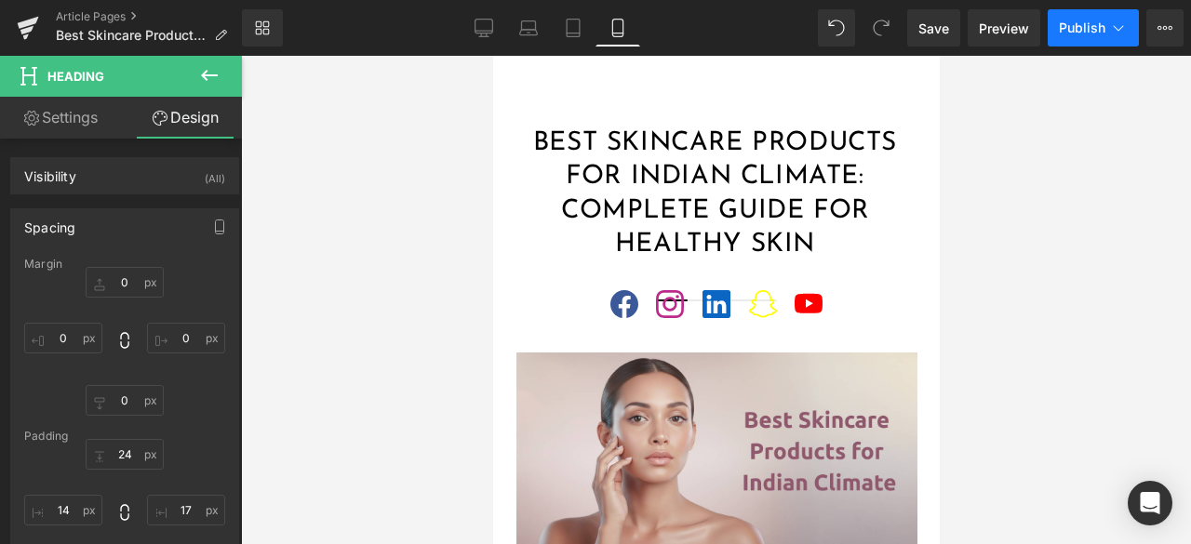
click at [1077, 26] on span "Publish" at bounding box center [1082, 27] width 47 height 15
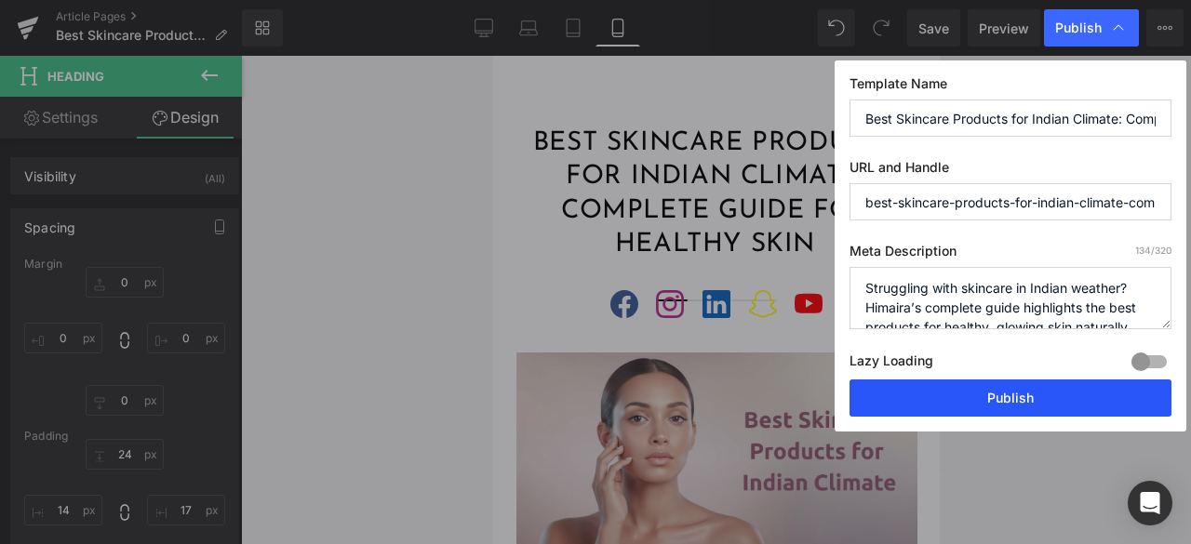
click at [977, 397] on button "Publish" at bounding box center [1010, 398] width 322 height 37
